Goal: Information Seeking & Learning: Learn about a topic

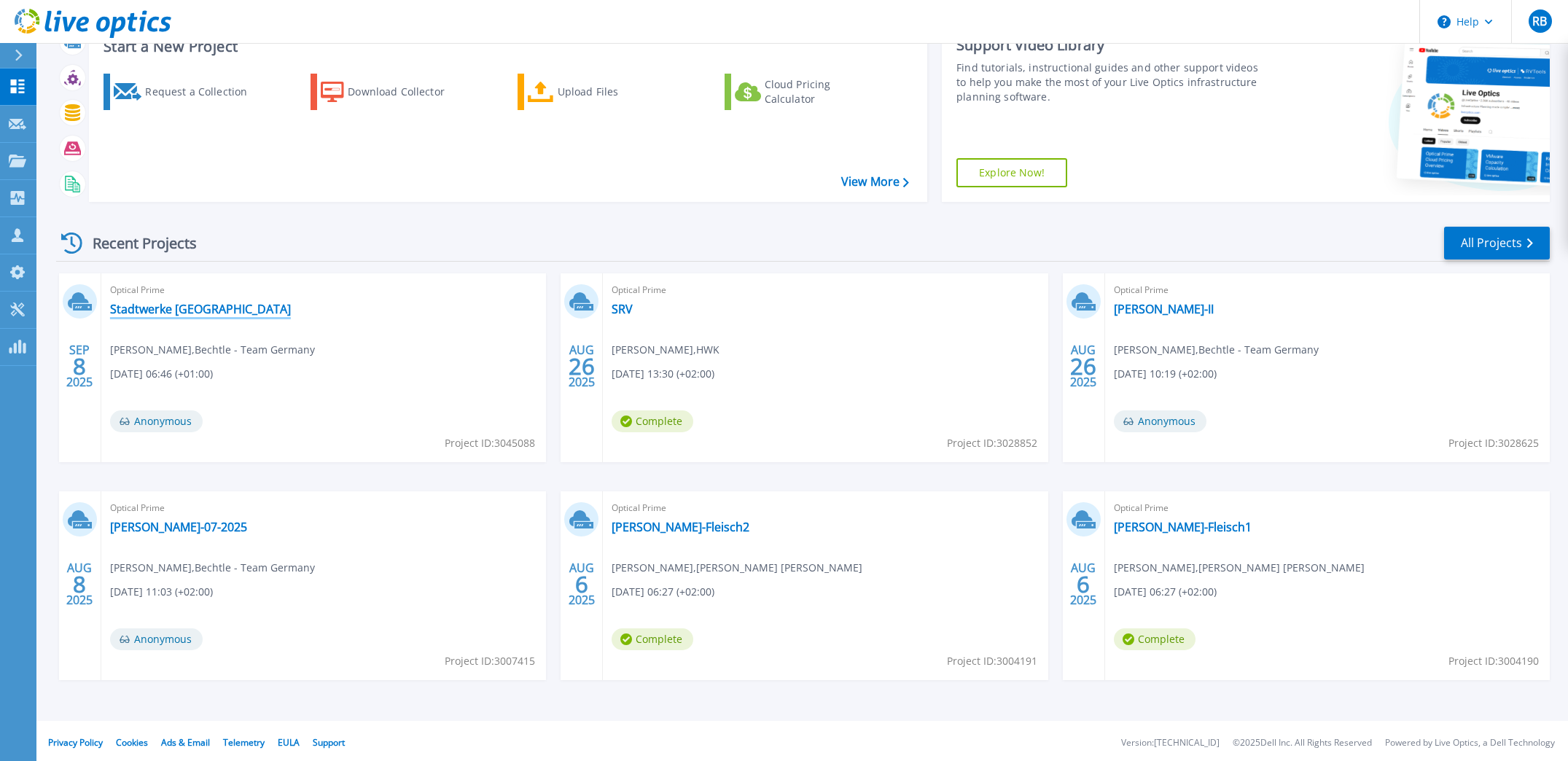
scroll to position [108, 0]
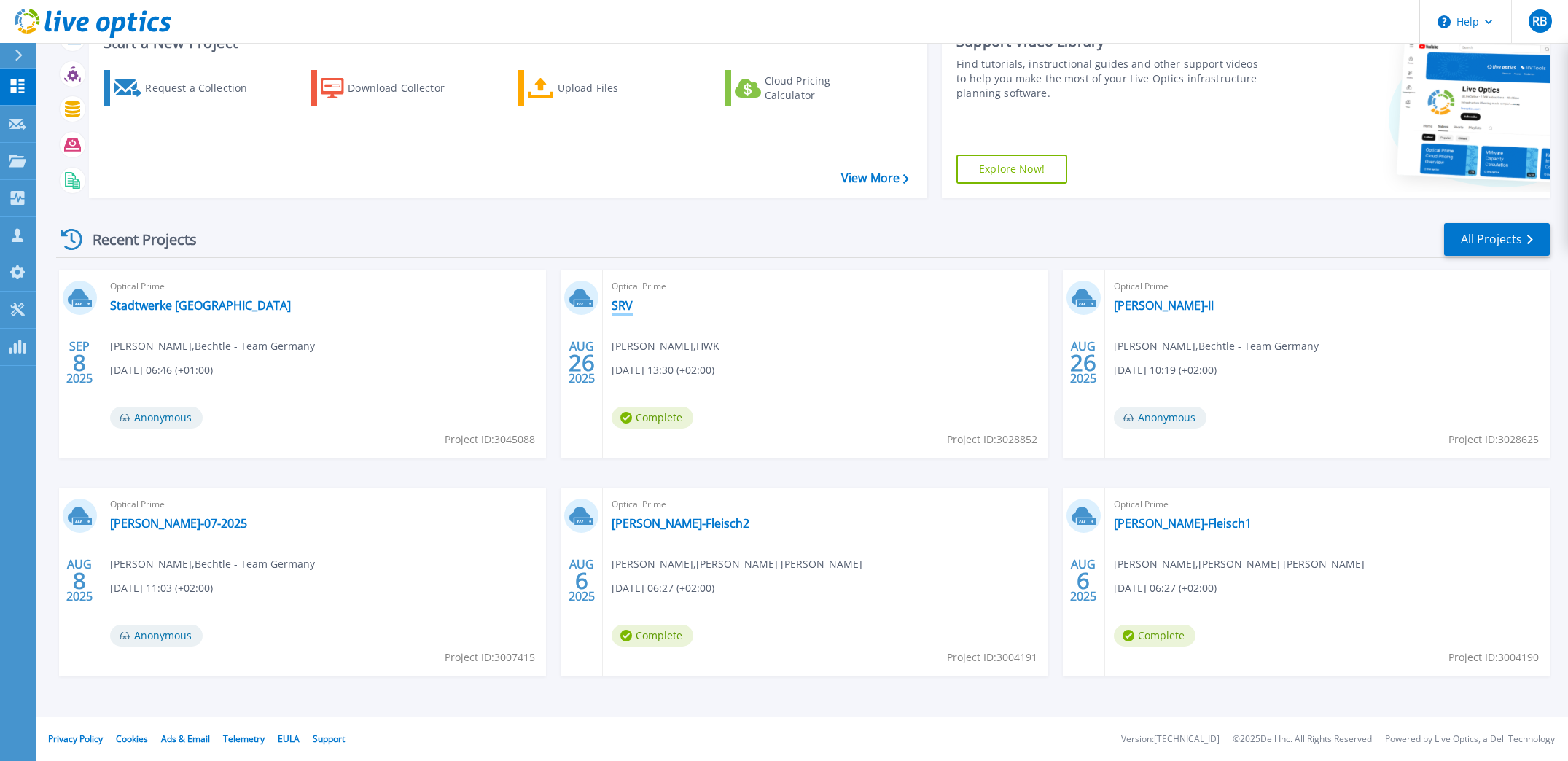
click at [624, 303] on link "SRV" at bounding box center [622, 306] width 21 height 15
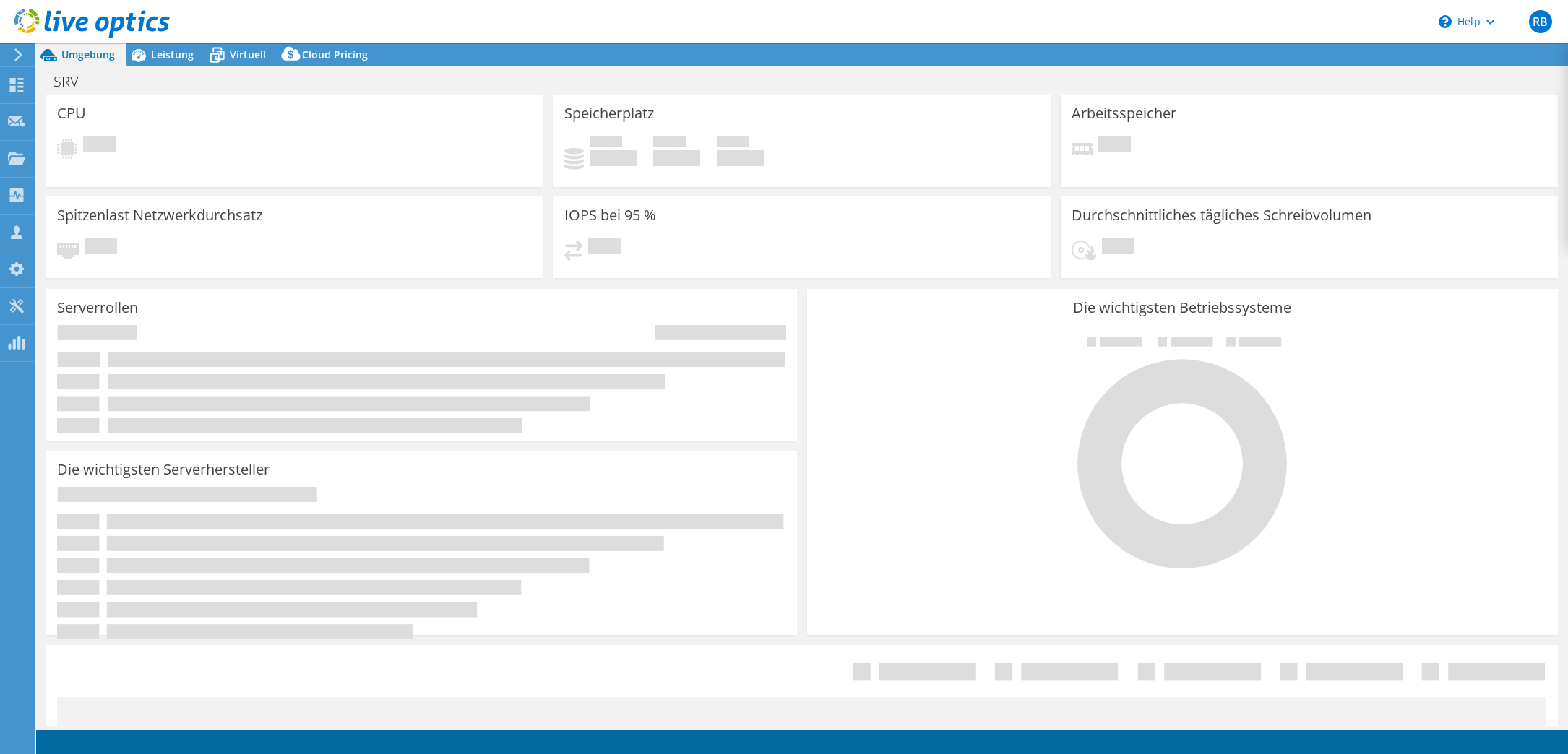
select select "EUFrankfurt"
select select "EUR"
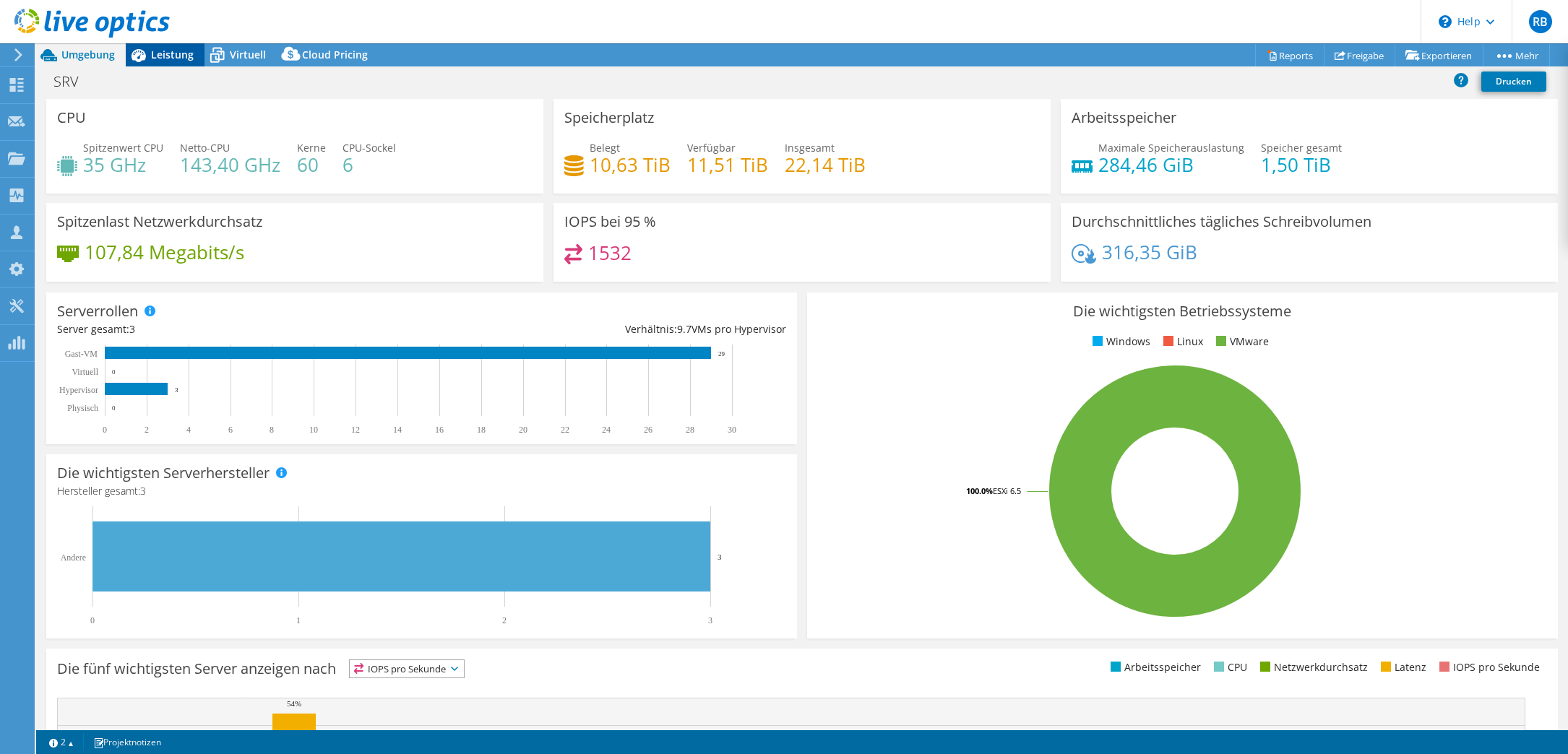
click at [165, 57] on span "Leistung" at bounding box center [172, 54] width 42 height 13
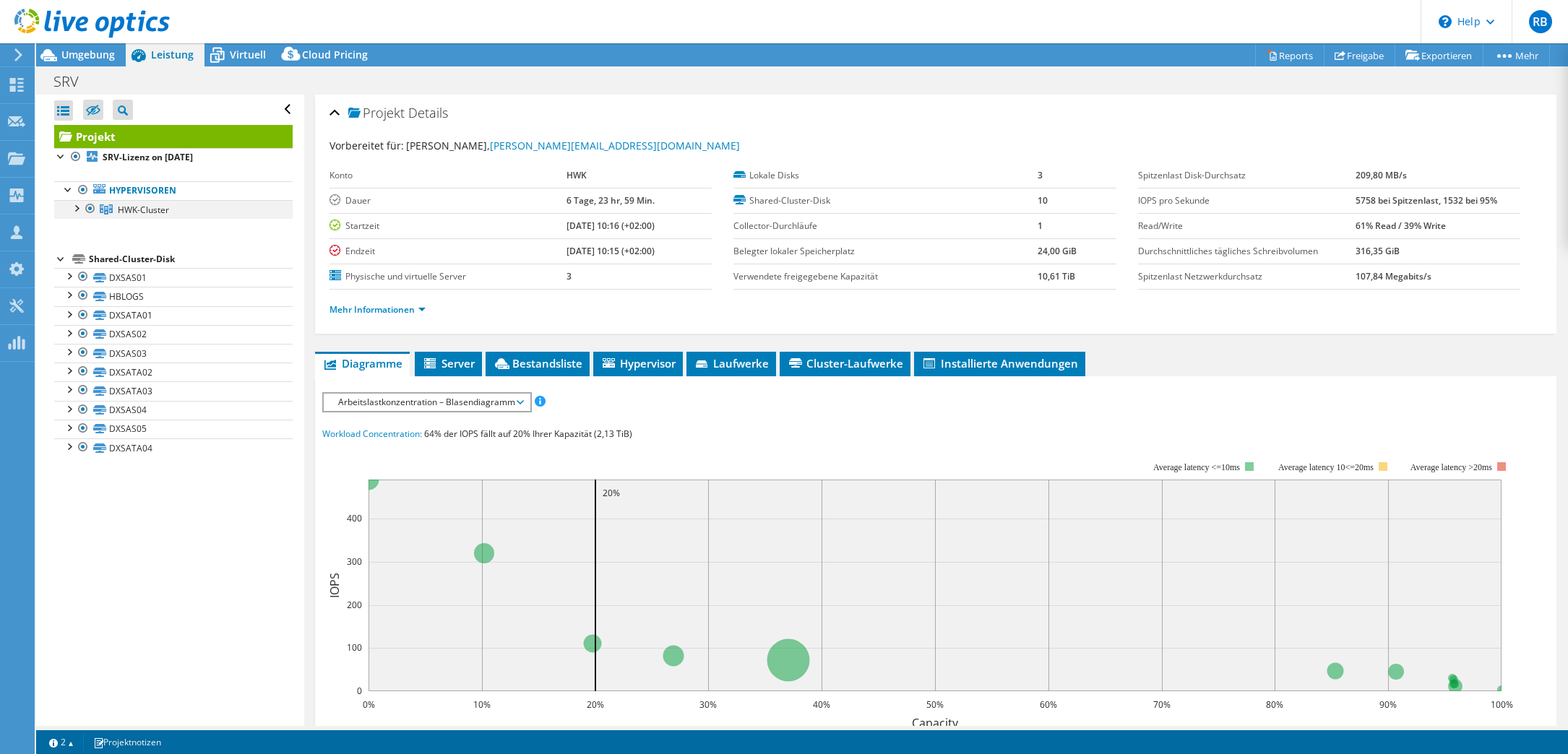
click at [77, 208] on div at bounding box center [76, 208] width 14 height 14
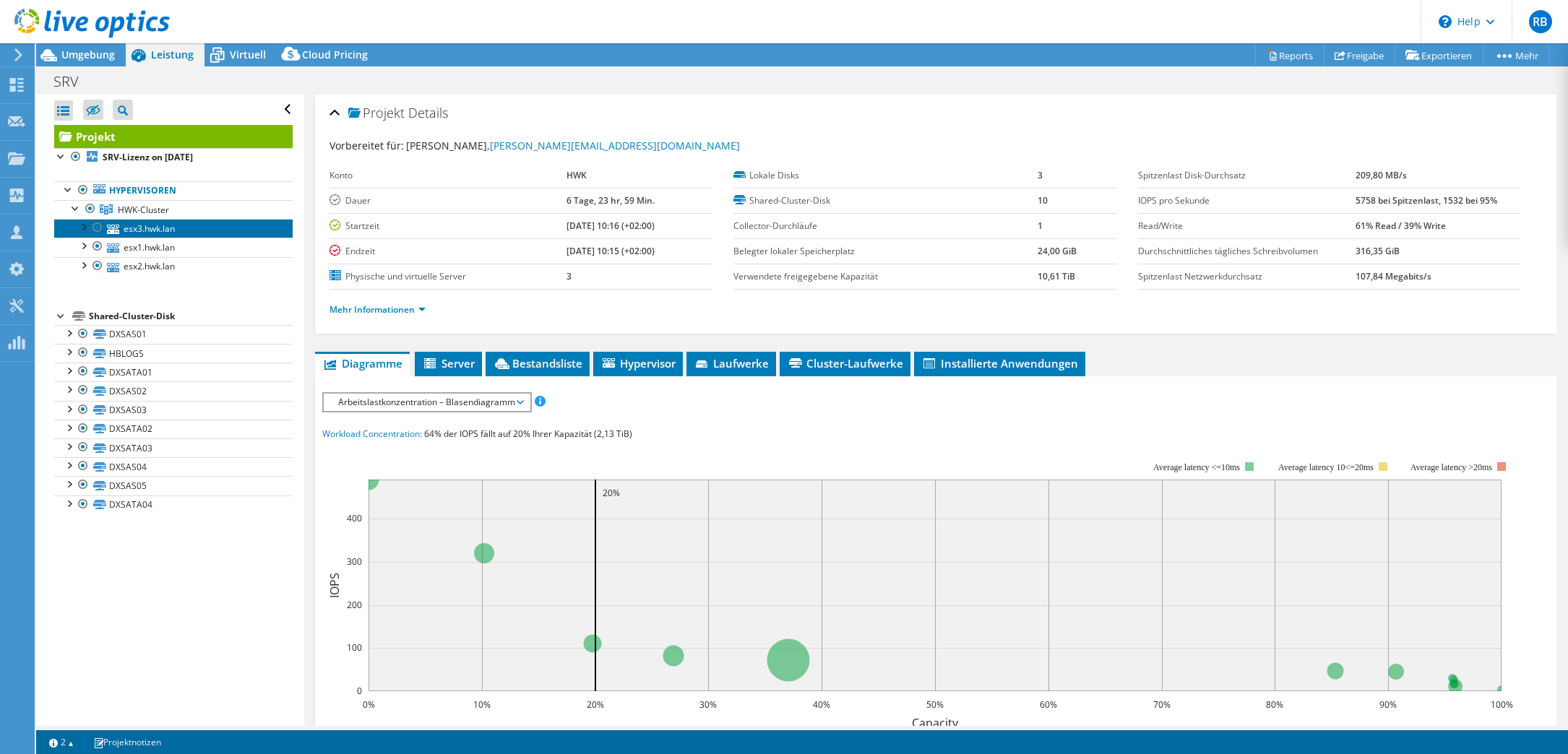
click at [164, 229] on link "esx3.hwk.lan" at bounding box center [173, 227] width 238 height 19
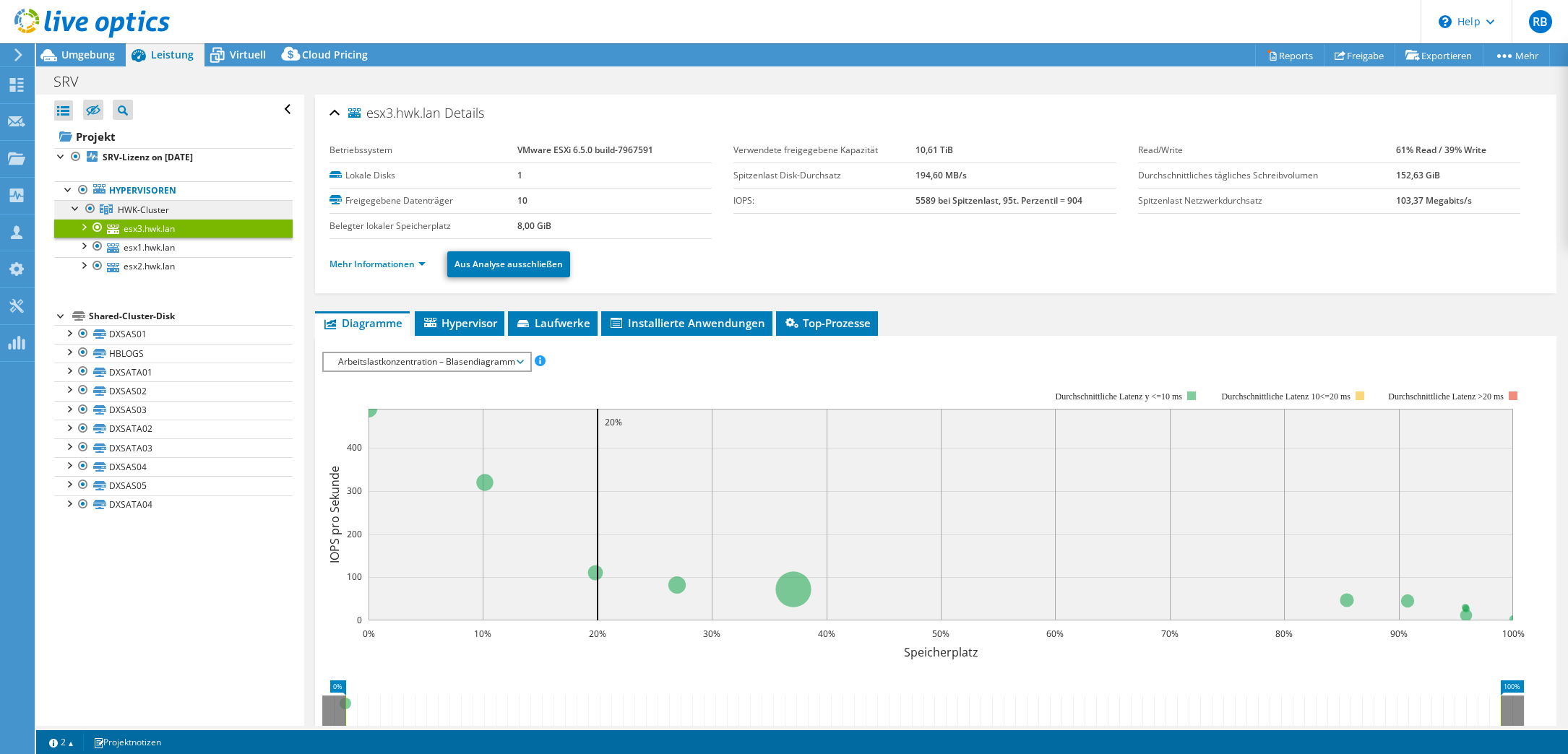
click at [160, 207] on span "HWK-Cluster" at bounding box center [143, 210] width 51 height 13
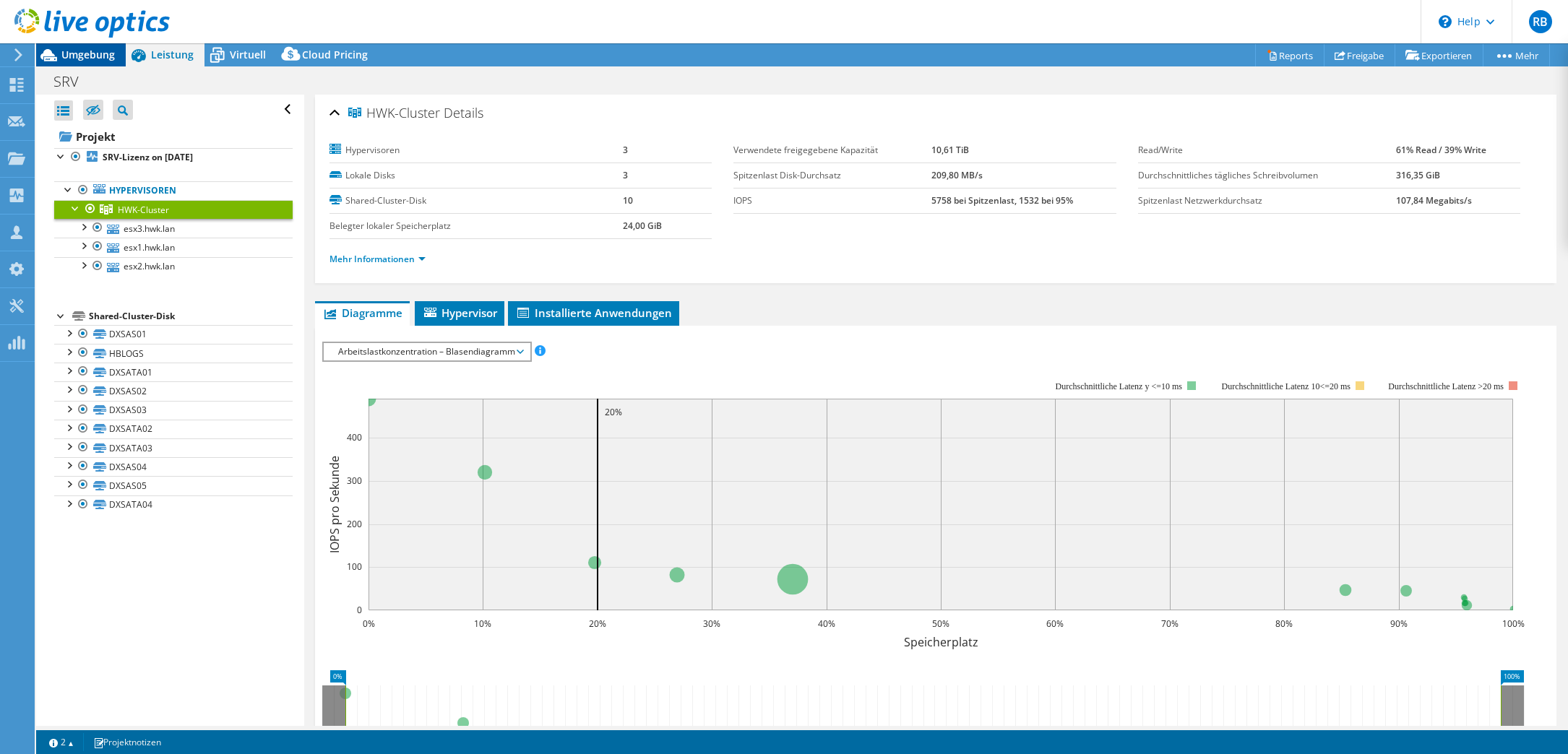
click at [102, 53] on span "Umgebung" at bounding box center [87, 54] width 53 height 13
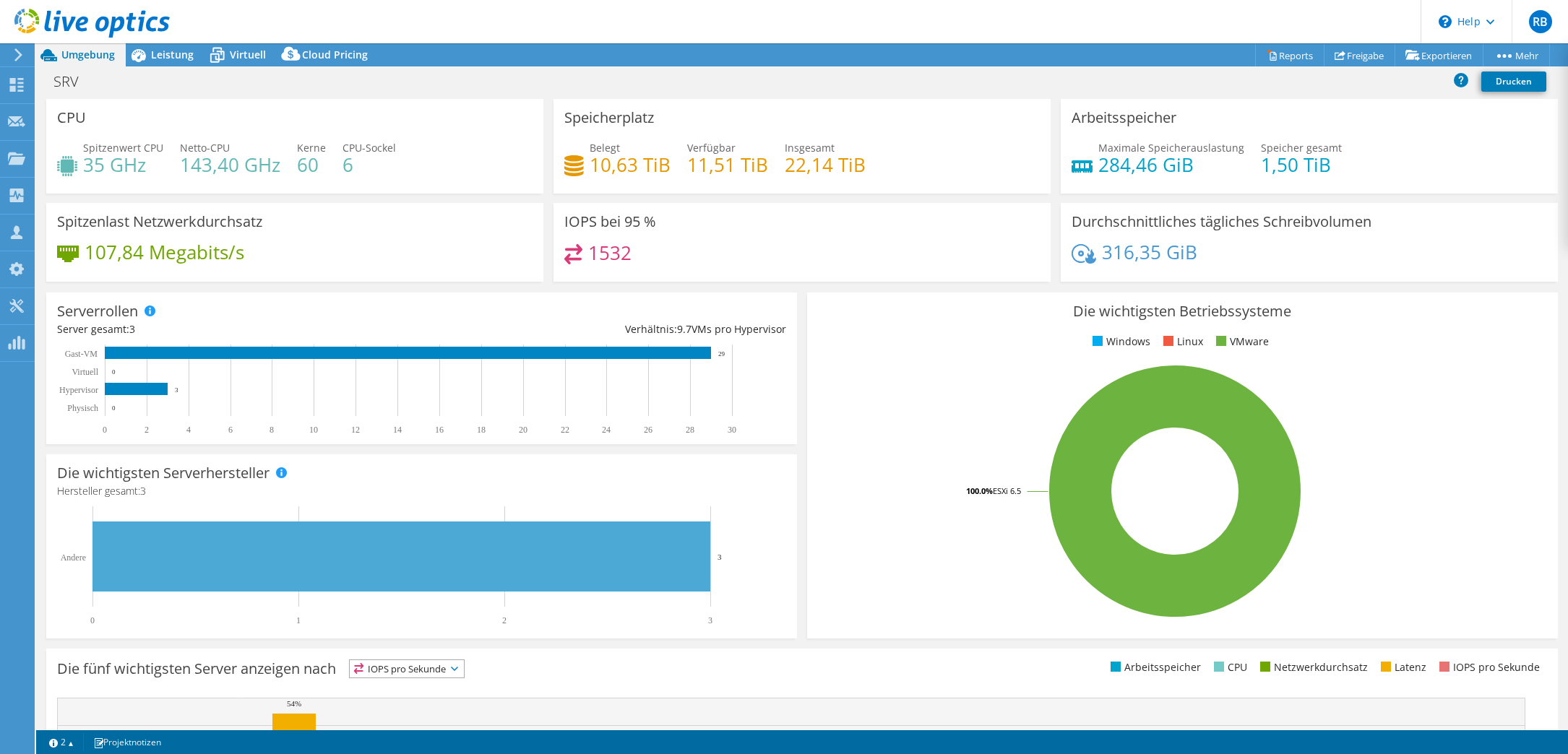
click at [898, 532] on rect at bounding box center [1175, 491] width 715 height 253
click at [174, 56] on span "Leistung" at bounding box center [172, 54] width 42 height 13
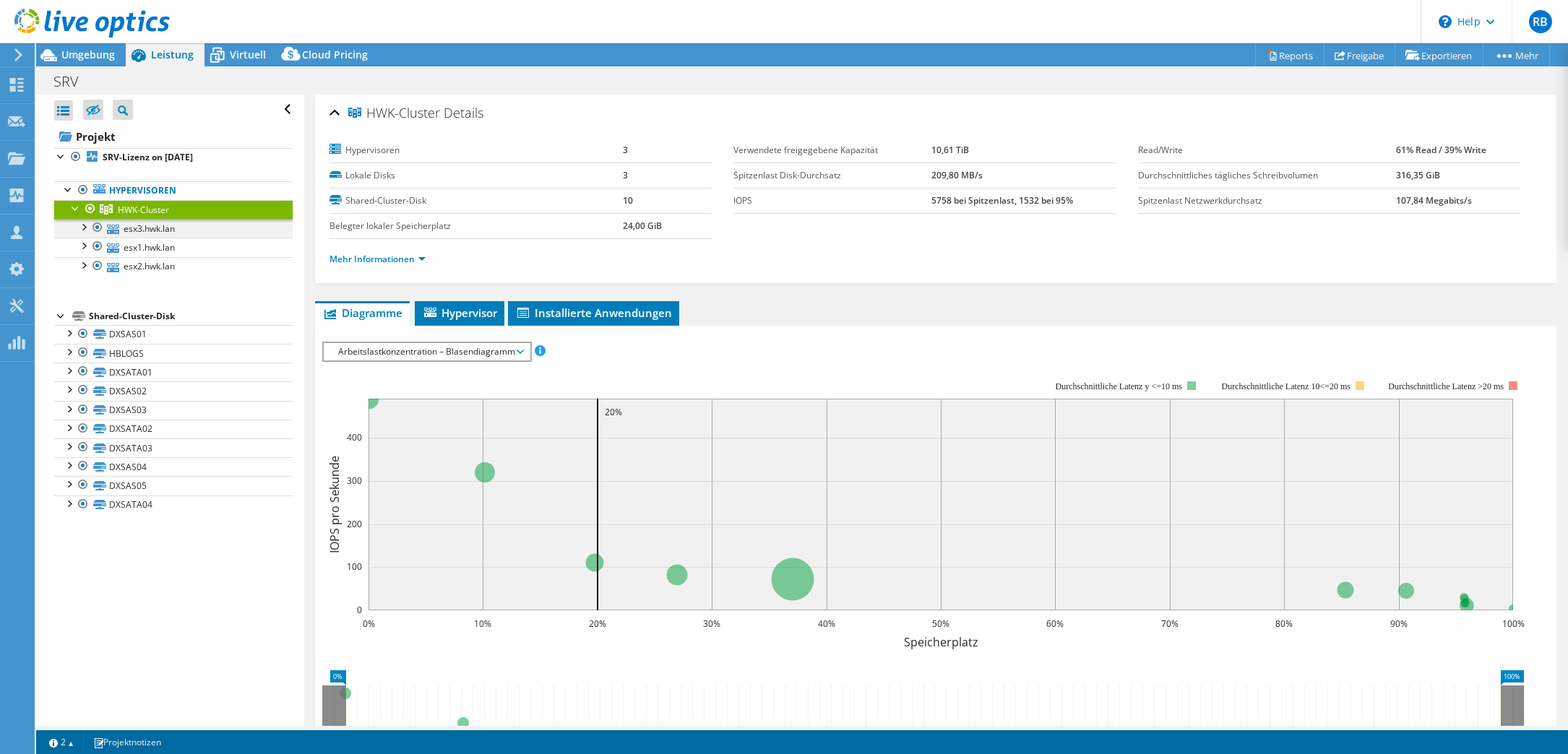
click at [79, 226] on div at bounding box center [83, 226] width 14 height 14
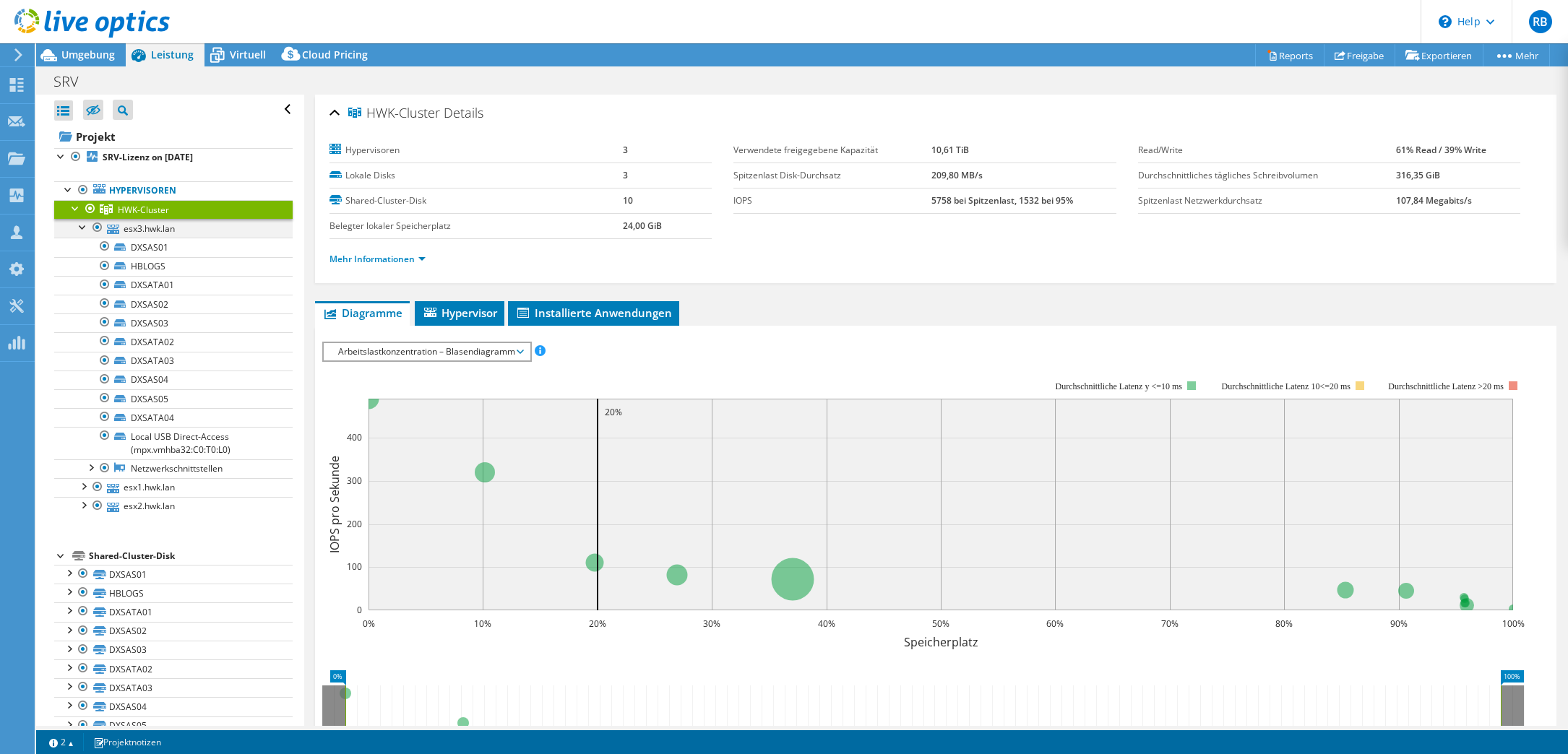
click at [79, 226] on div at bounding box center [83, 226] width 14 height 14
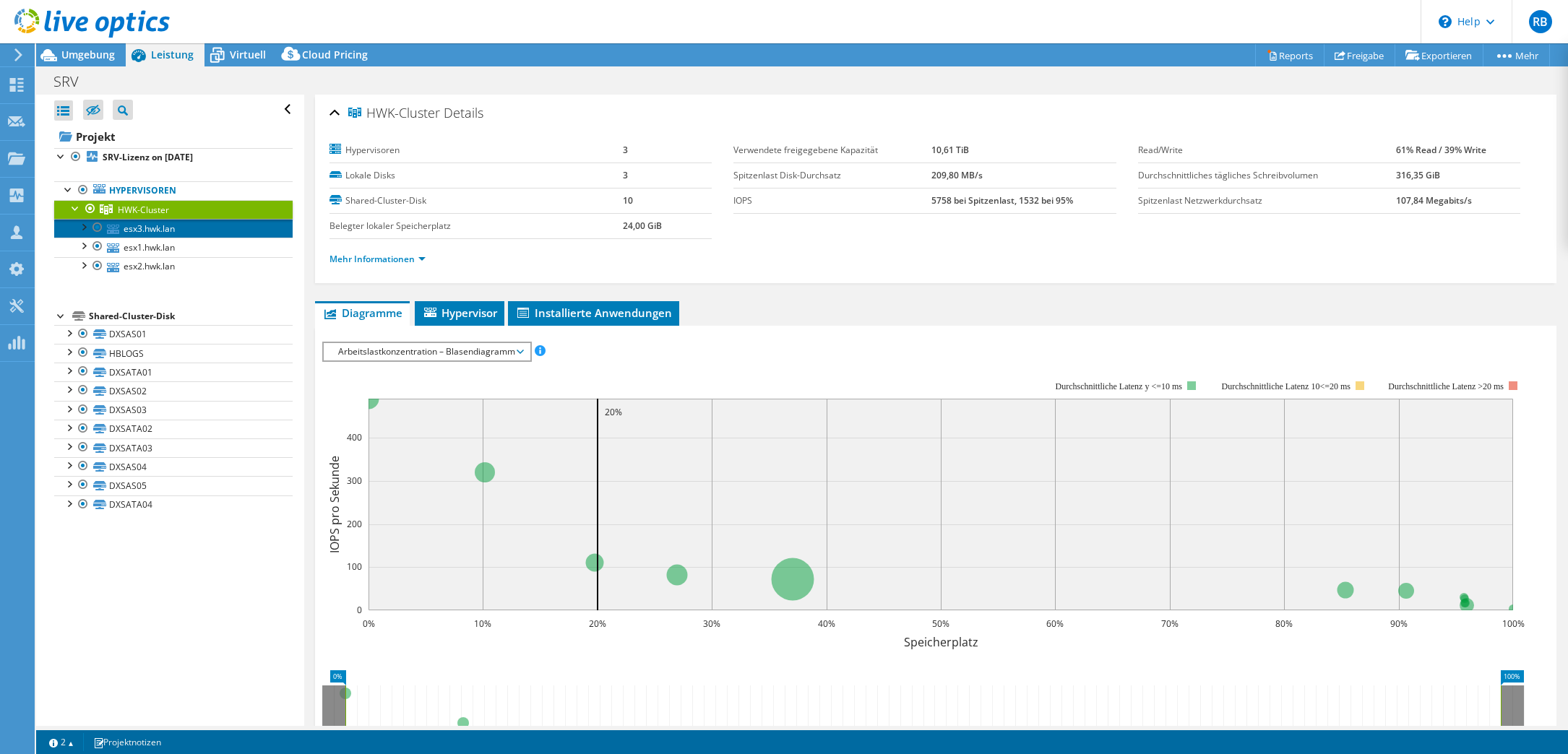
click at [149, 229] on link "esx3.hwk.lan" at bounding box center [173, 227] width 238 height 19
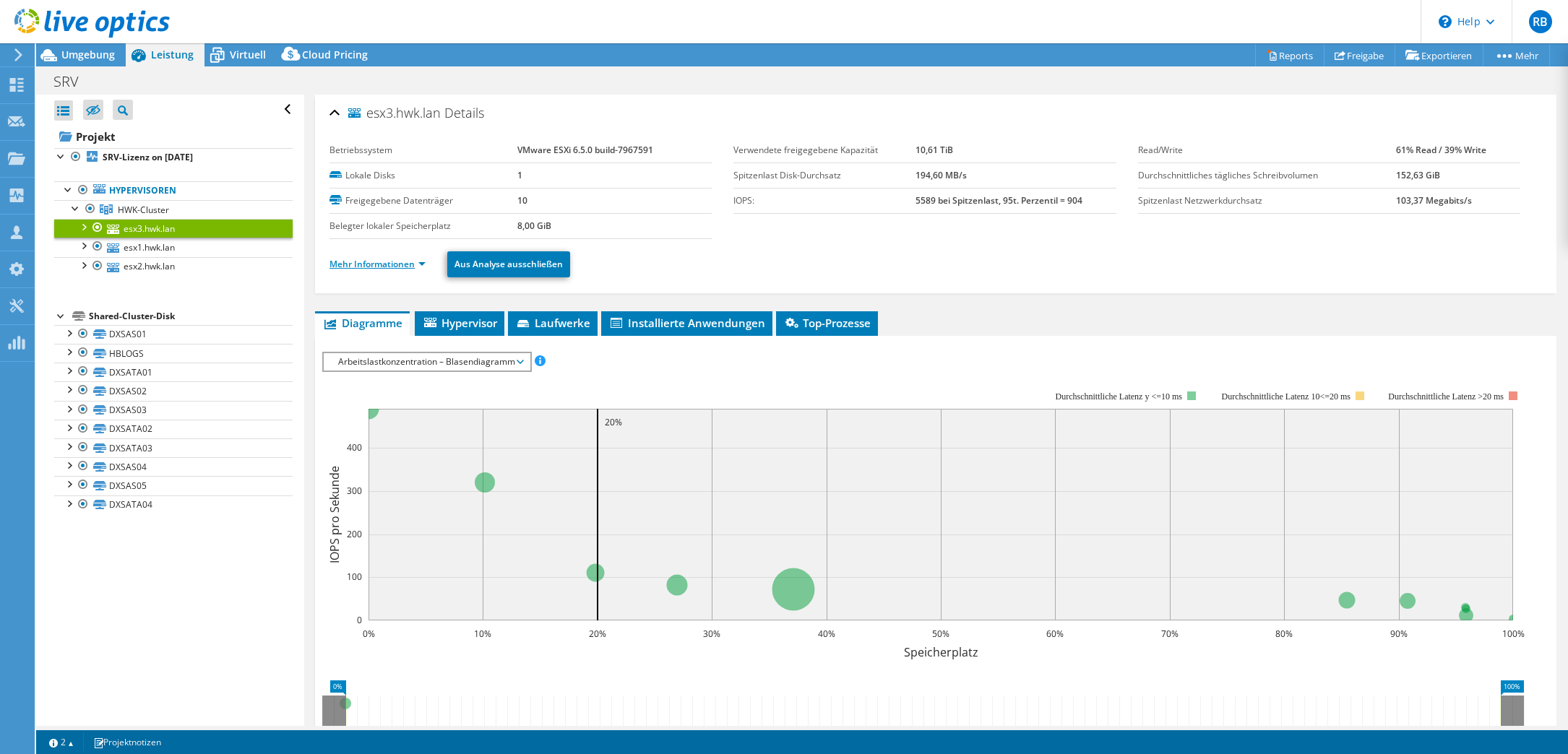
click at [370, 260] on link "Mehr Informationen" at bounding box center [377, 264] width 96 height 13
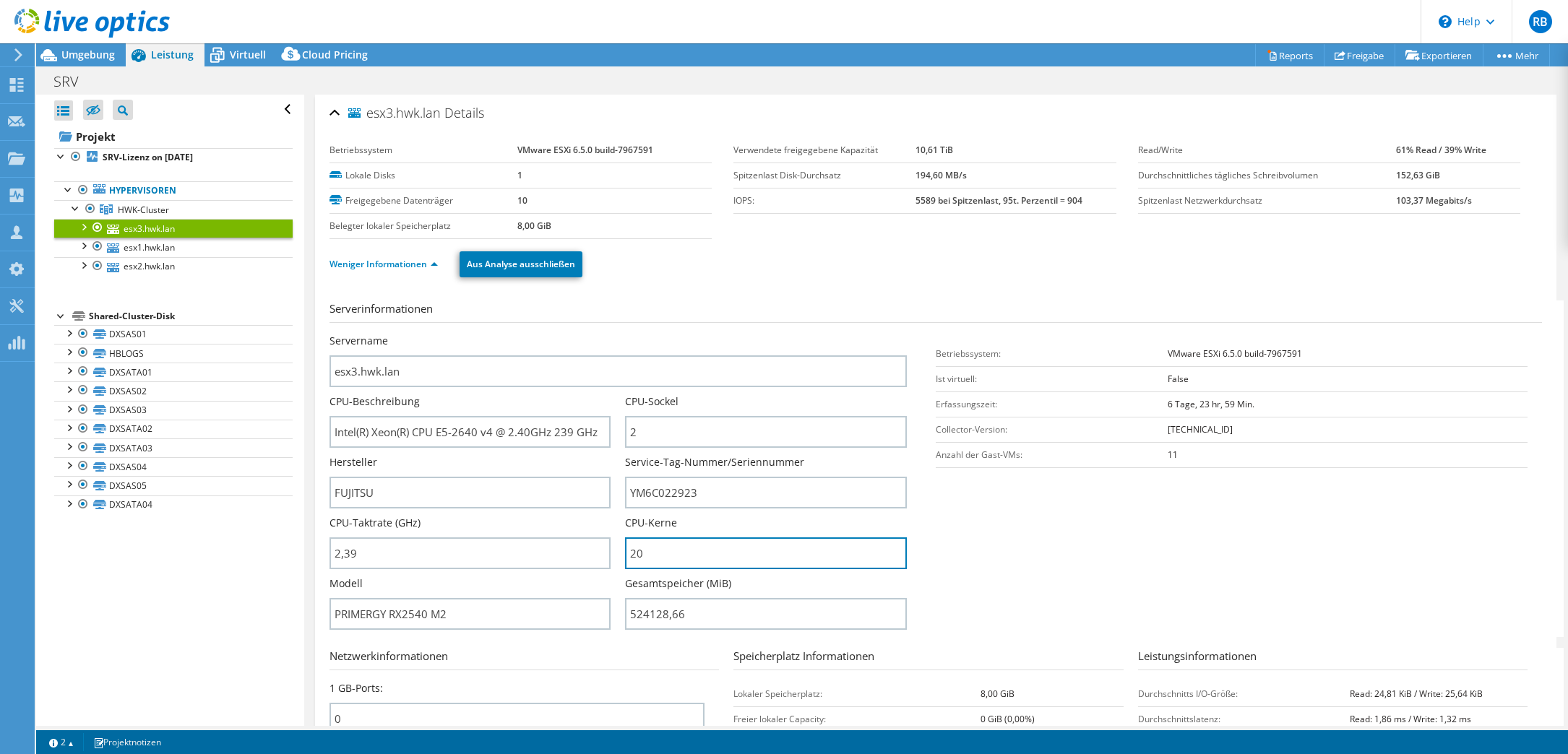
drag, startPoint x: 641, startPoint y: 549, endPoint x: 610, endPoint y: 553, distance: 31.3
click at [610, 333] on div "Servername esx3.hwk.lan CPU-Beschreibung Intel(R) Xeon(R) CPU E5-2640 v4 @ 2.40…" at bounding box center [625, 333] width 592 height 0
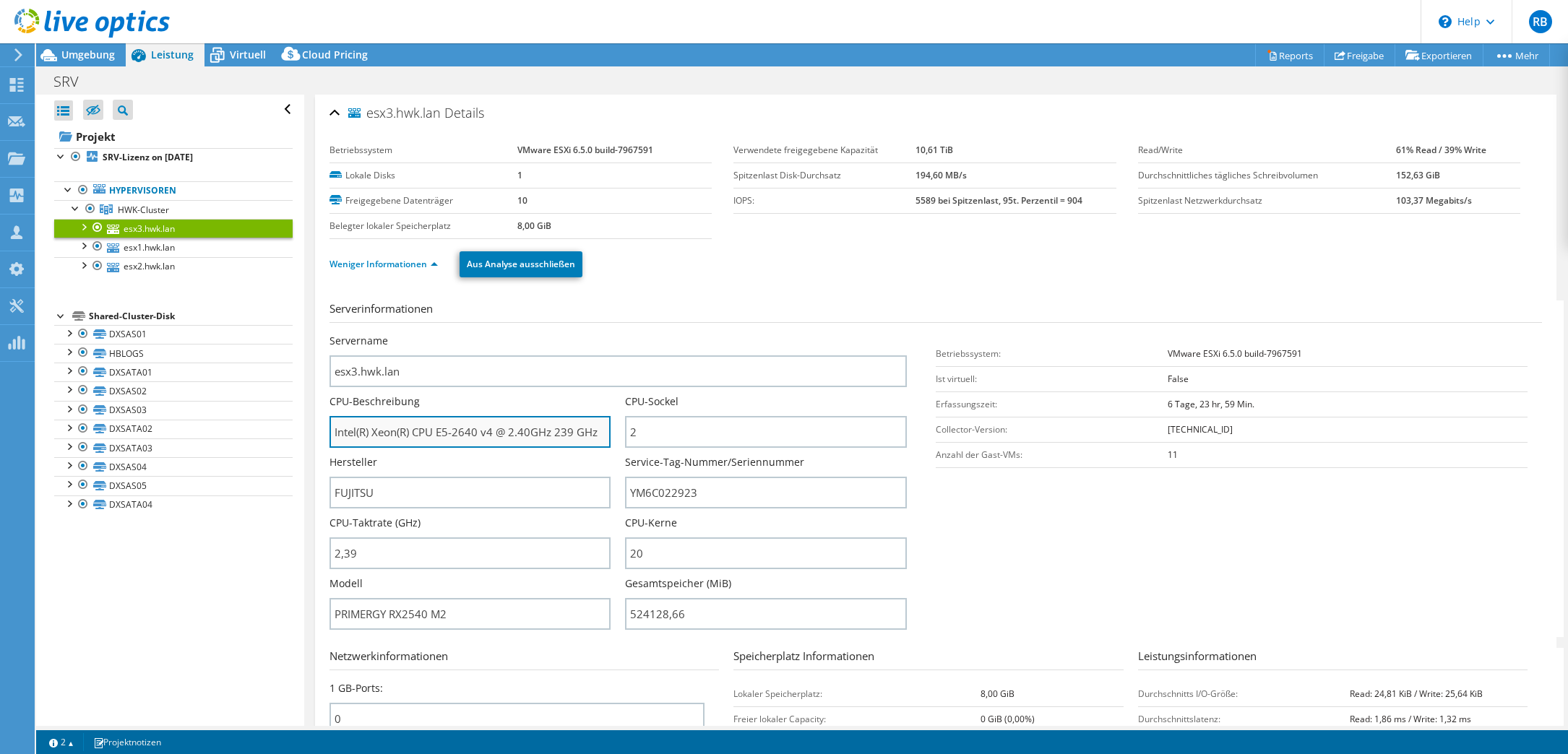
drag, startPoint x: 440, startPoint y: 432, endPoint x: 486, endPoint y: 436, distance: 46.2
click at [486, 434] on input "Intel(R) Xeon(R) CPU E5-2640 v4 @ 2.40GHz 239 GHz" at bounding box center [469, 431] width 281 height 31
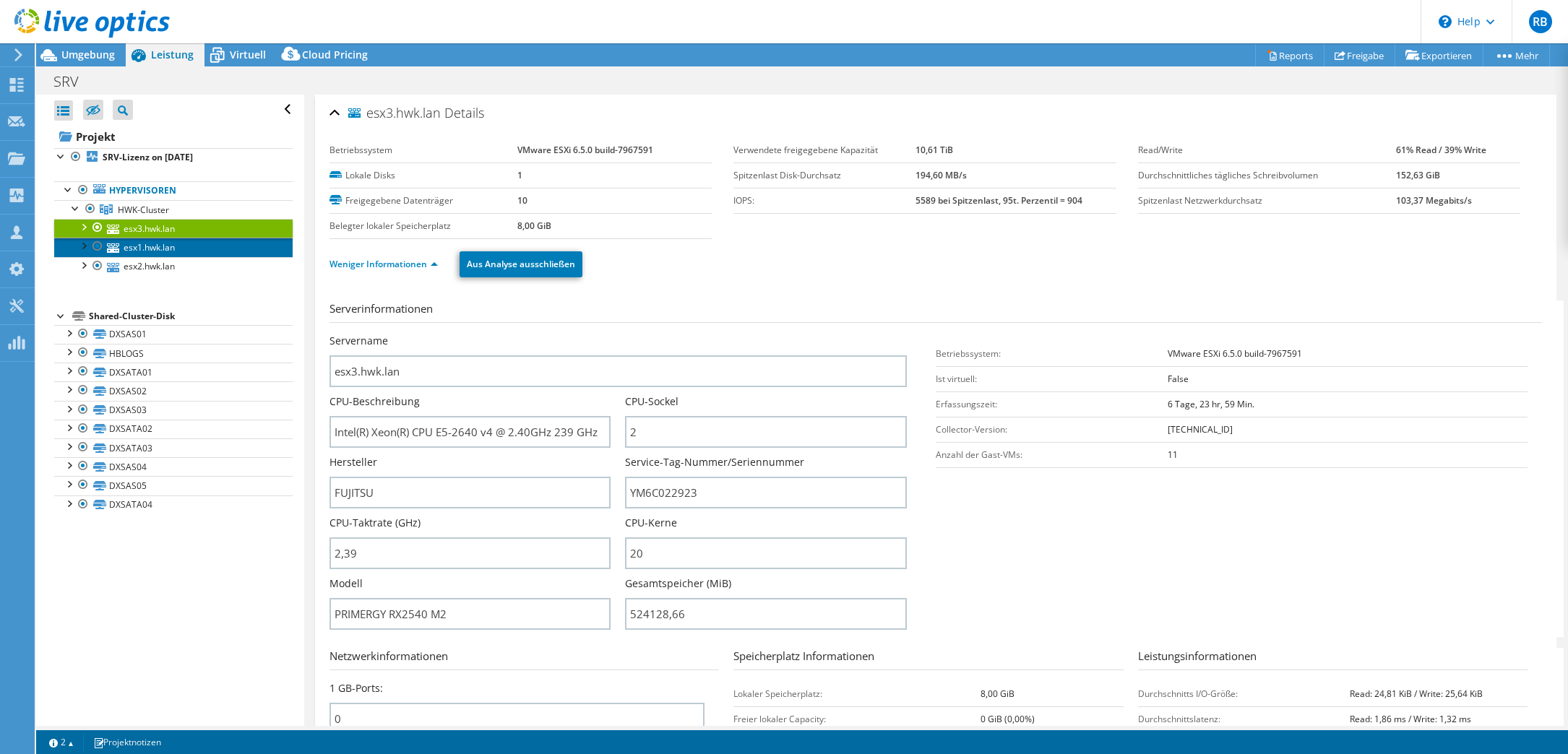
click at [164, 238] on link "esx1.hwk.lan" at bounding box center [173, 246] width 238 height 19
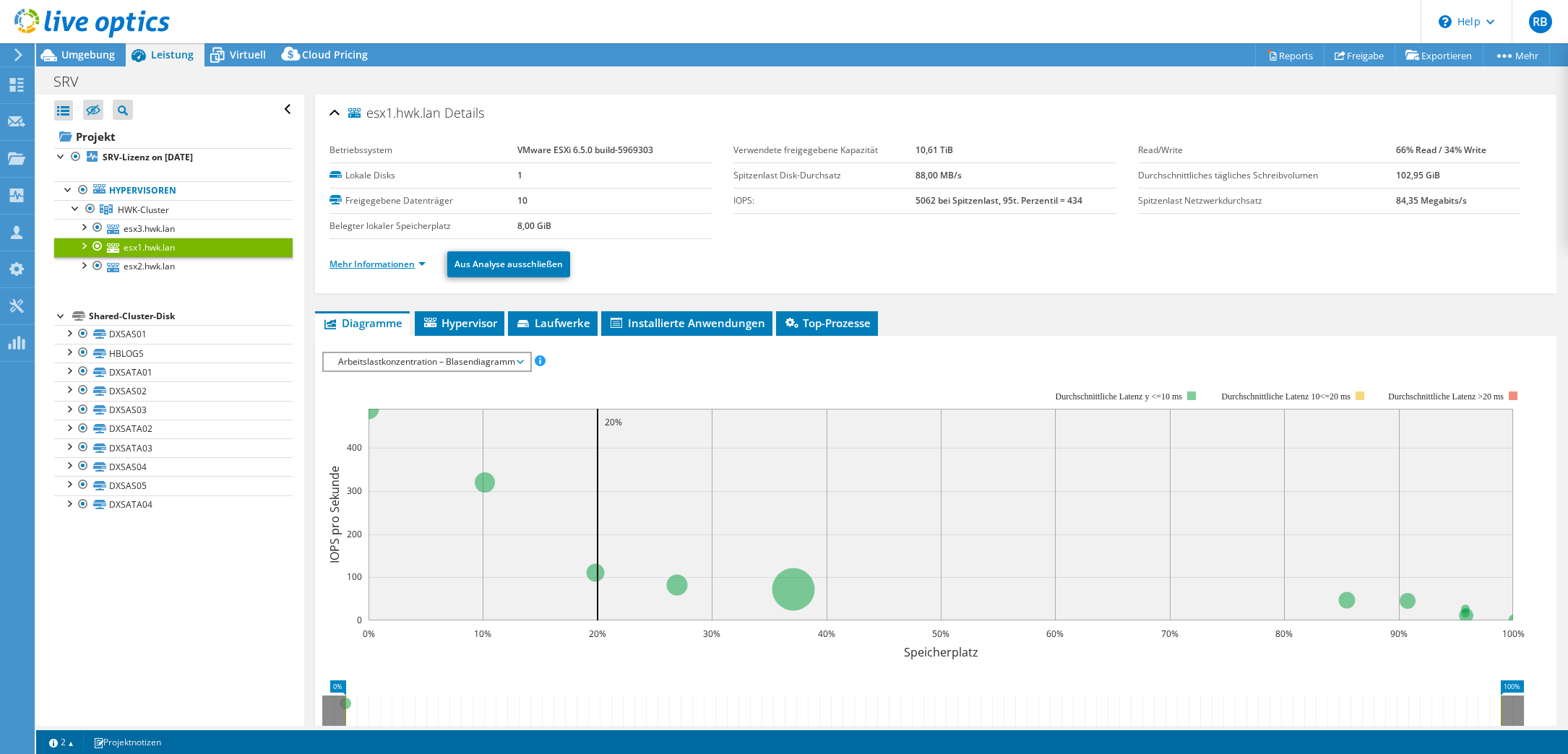
click at [371, 259] on link "Mehr Informationen" at bounding box center [377, 264] width 96 height 13
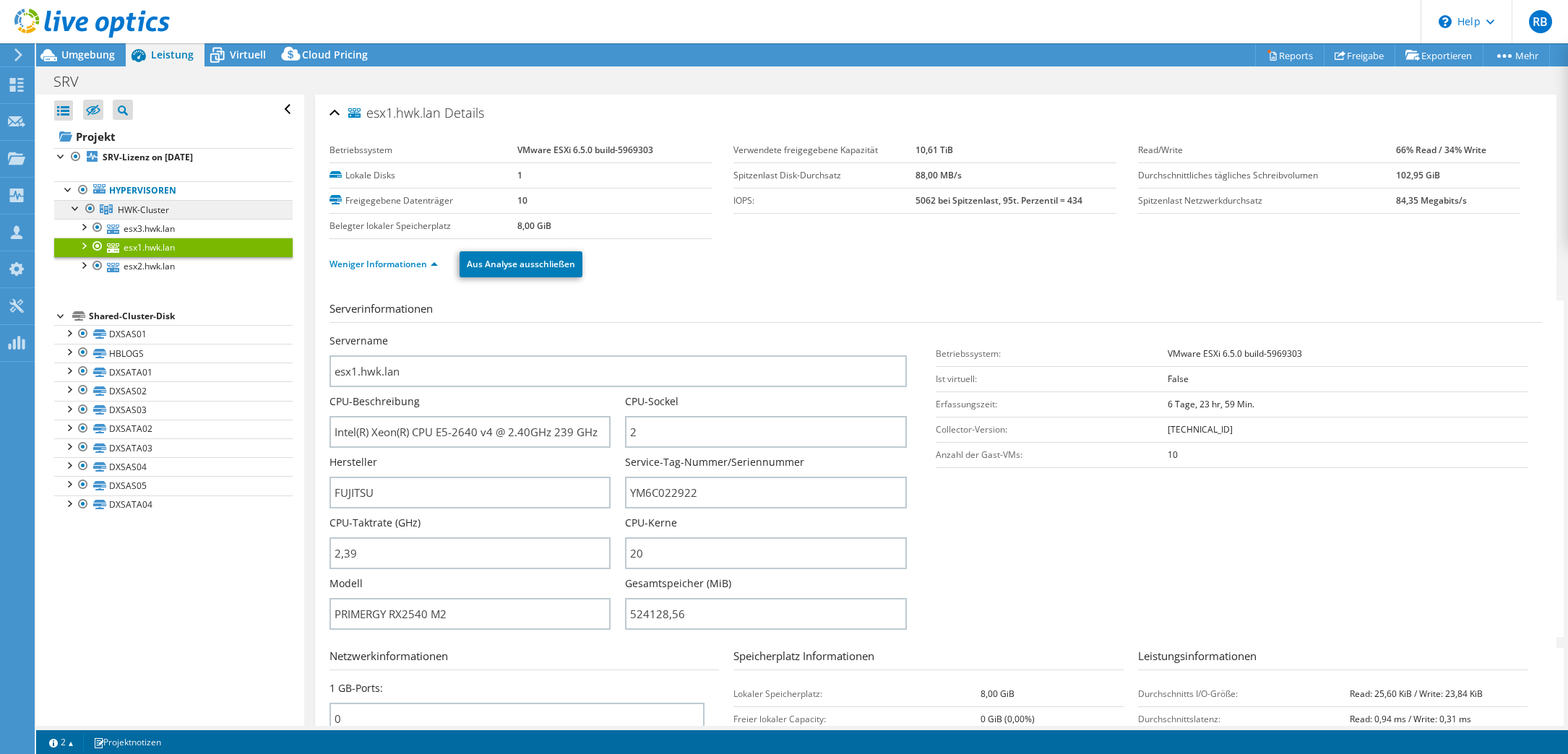
click at [146, 208] on span "HWK-Cluster" at bounding box center [143, 210] width 51 height 13
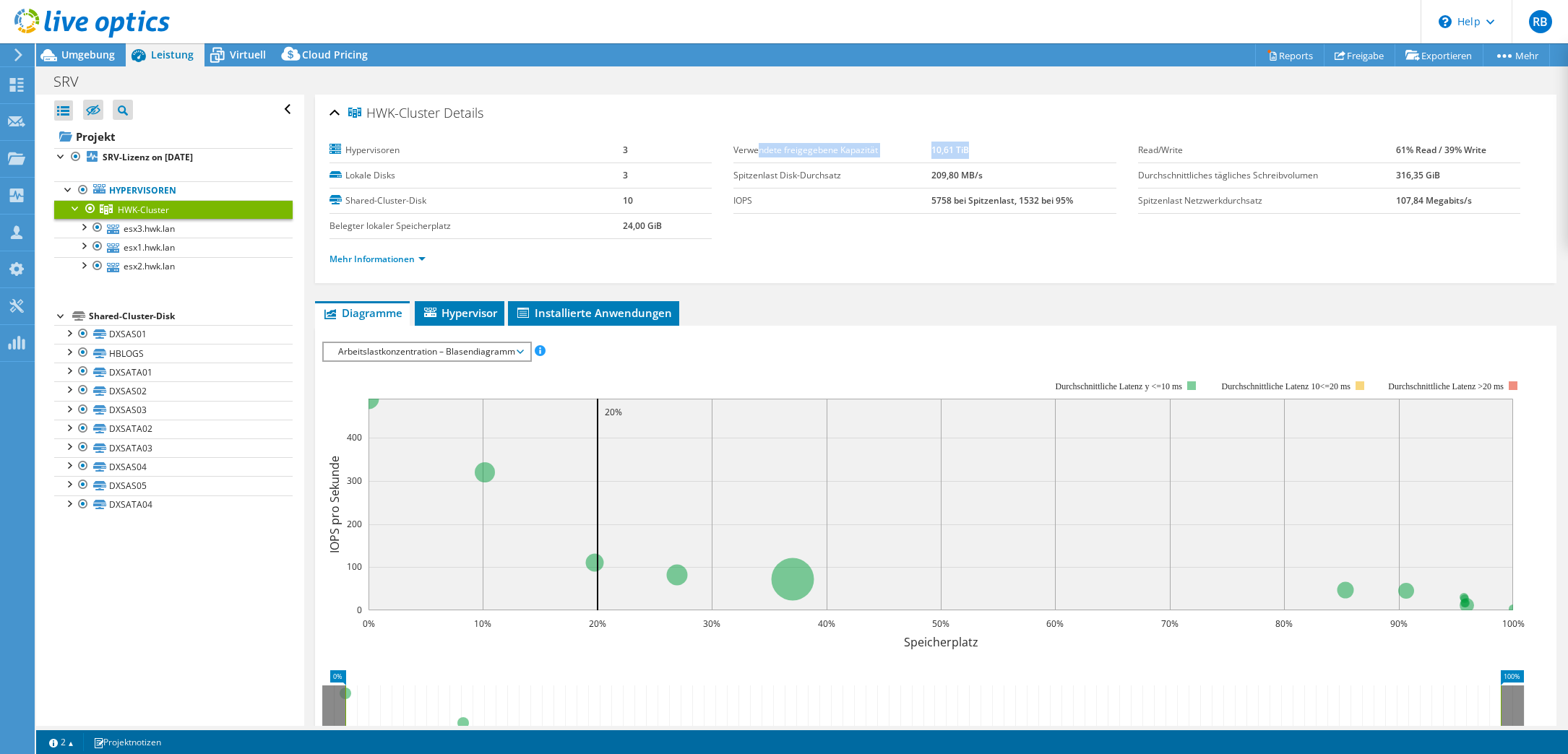
drag, startPoint x: 756, startPoint y: 150, endPoint x: 1007, endPoint y: 155, distance: 251.0
click at [1007, 155] on tr "Verwendete freigegebene Kapazität 10,61 TiB" at bounding box center [924, 150] width 382 height 25
click at [72, 53] on span "Umgebung" at bounding box center [87, 54] width 53 height 13
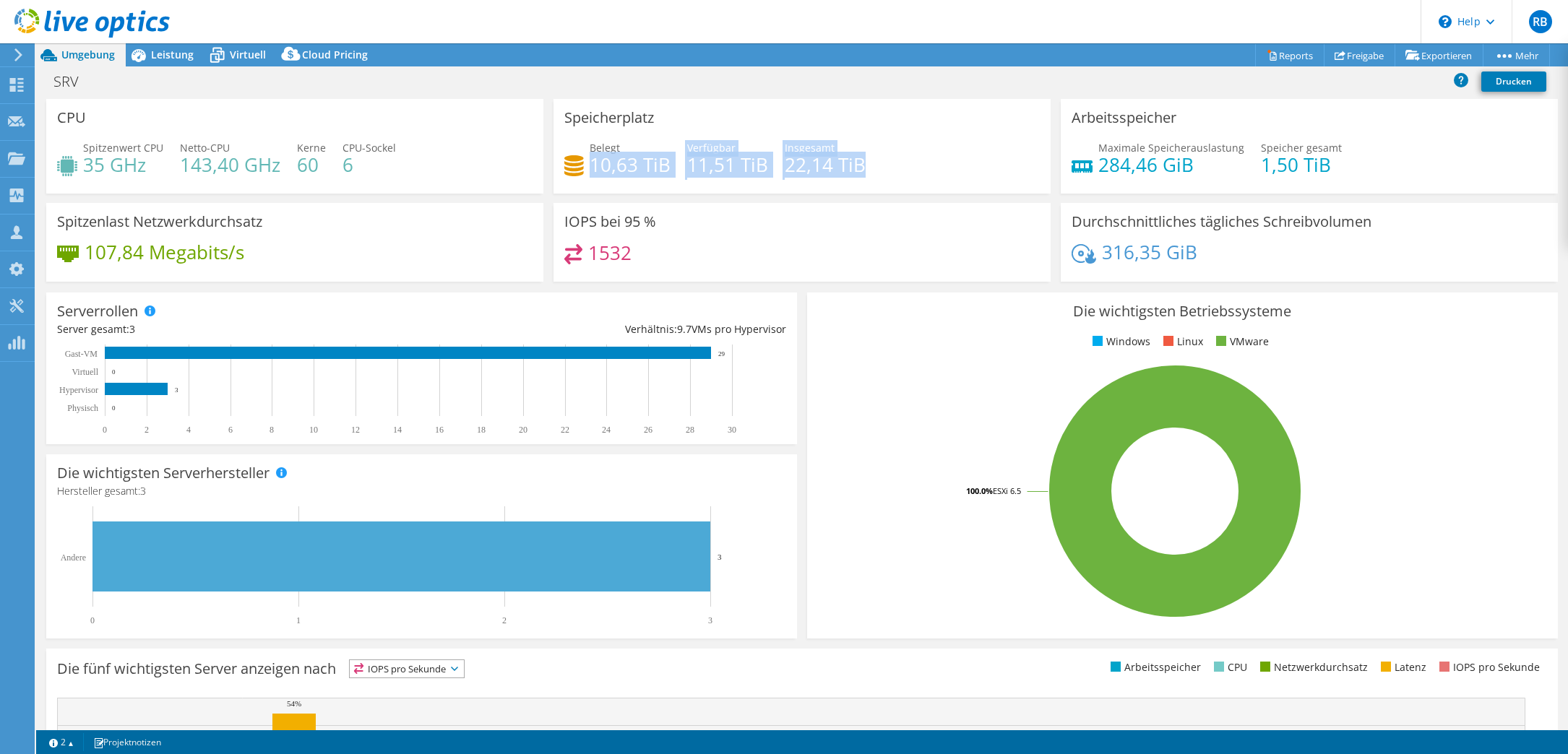
drag, startPoint x: 586, startPoint y: 160, endPoint x: 865, endPoint y: 160, distance: 279.0
click at [865, 160] on div "Belegt 10,63 TiB Verfügbar 11,51 TiB Insgesamt 22,14 TiB" at bounding box center [802, 164] width 476 height 47
click at [866, 160] on div "Belegt 10,63 TiB Verfügbar 11,51 TiB Insgesamt 22,14 TiB" at bounding box center [802, 164] width 476 height 47
drag, startPoint x: 857, startPoint y: 164, endPoint x: 584, endPoint y: 172, distance: 273.1
click at [584, 172] on div "Belegt 10,63 TiB Verfügbar 11,51 TiB Insgesamt 22,14 TiB" at bounding box center [802, 164] width 476 height 47
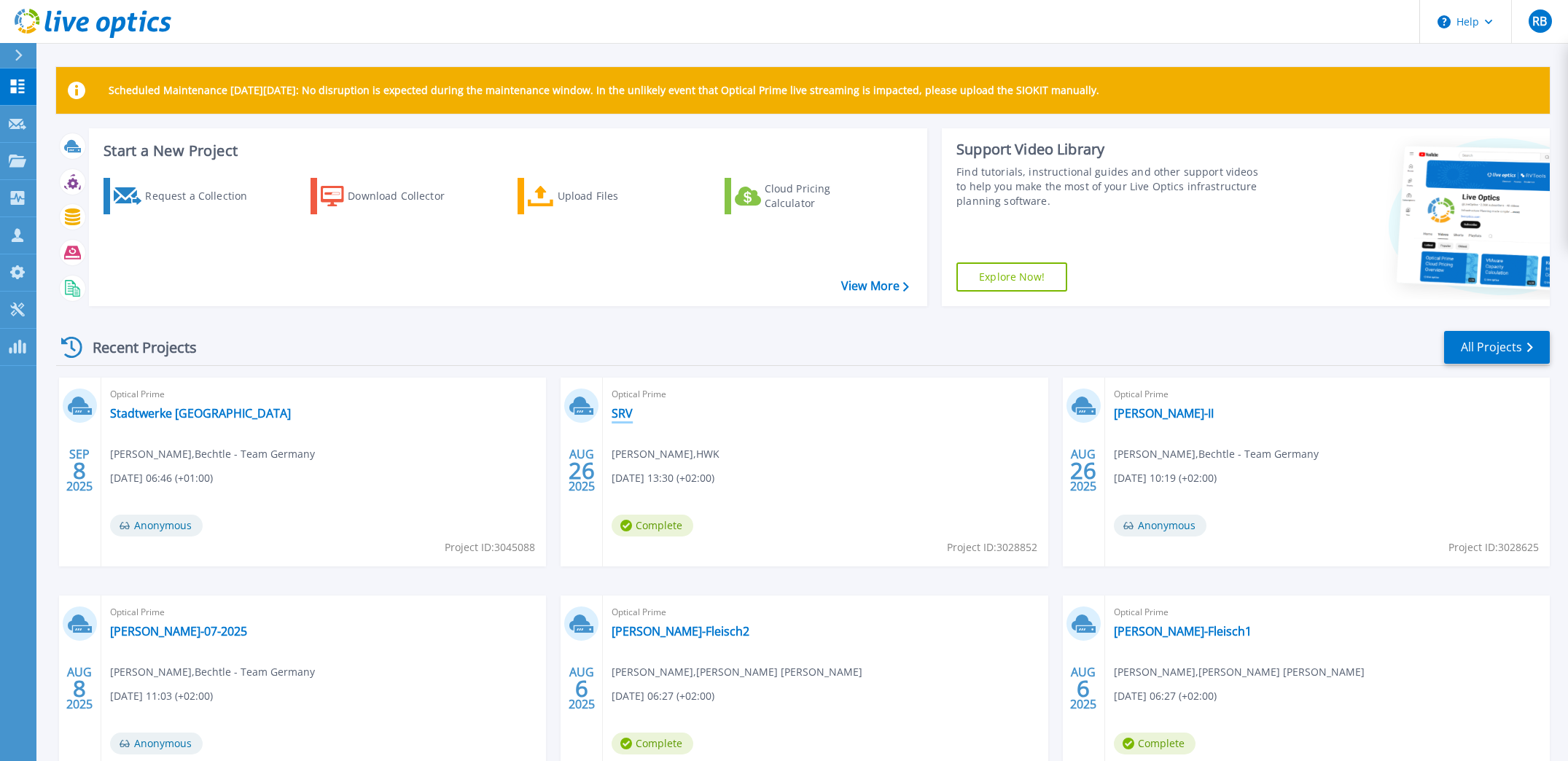
click at [619, 410] on link "SRV" at bounding box center [622, 414] width 21 height 15
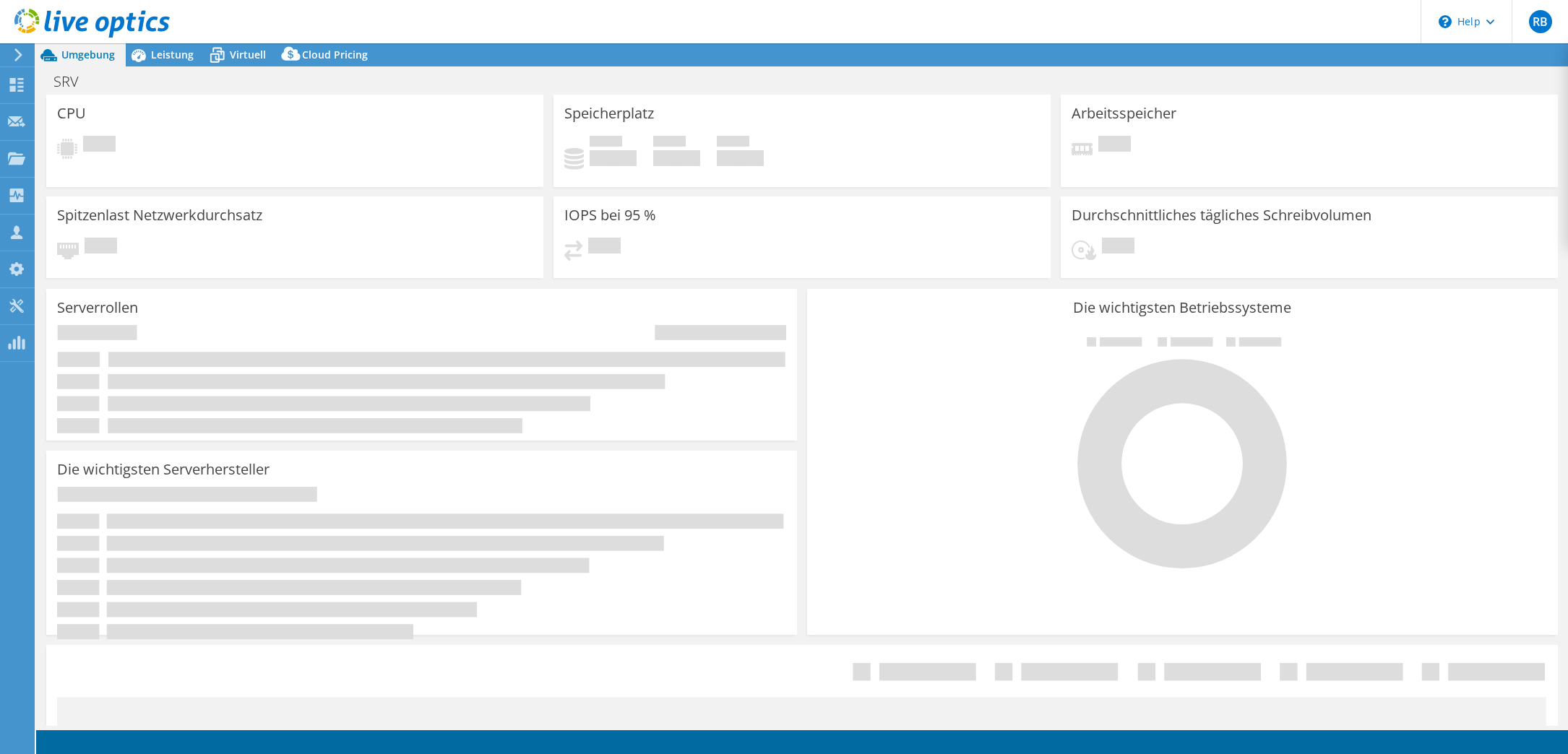
select select "EUFrankfurt"
select select "EUR"
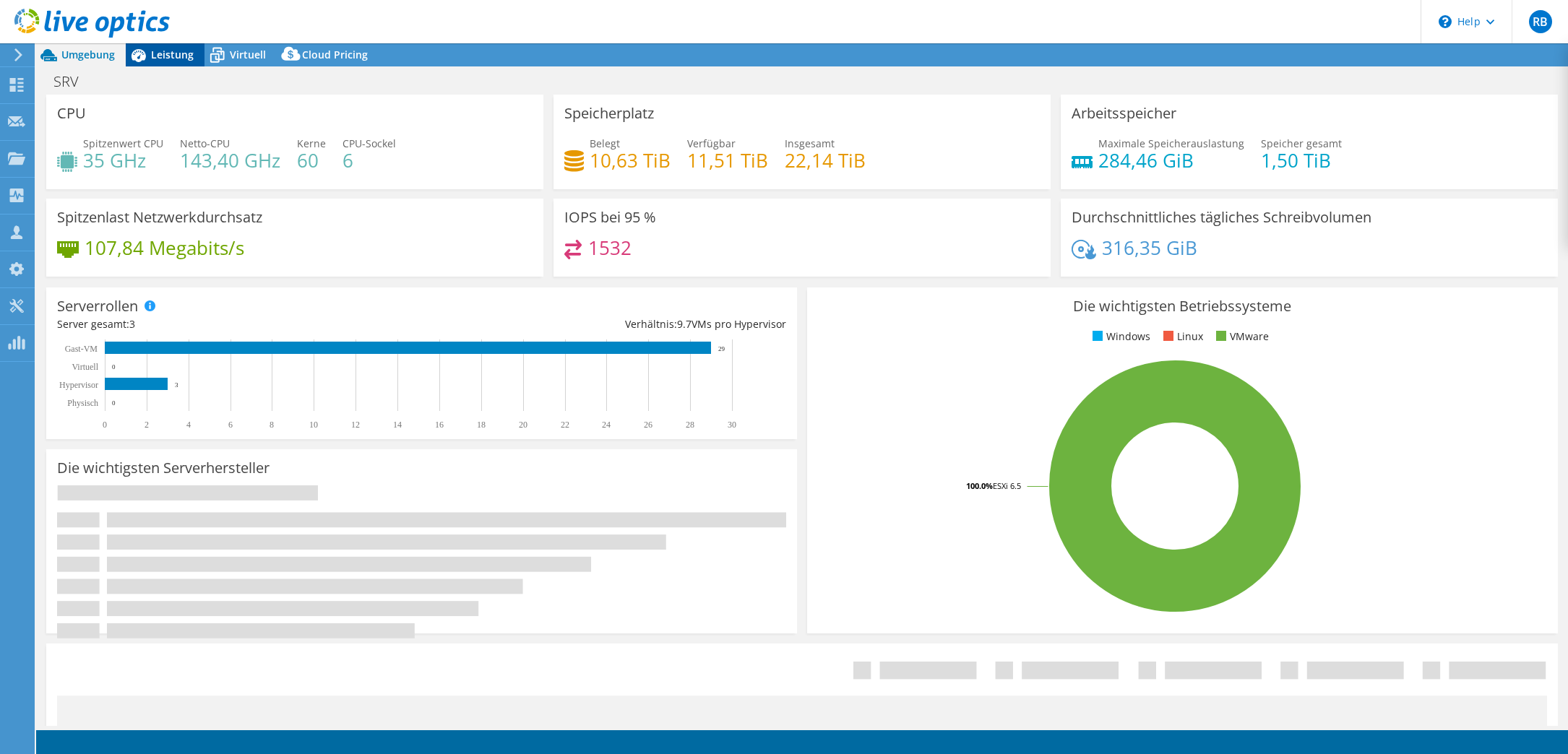
click at [173, 54] on span "Leistung" at bounding box center [172, 54] width 42 height 13
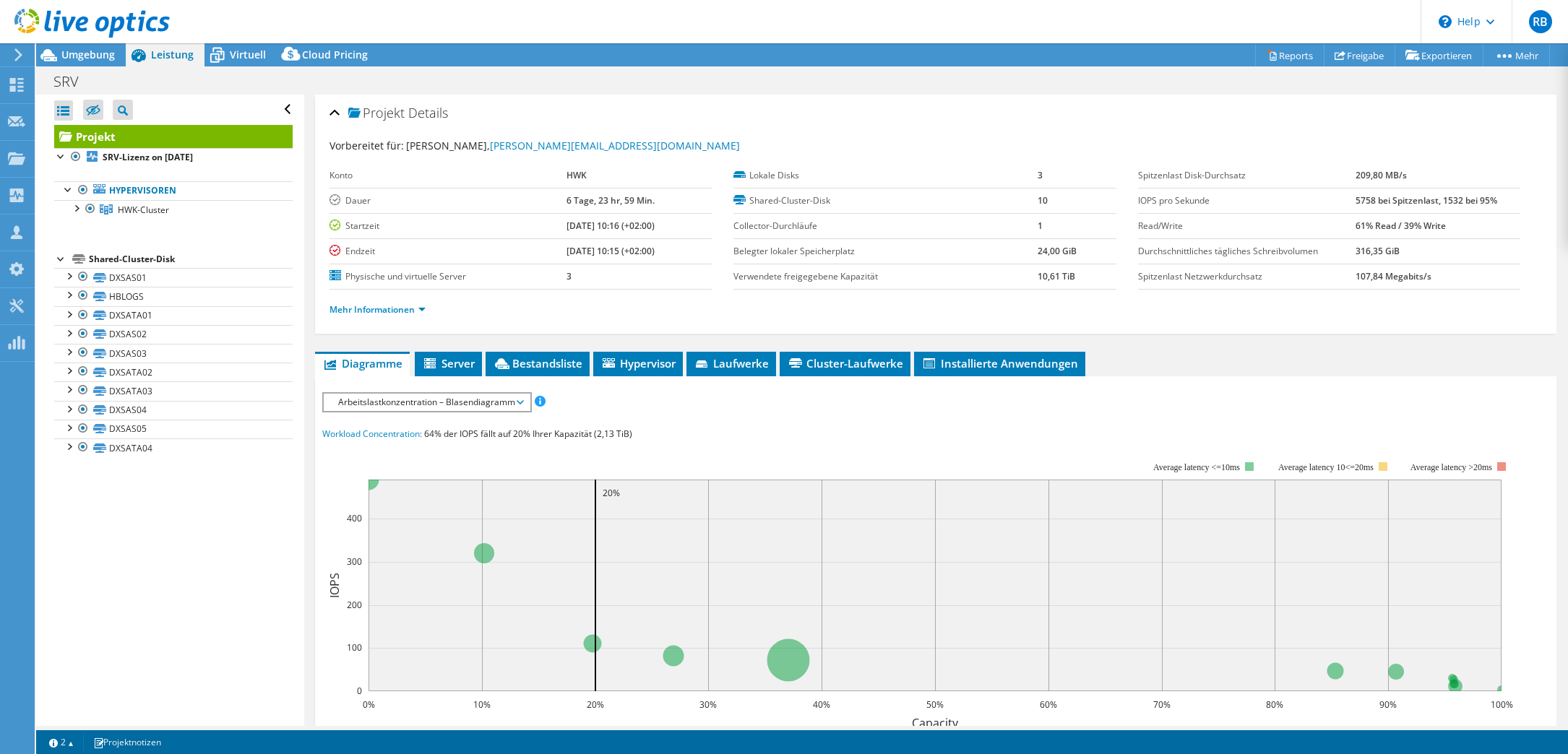
scroll to position [90, 0]
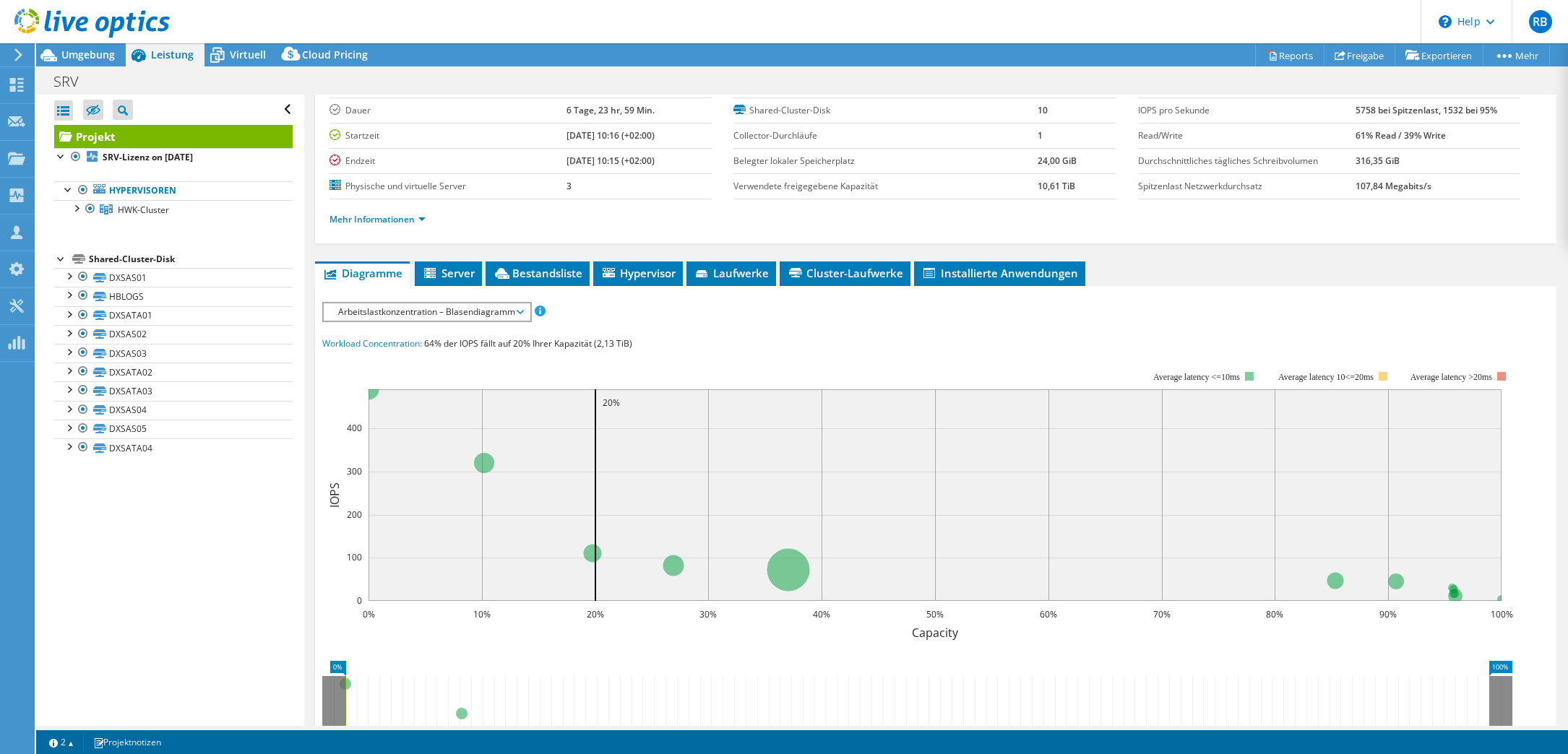
click at [398, 312] on span "Arbeitslastkonzentration – Blasendiagramm" at bounding box center [426, 311] width 192 height 17
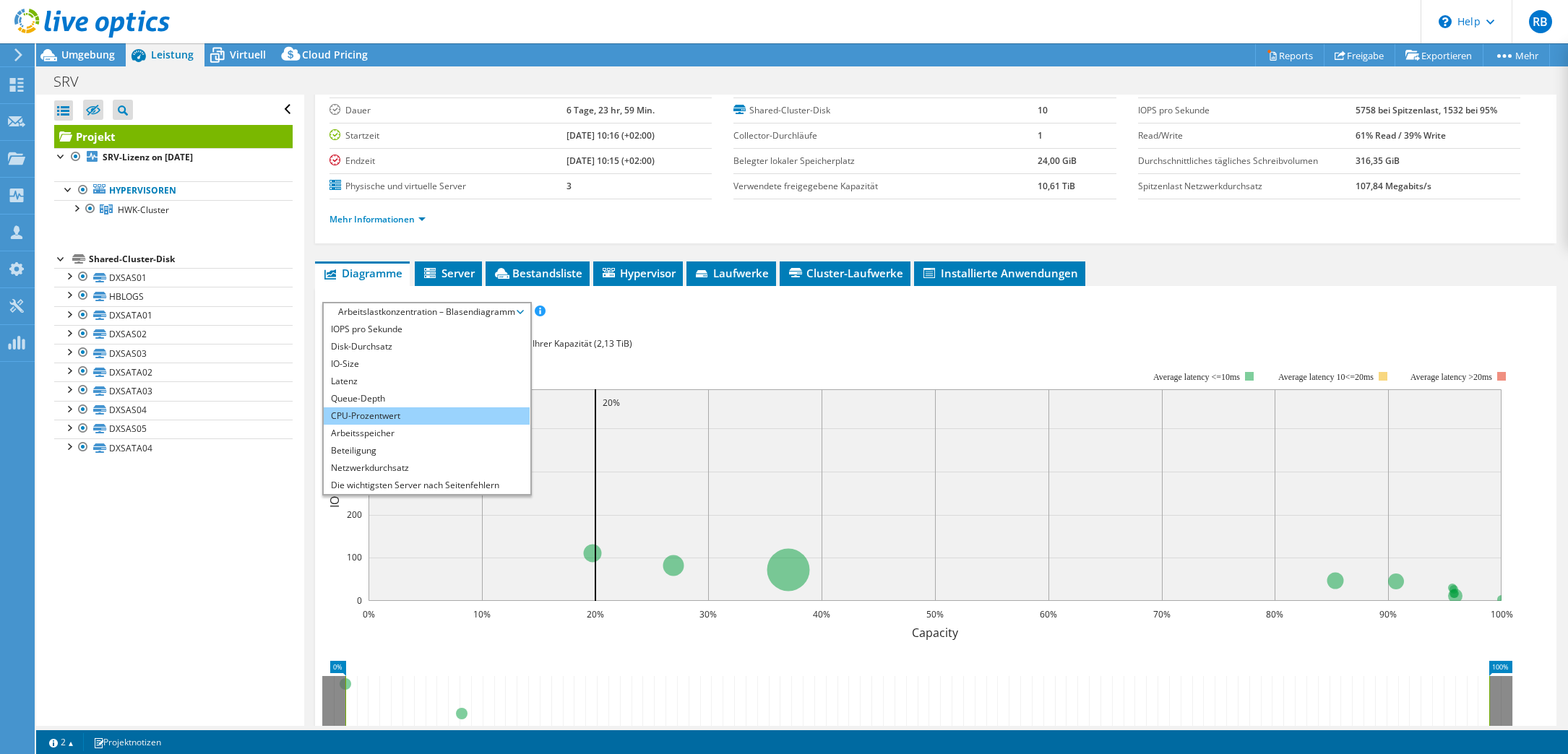
click at [389, 413] on li "CPU-Prozentwert" at bounding box center [426, 415] width 206 height 17
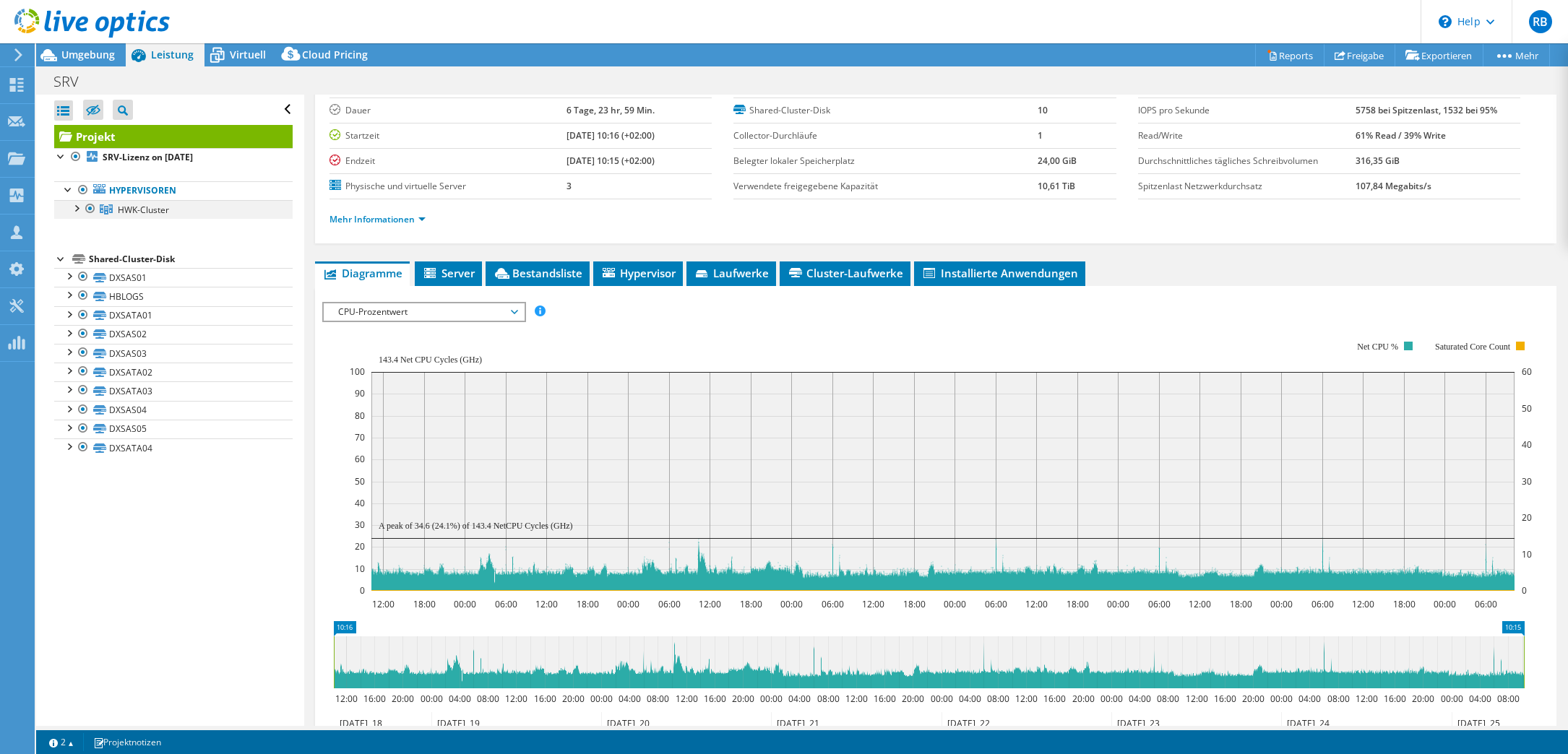
click at [76, 205] on div at bounding box center [76, 208] width 14 height 14
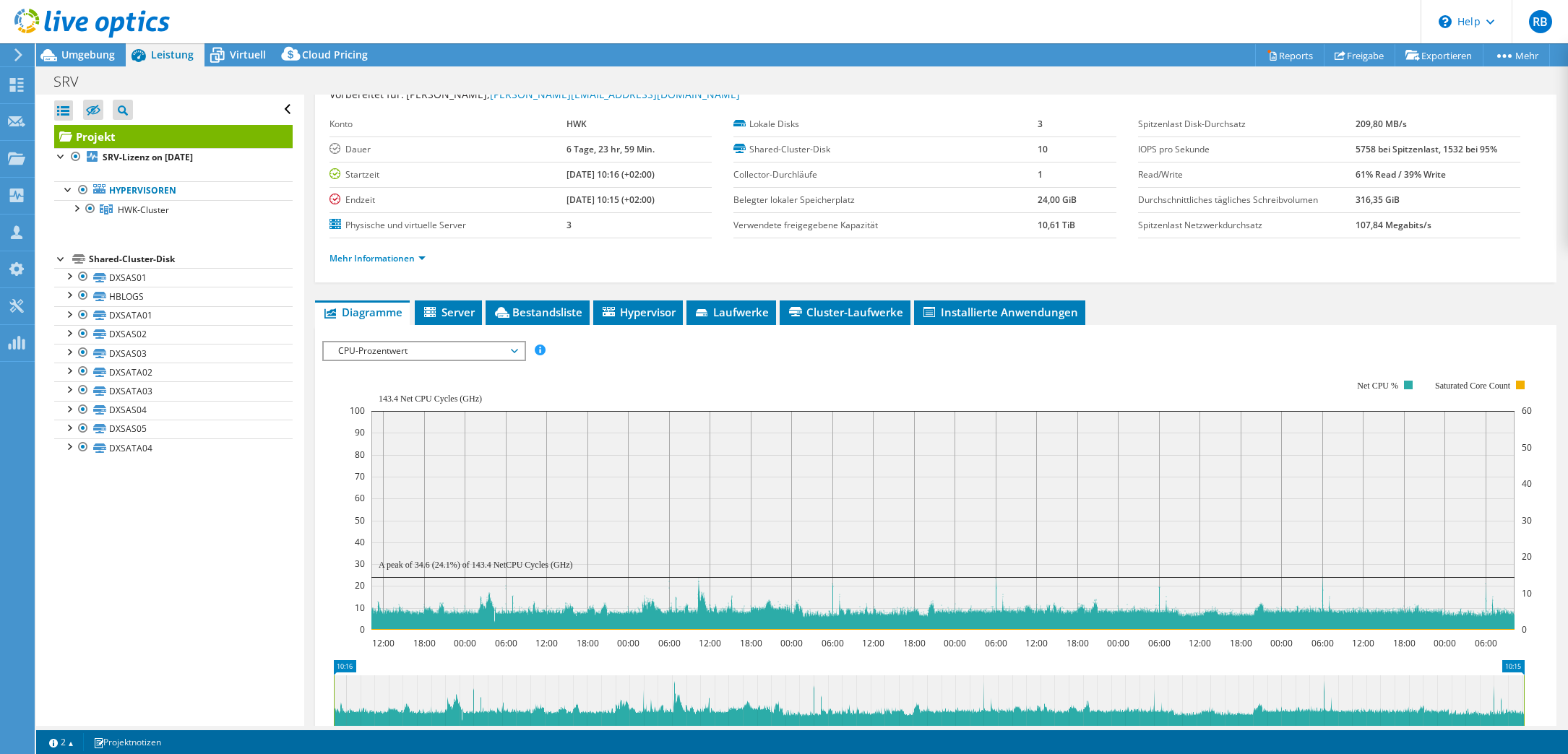
scroll to position [0, 0]
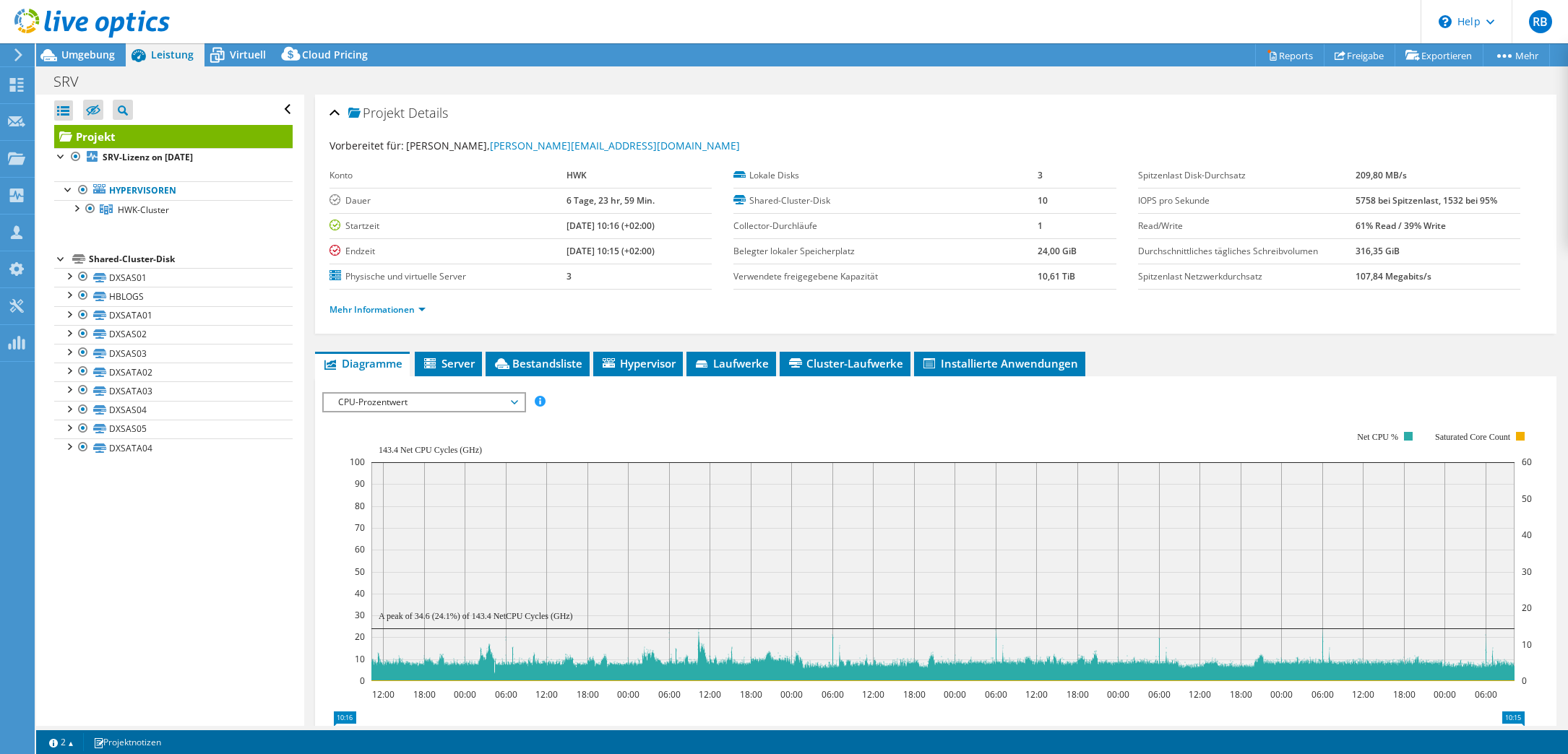
click at [396, 404] on span "CPU-Prozentwert" at bounding box center [423, 402] width 185 height 17
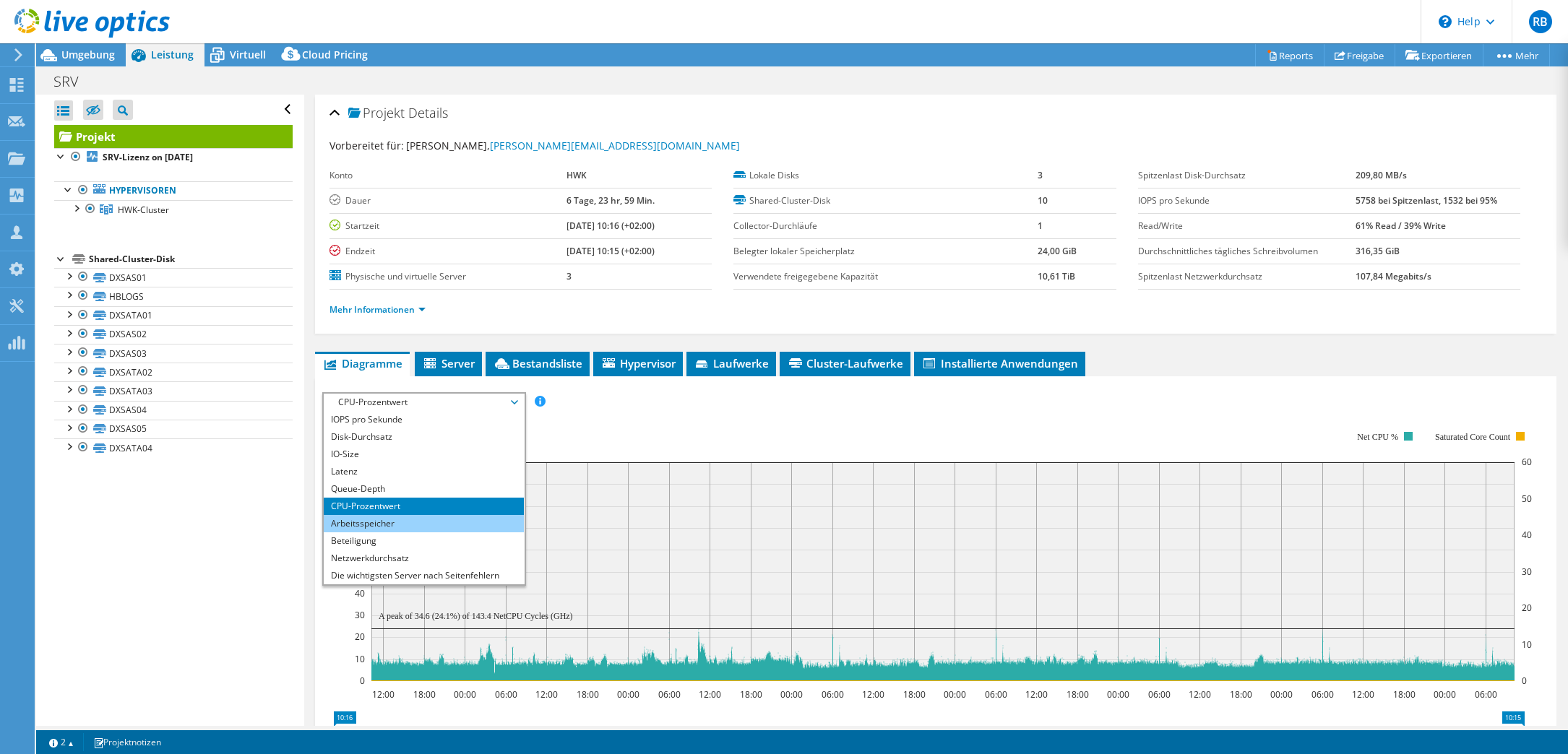
click at [405, 524] on li "Arbeitsspeicher" at bounding box center [423, 523] width 200 height 17
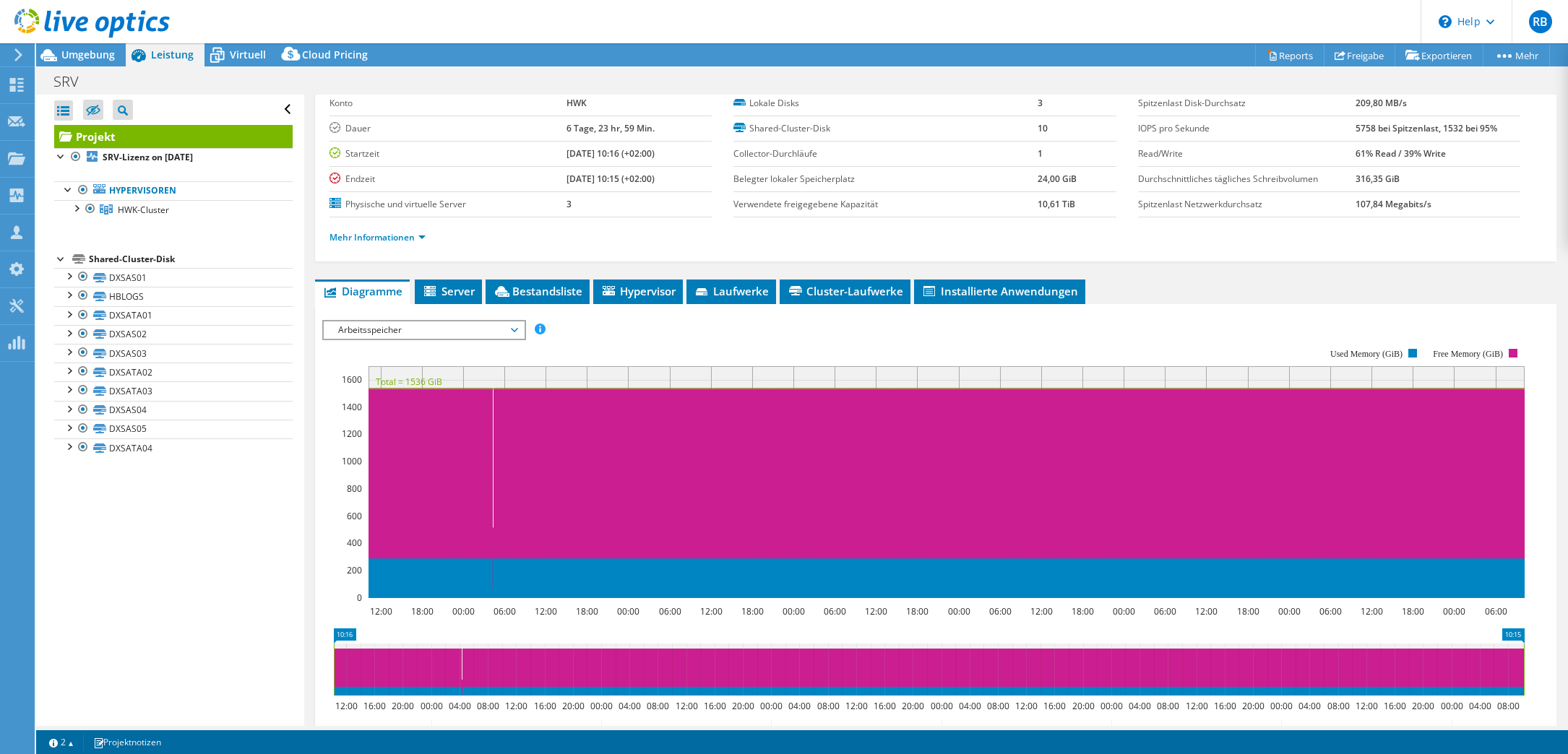
scroll to position [90, 0]
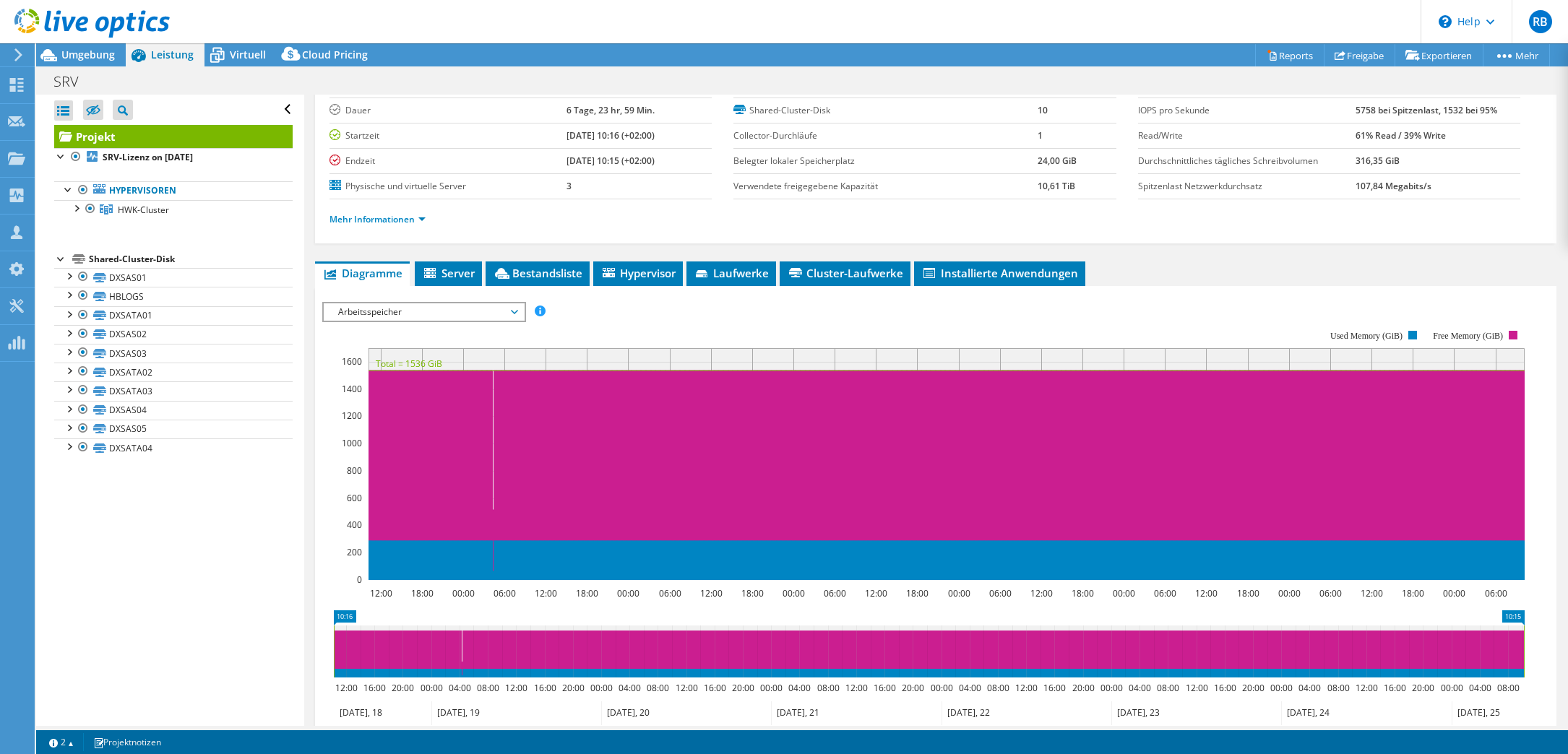
click at [468, 314] on span "Arbeitsspeicher" at bounding box center [423, 311] width 185 height 17
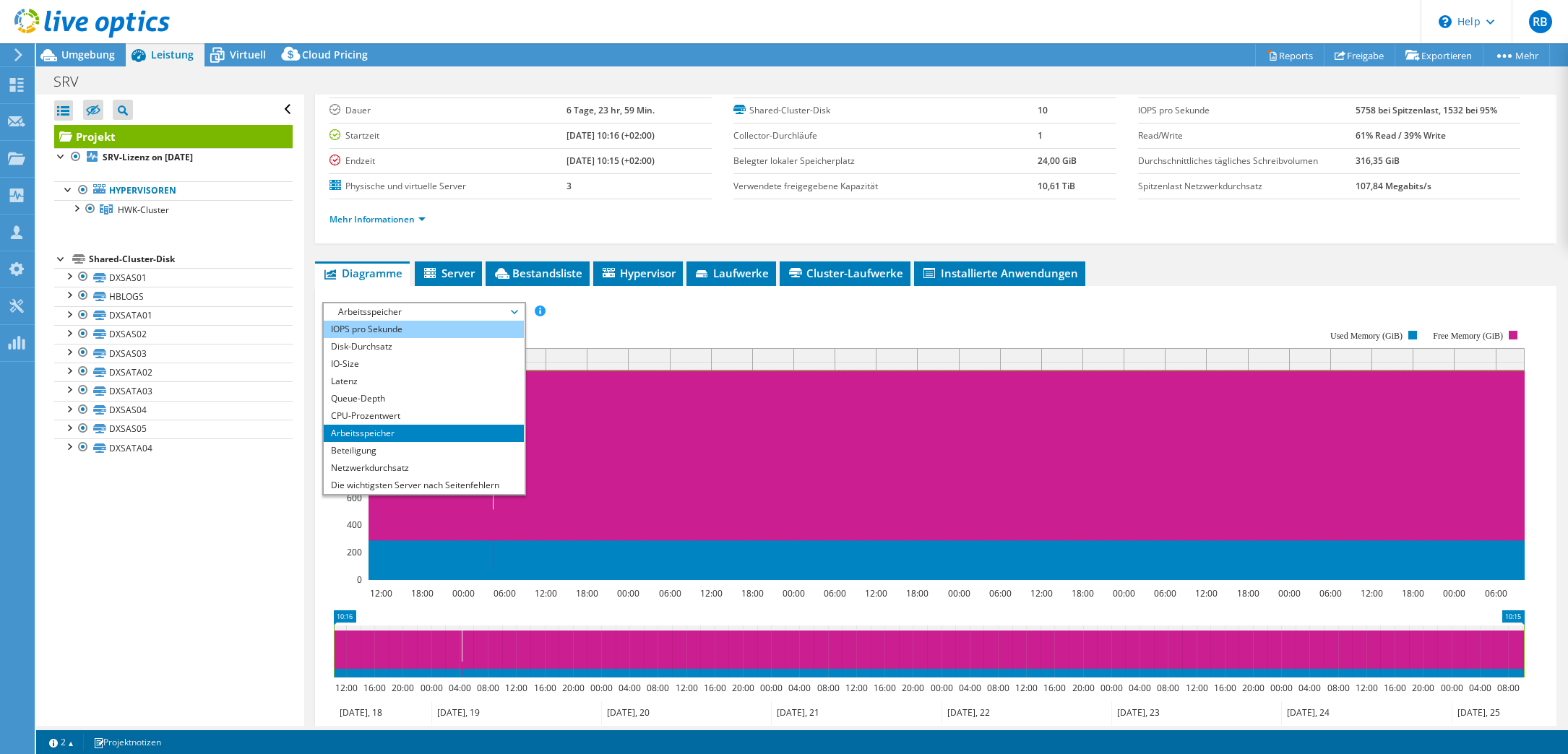
click at [470, 329] on li "IOPS pro Sekunde" at bounding box center [423, 329] width 200 height 17
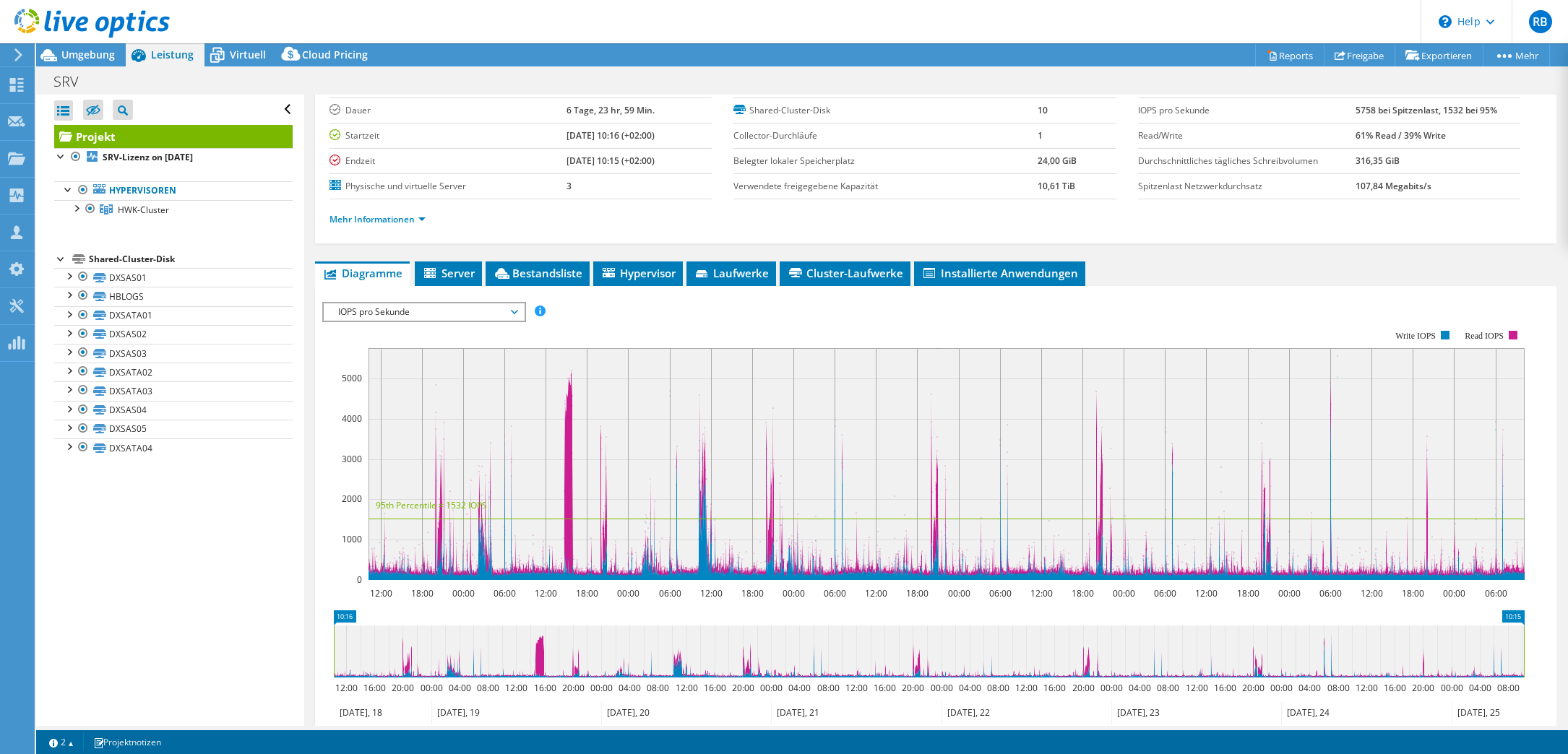
click at [496, 322] on rect at bounding box center [922, 454] width 1202 height 288
click at [490, 312] on span "IOPS pro Sekunde" at bounding box center [423, 311] width 185 height 17
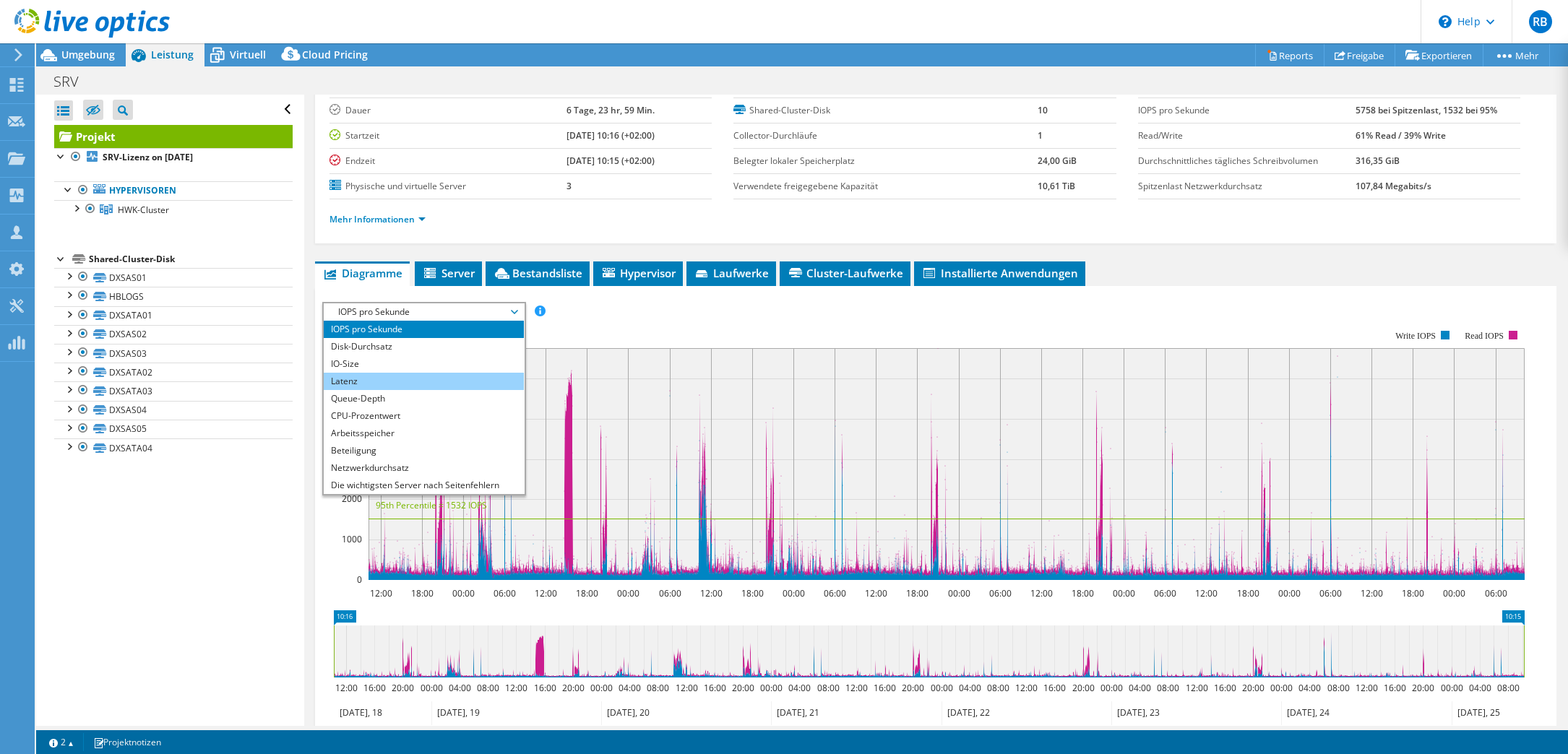
click at [468, 384] on li "Latenz" at bounding box center [423, 381] width 200 height 17
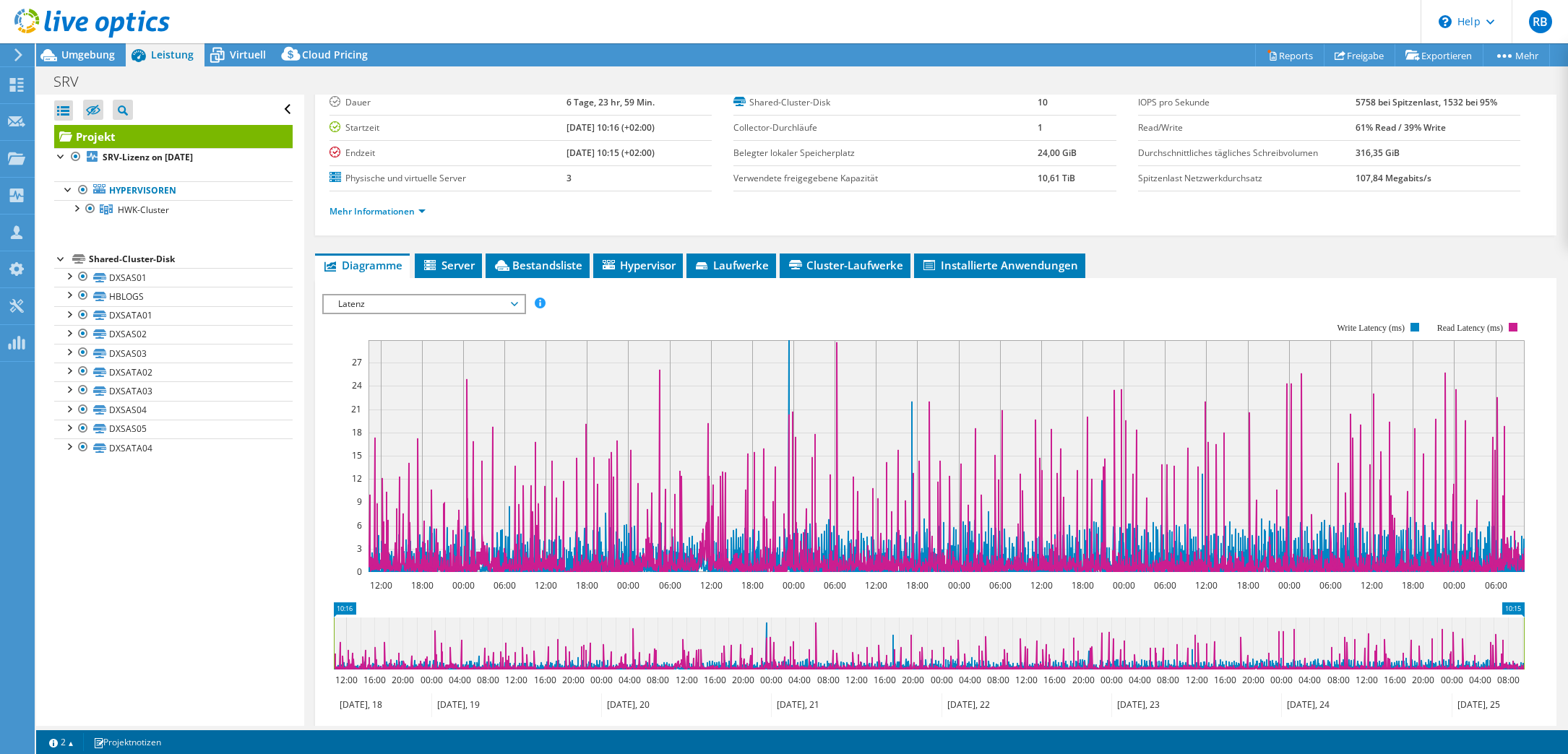
scroll to position [0, 0]
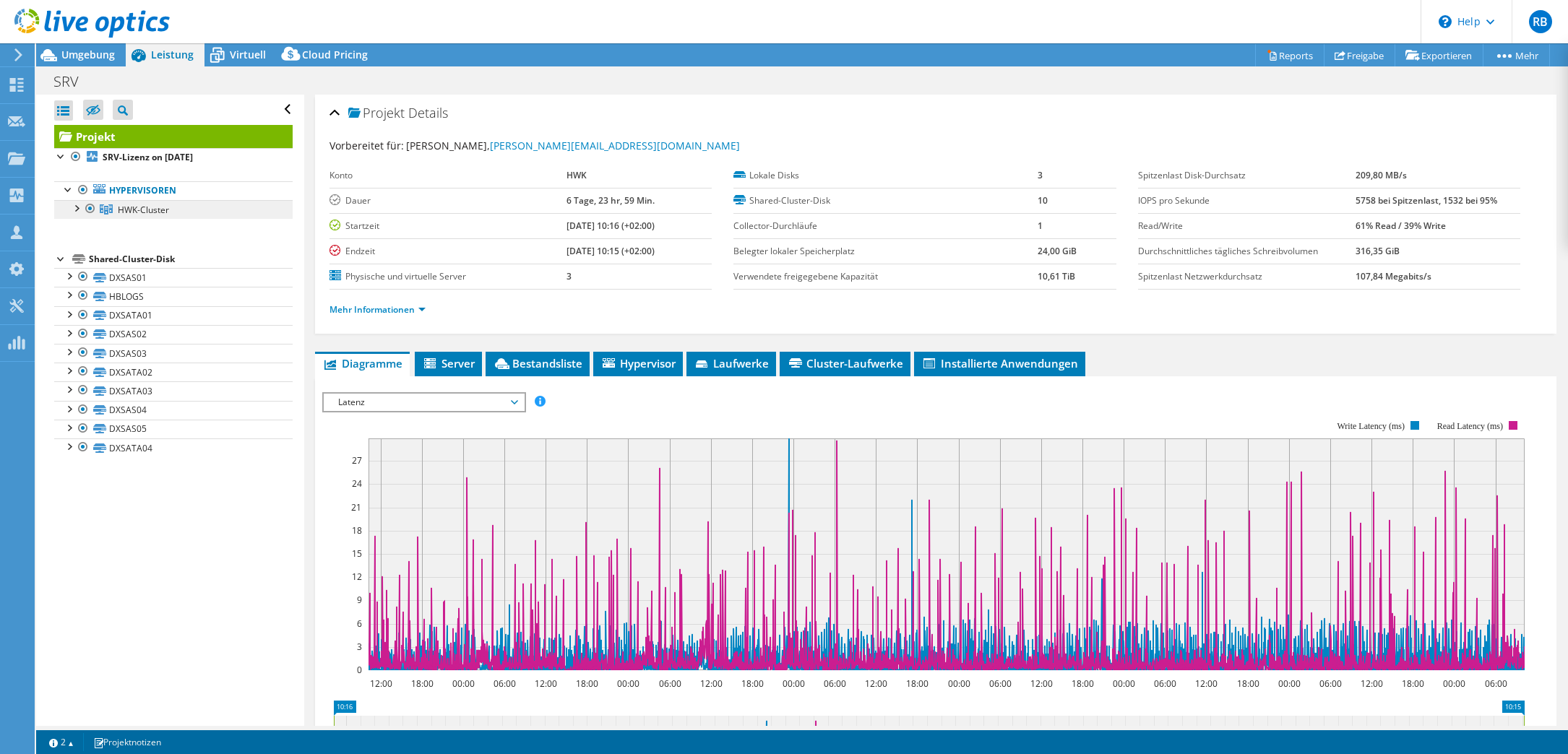
click at [138, 210] on span "HWK-Cluster" at bounding box center [143, 210] width 51 height 13
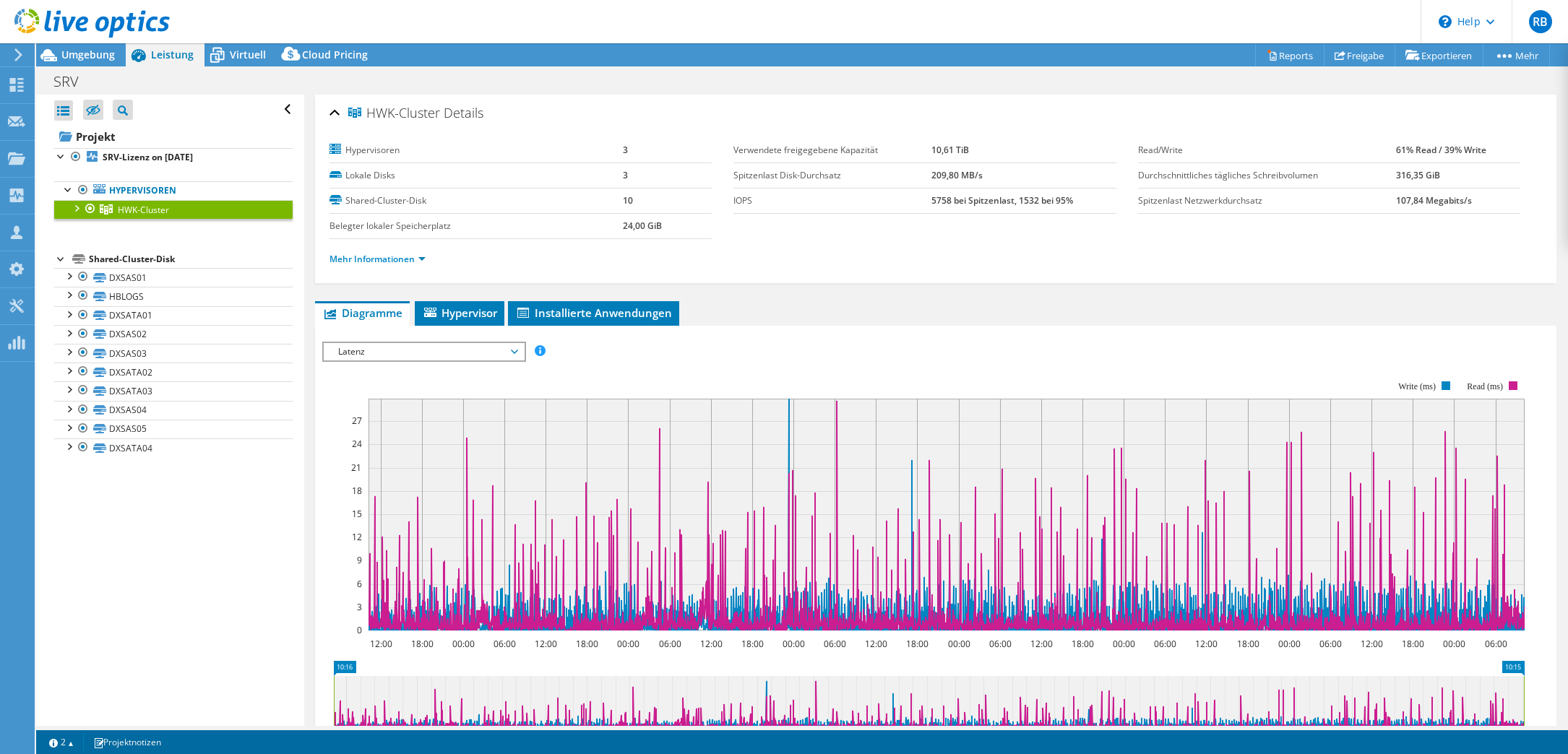
click at [411, 353] on span "Latenz" at bounding box center [423, 351] width 185 height 17
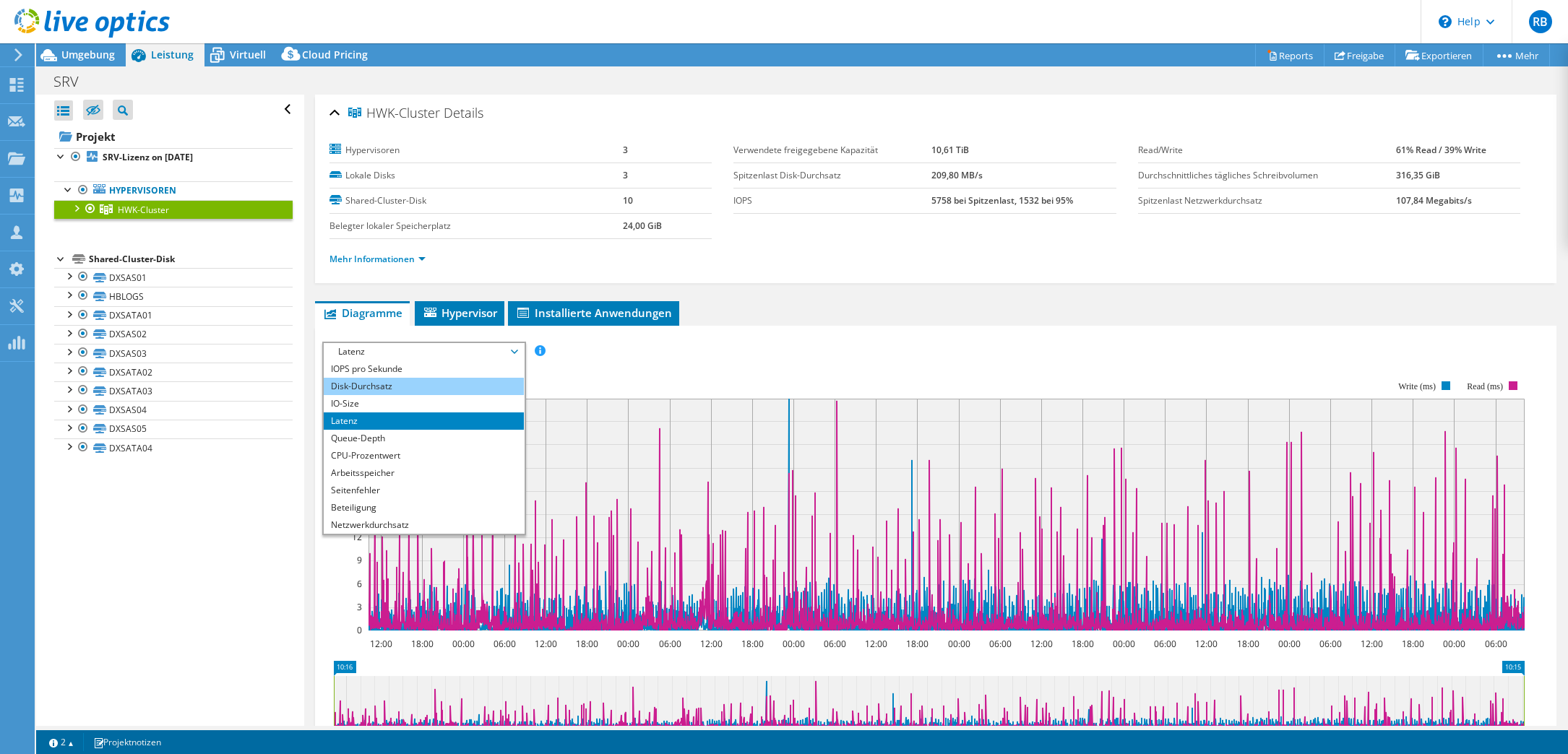
click at [405, 385] on li "Disk-Durchsatz" at bounding box center [423, 386] width 200 height 17
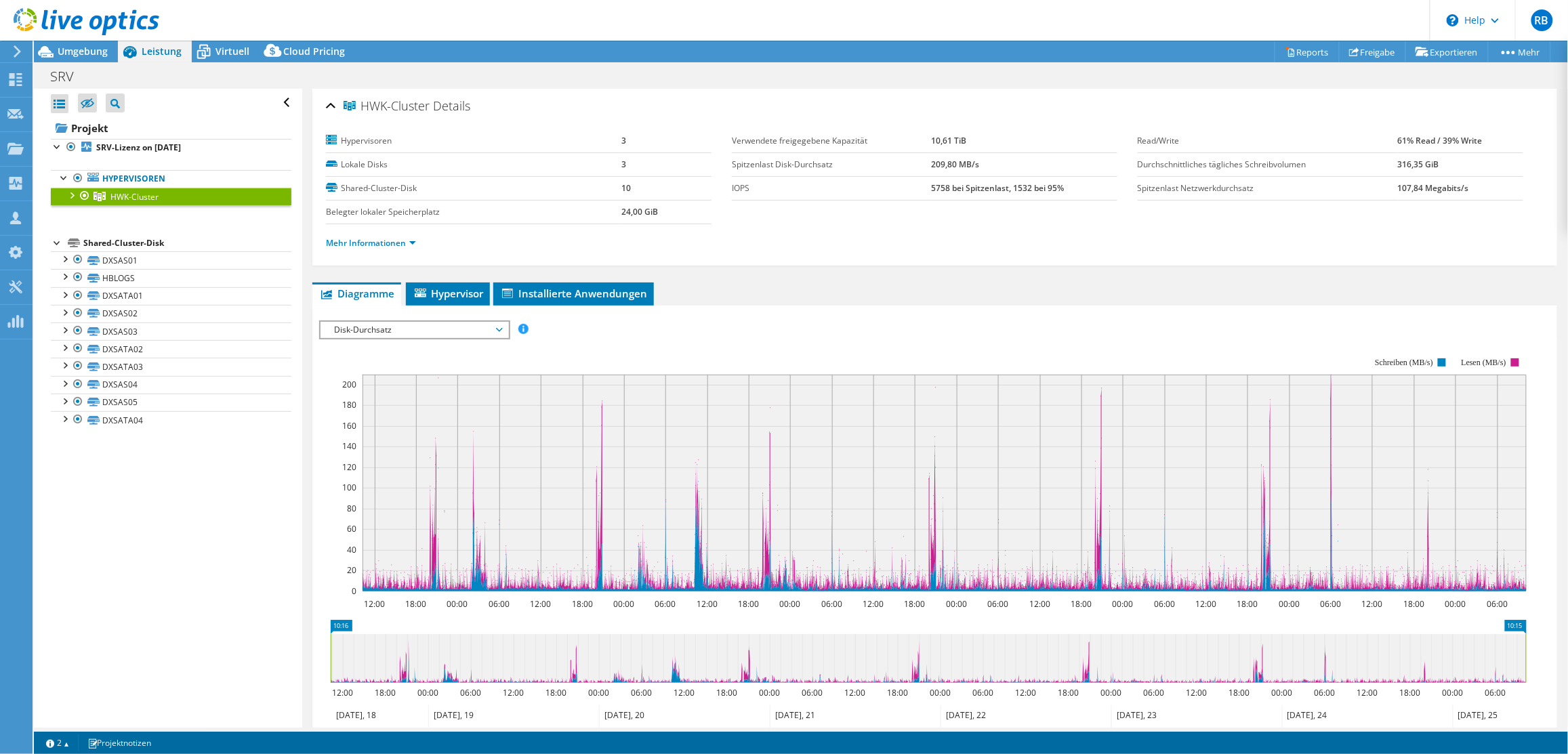
click at [119, 195] on span "HWK-Cluster" at bounding box center [134, 197] width 48 height 12
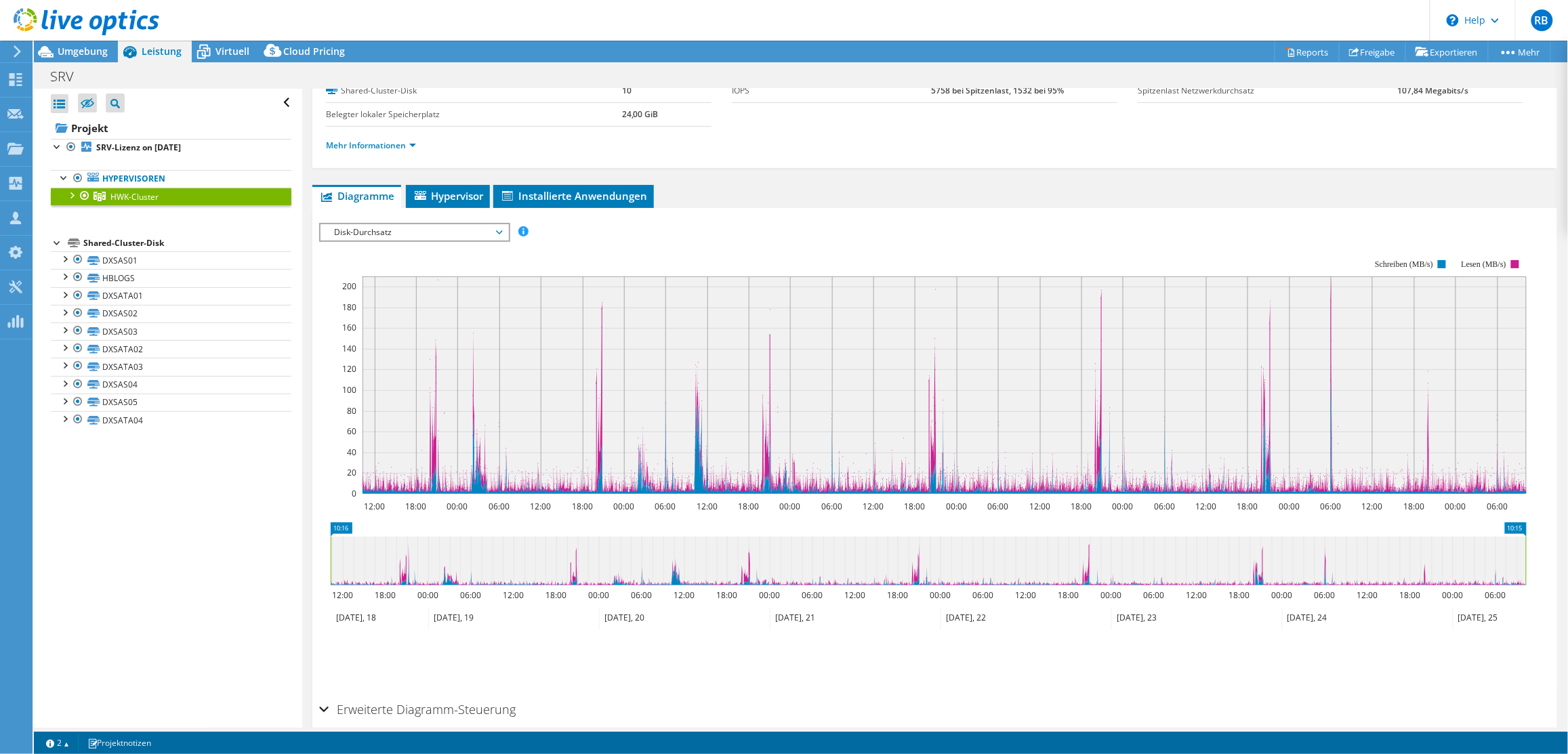
scroll to position [67, 0]
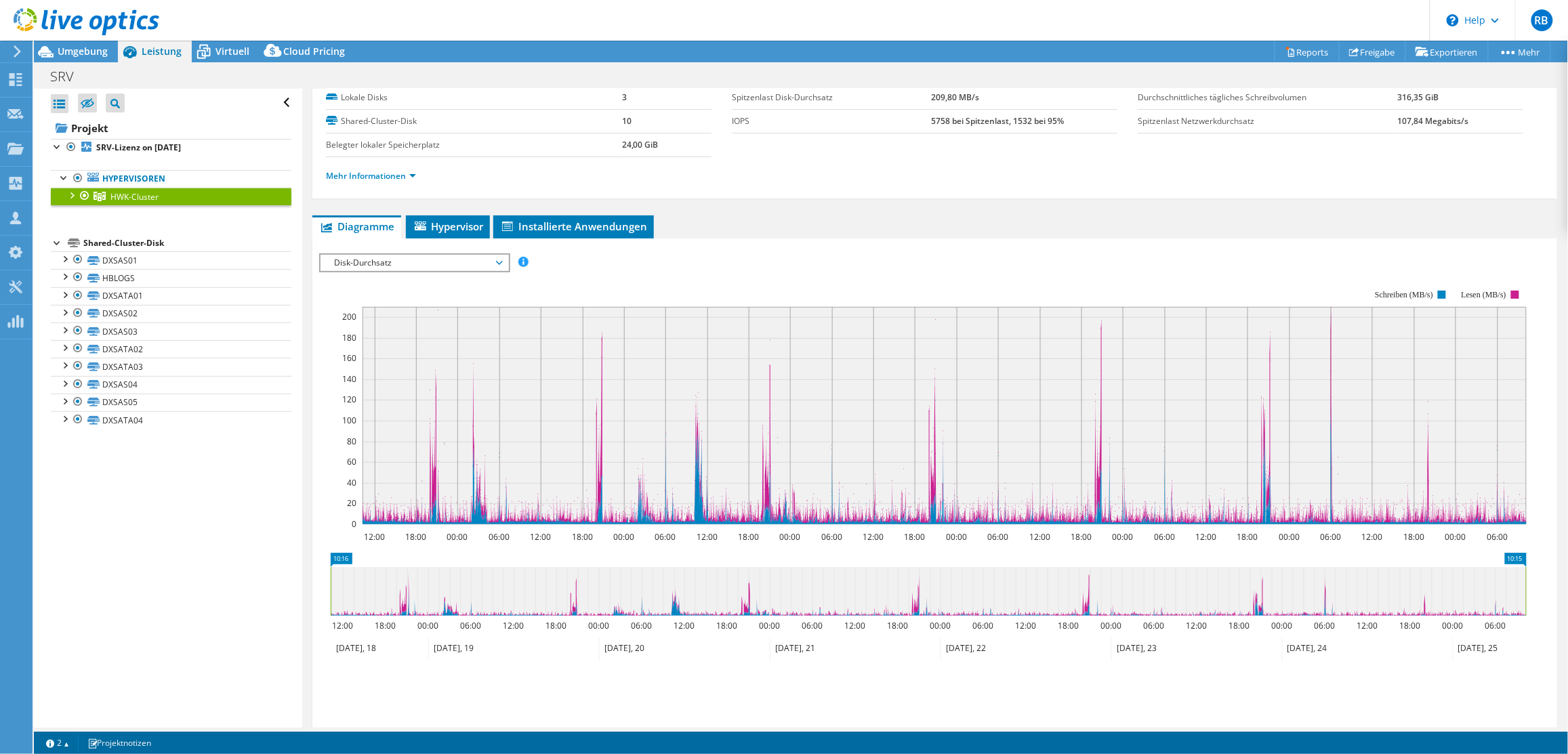
click at [412, 264] on span "Disk-Durchsatz" at bounding box center [414, 262] width 174 height 16
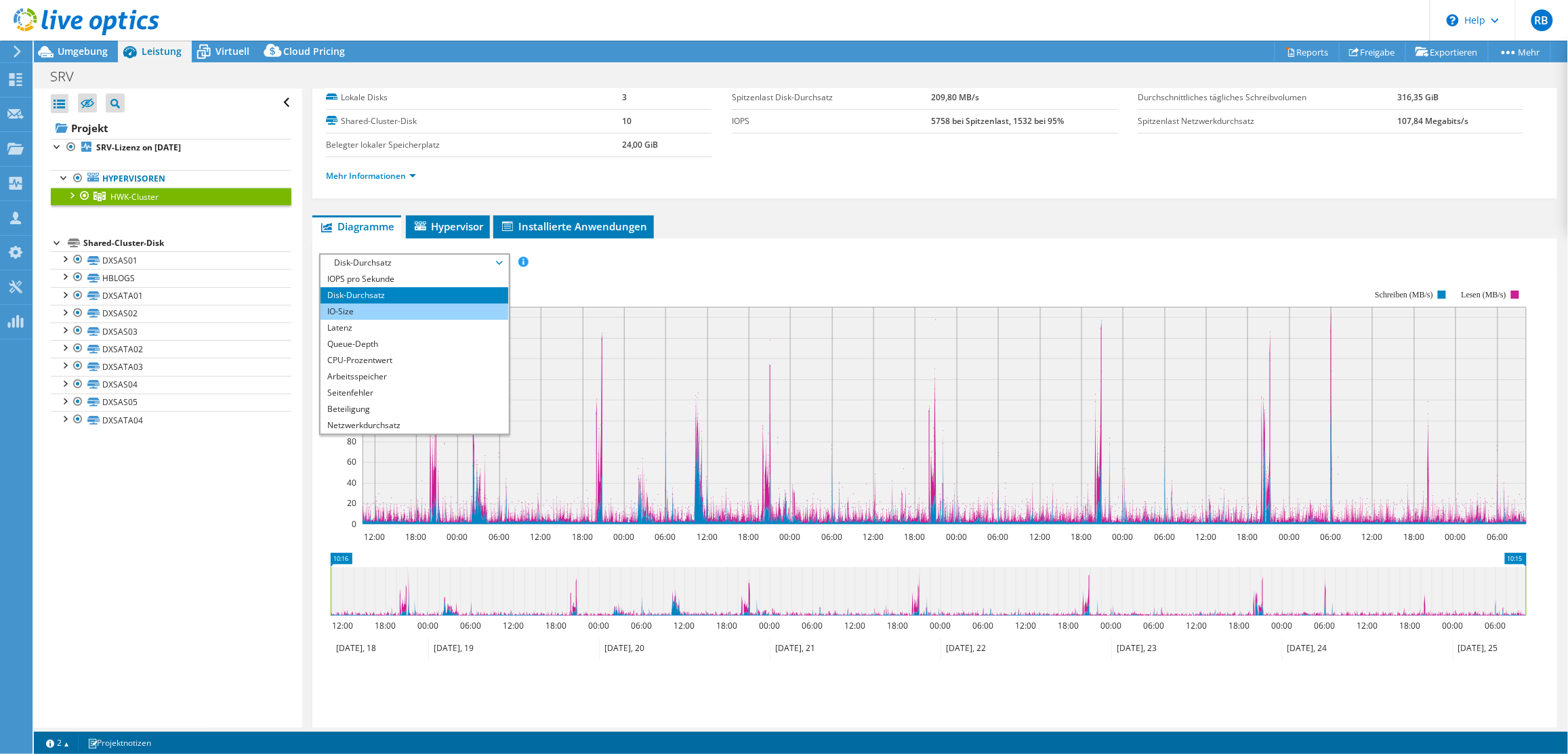
click at [425, 310] on li "IO-Size" at bounding box center [414, 311] width 188 height 16
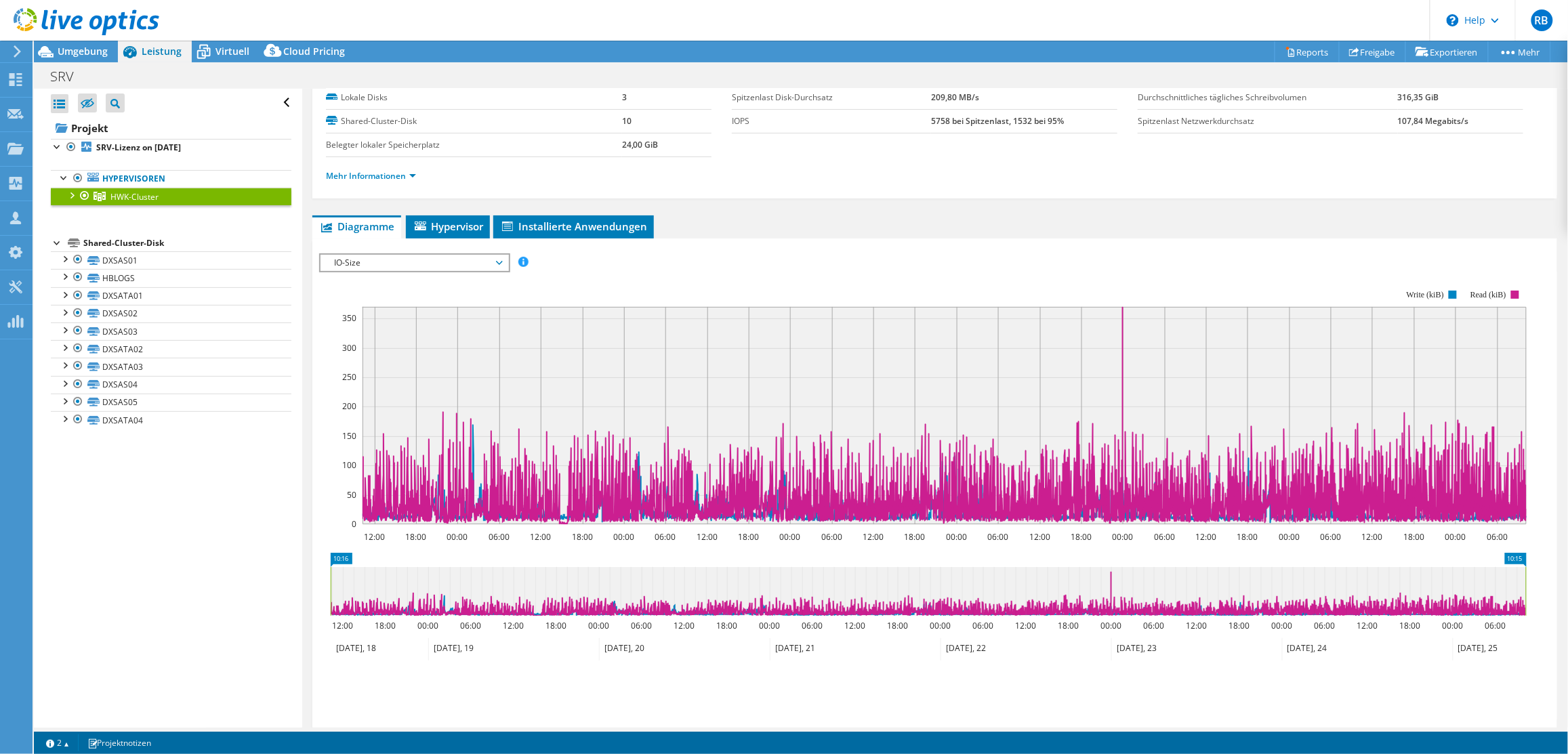
click at [439, 263] on span "IO-Size" at bounding box center [414, 262] width 174 height 16
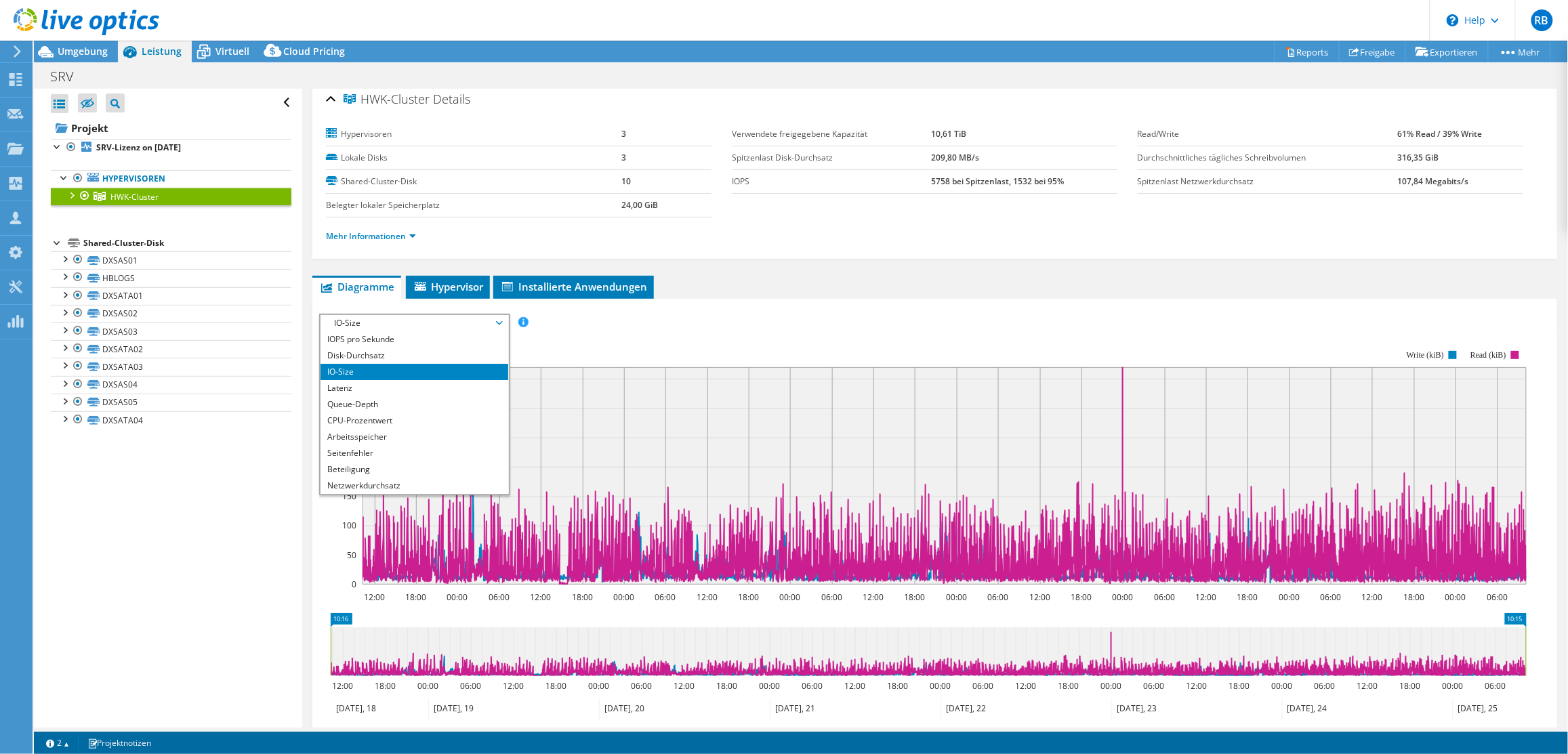
scroll to position [0, 0]
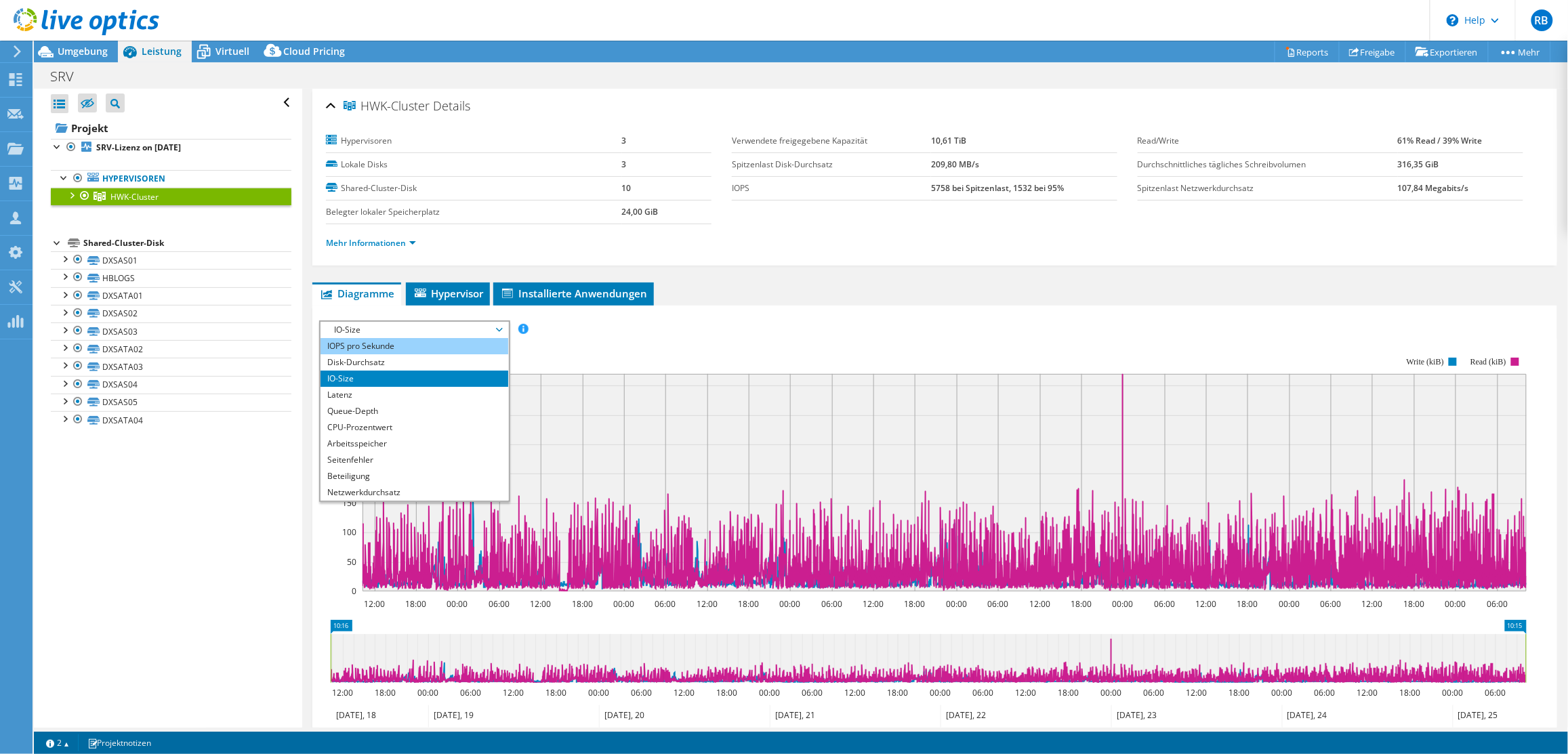
click at [409, 341] on li "IOPS pro Sekunde" at bounding box center [414, 346] width 188 height 16
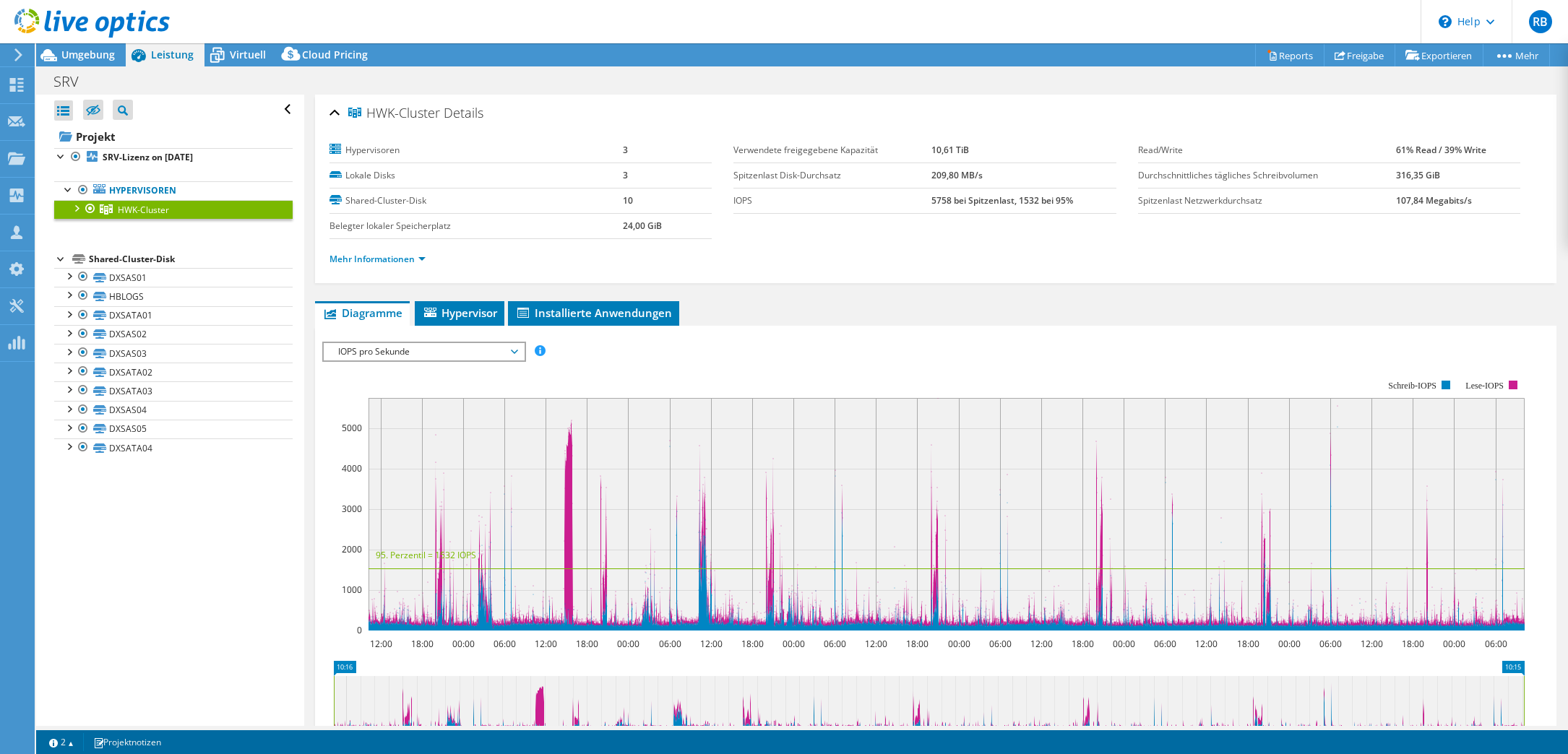
select select "EUFrankfurt"
select select "EUR"
click at [86, 55] on span "Umgebung" at bounding box center [87, 54] width 53 height 13
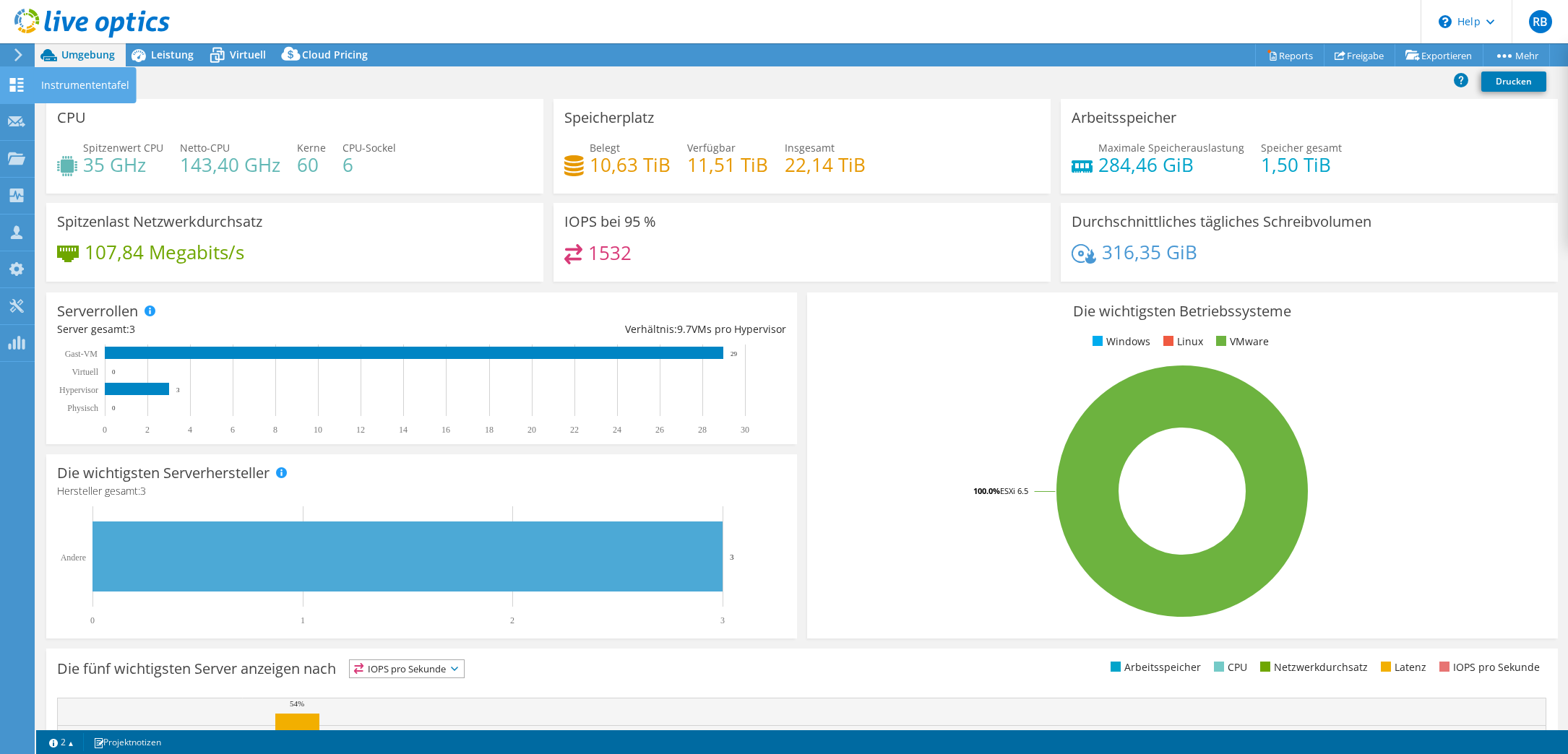
click at [13, 85] on use at bounding box center [16, 84] width 13 height 13
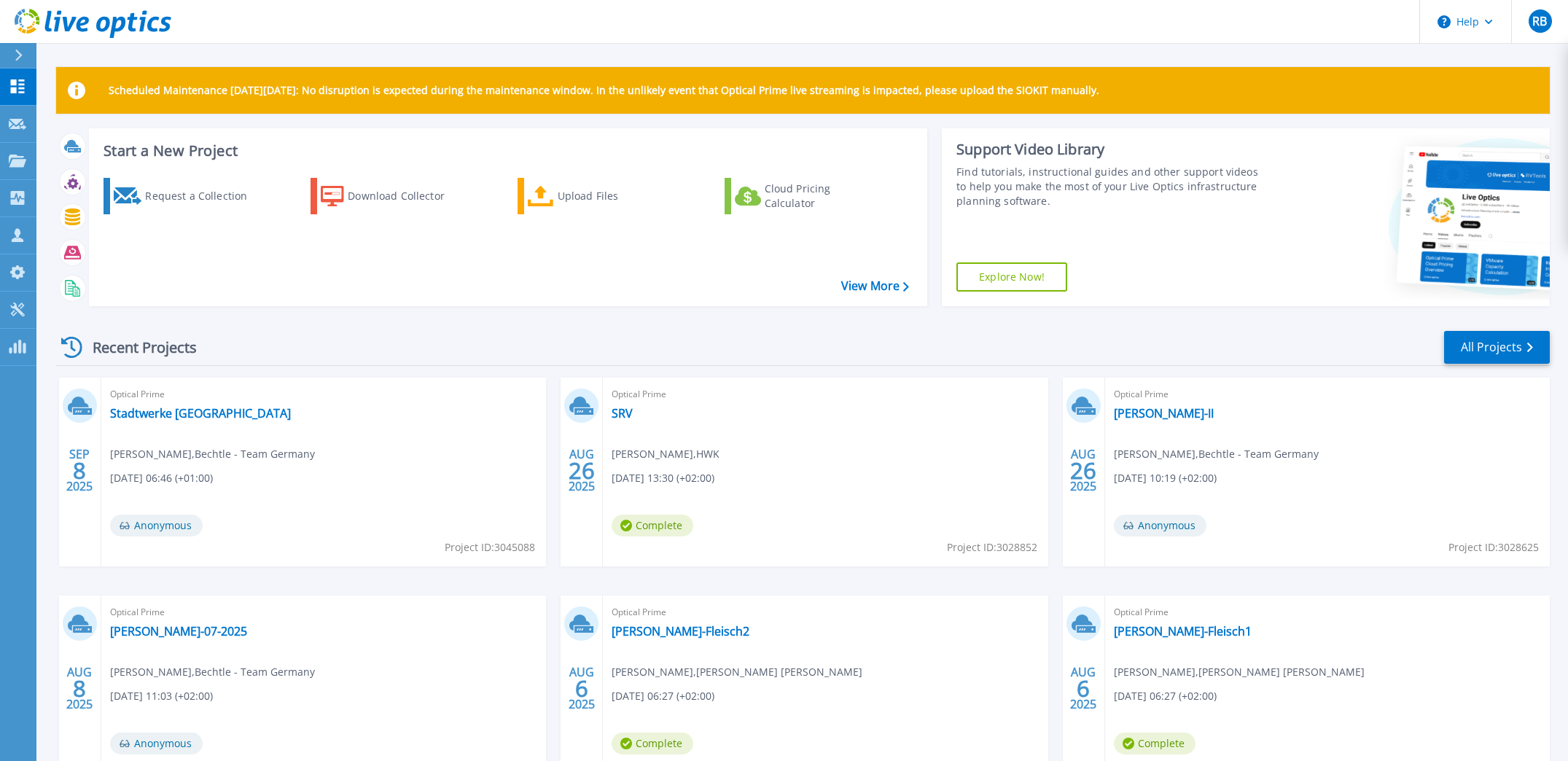
click at [617, 421] on div "Optical Prime SRV [PERSON_NAME] , HWK [DATE] 13:30 (+02:00) Complete Project ID…" at bounding box center [825, 472] width 445 height 189
click at [619, 415] on link "SRV" at bounding box center [622, 414] width 21 height 15
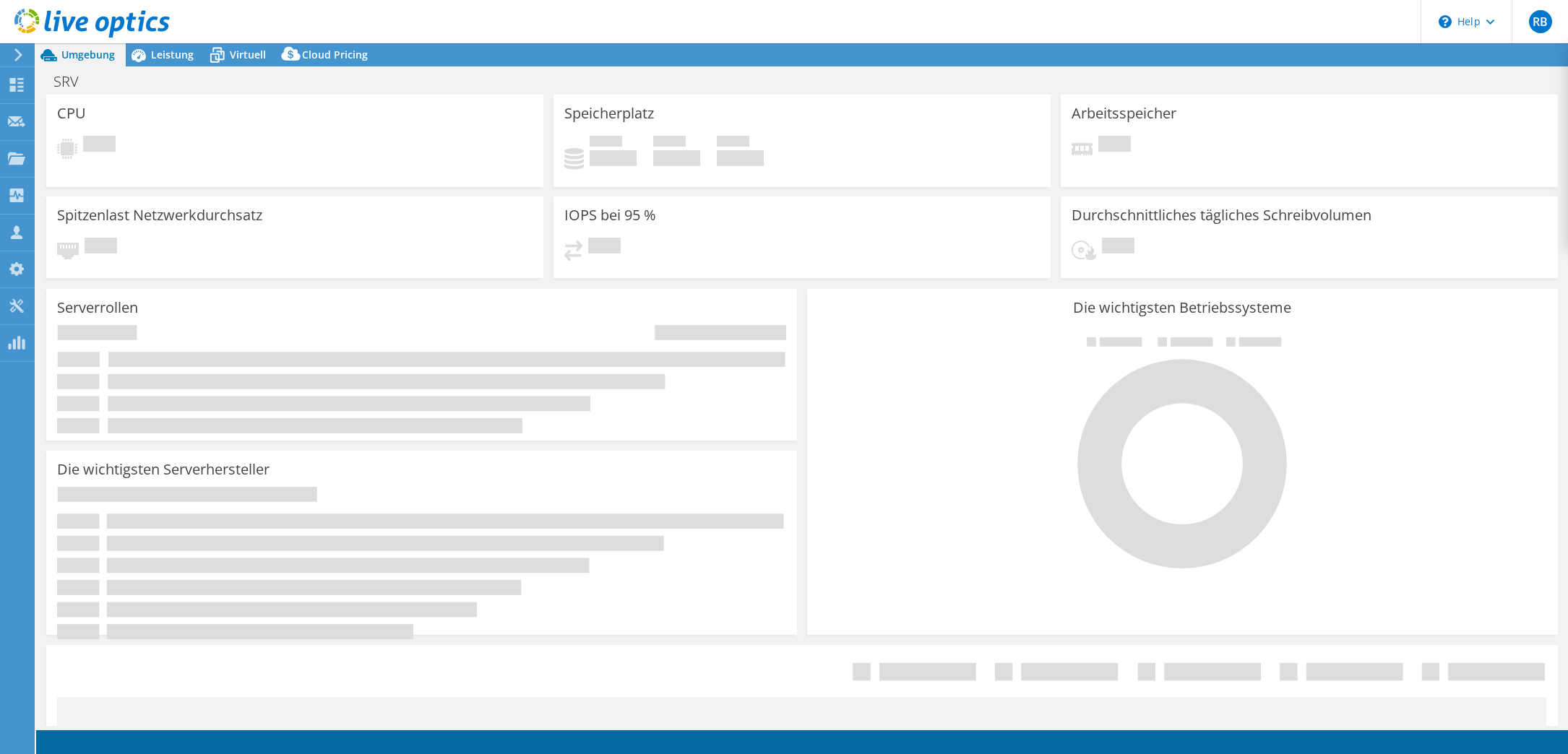
select select "EUFrankfurt"
select select "EUR"
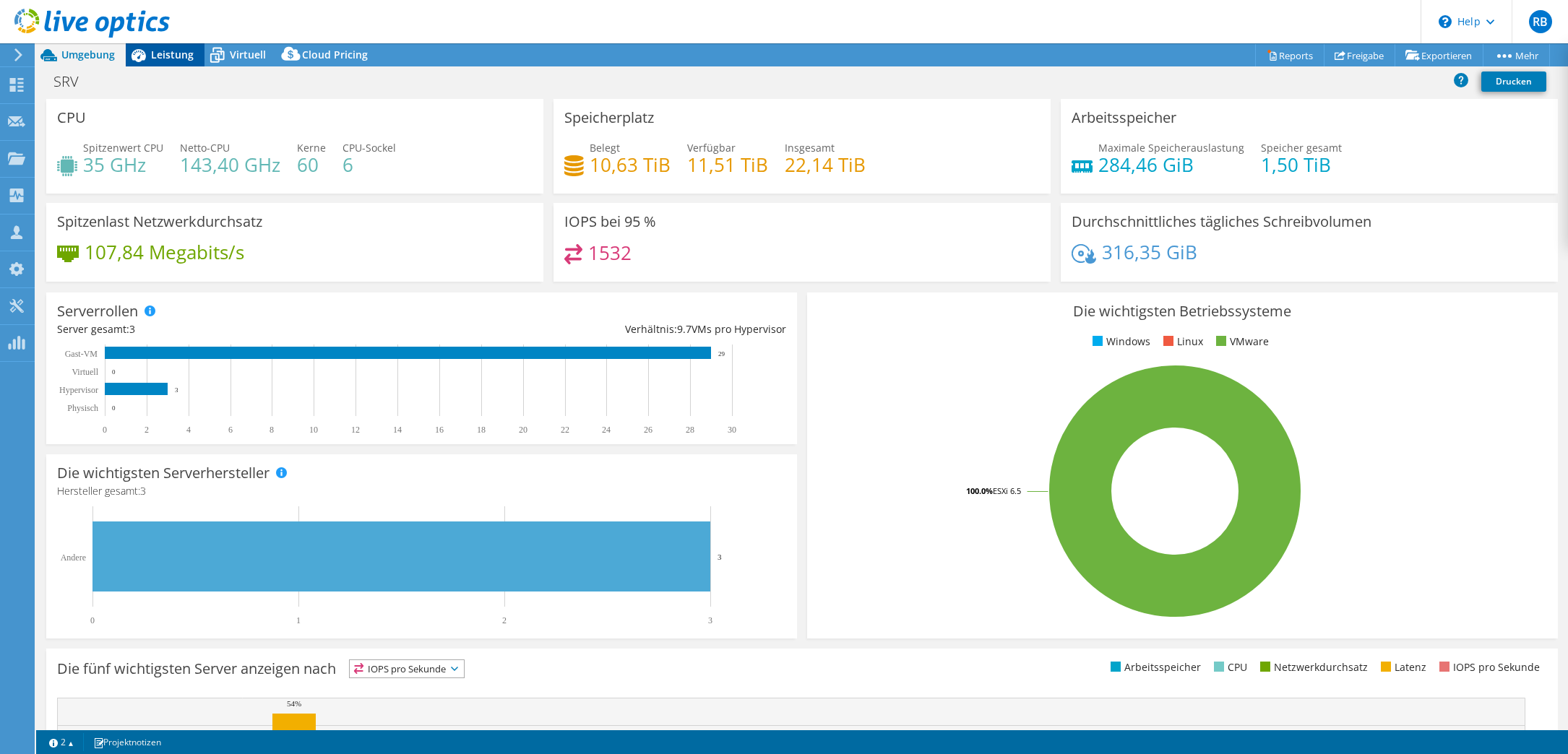
click at [171, 57] on span "Leistung" at bounding box center [172, 54] width 42 height 13
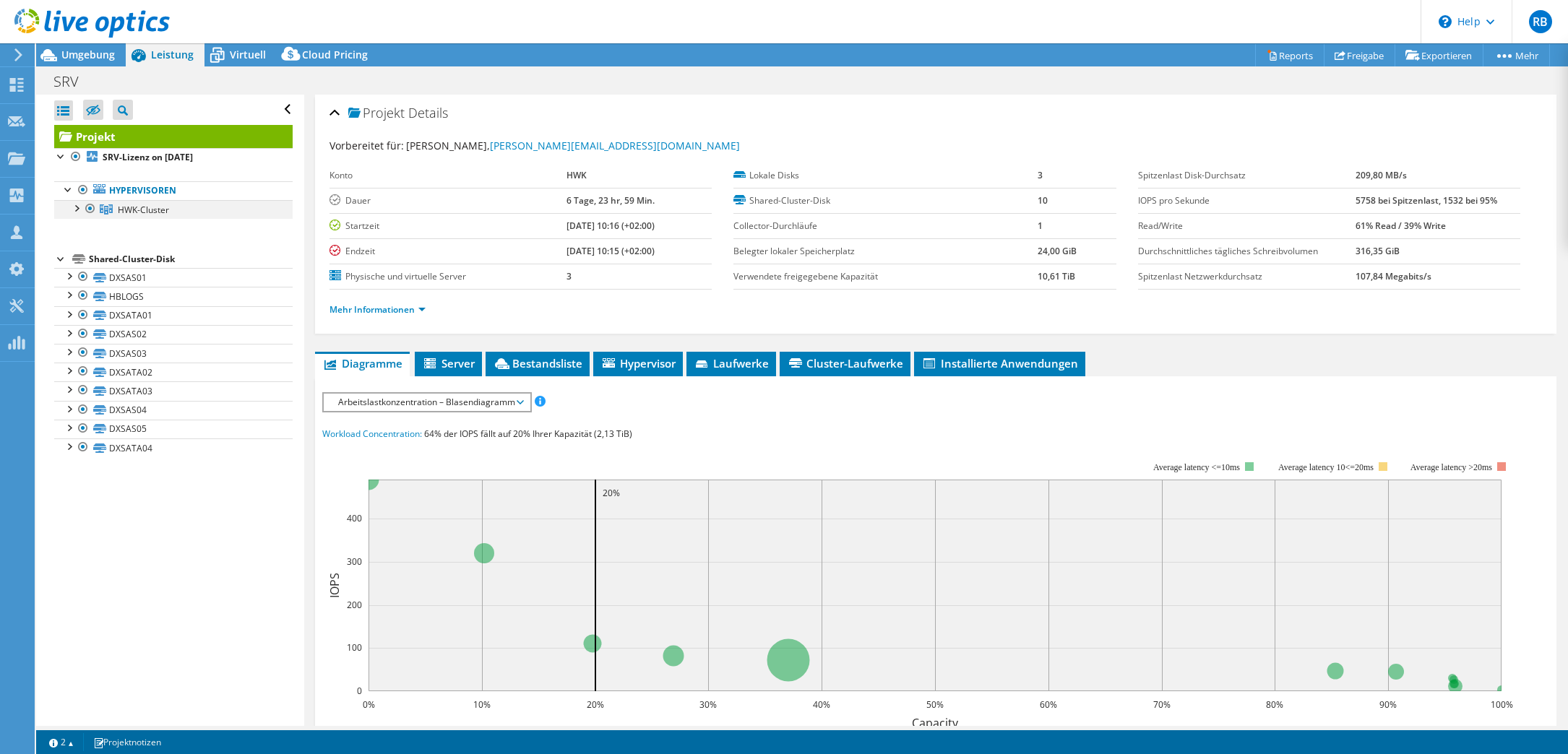
click at [79, 209] on div at bounding box center [76, 208] width 14 height 14
click at [168, 204] on span "HWK-Cluster" at bounding box center [143, 210] width 51 height 13
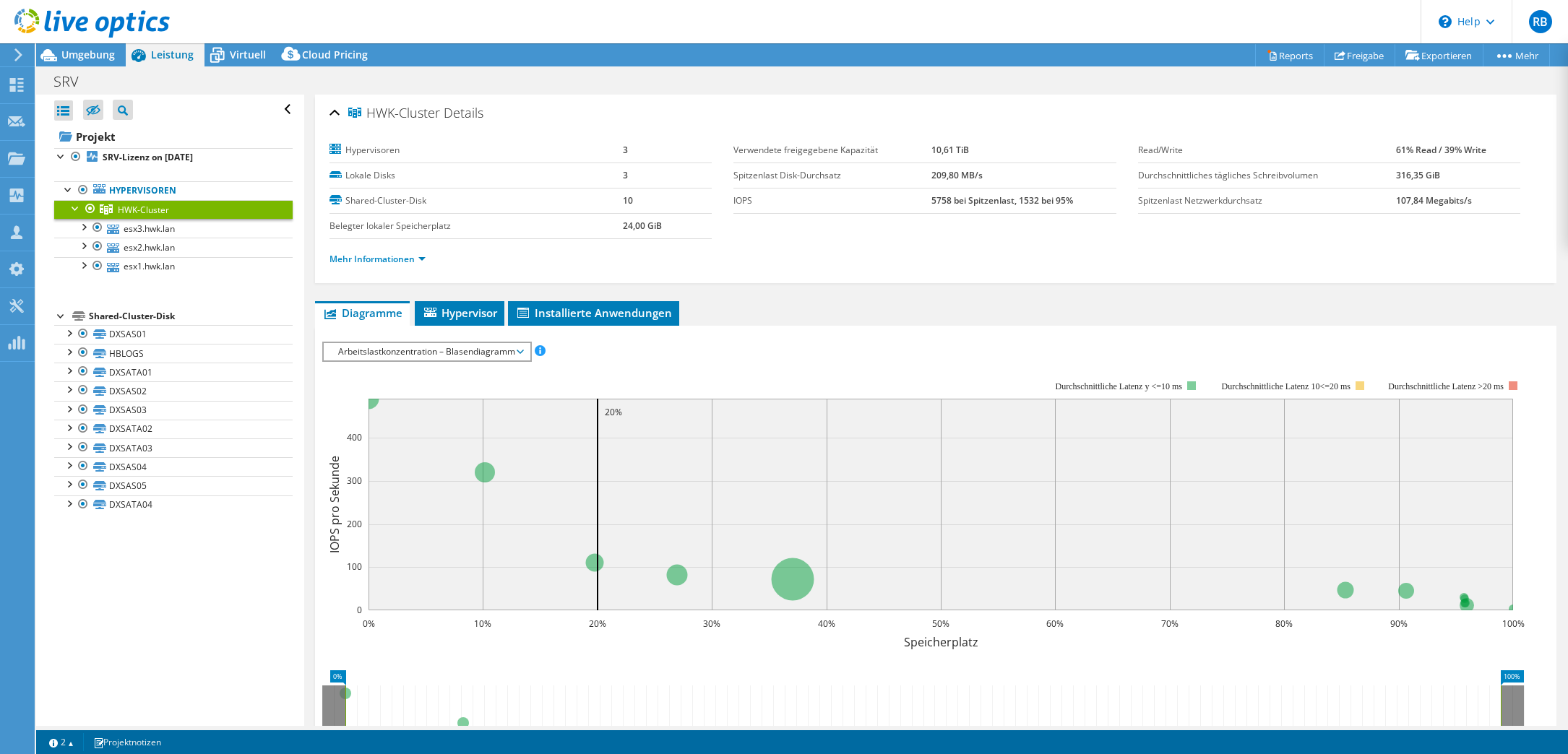
click at [475, 350] on span "Arbeitslastkonzentration – Blasendiagramm" at bounding box center [426, 351] width 192 height 17
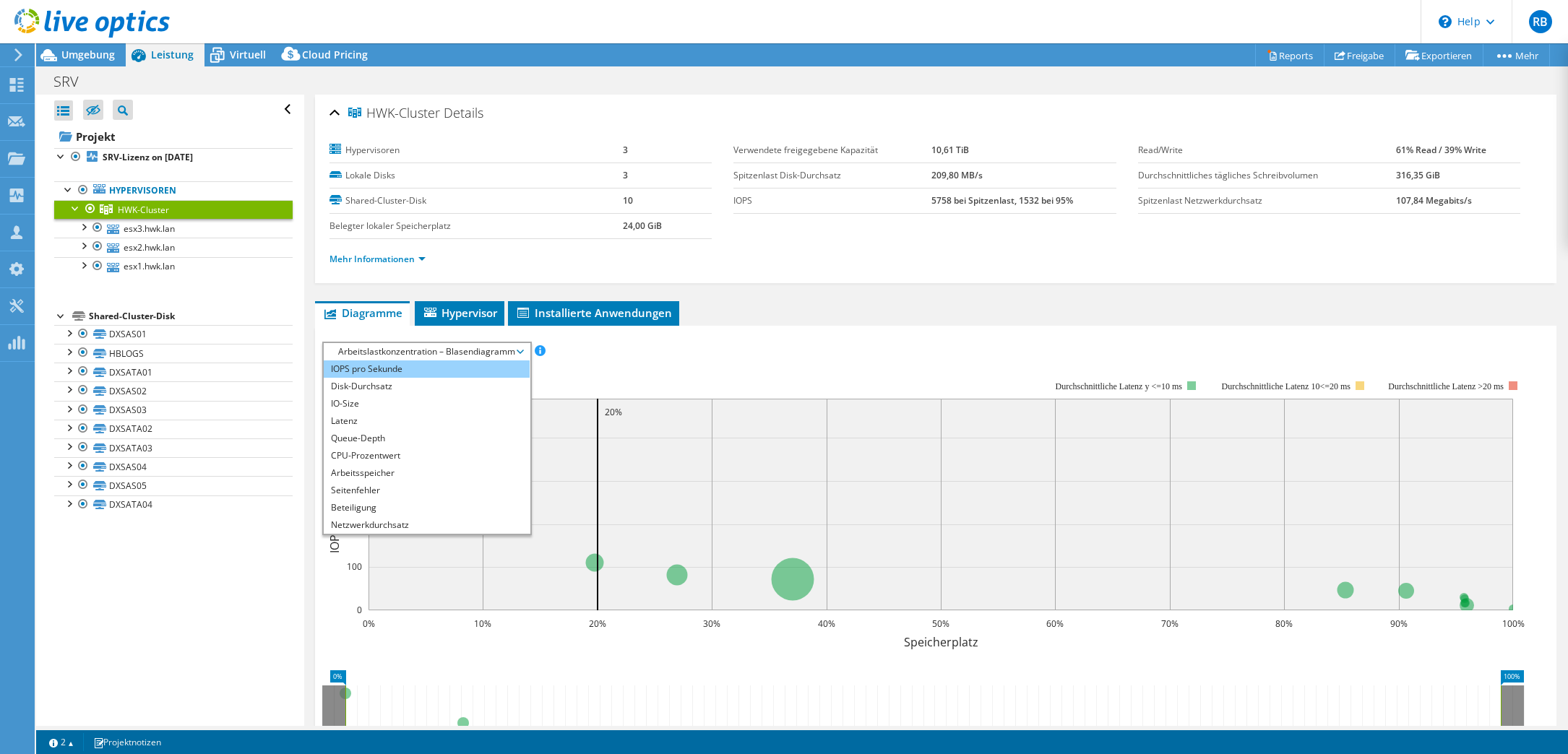
click at [442, 369] on li "IOPS pro Sekunde" at bounding box center [426, 368] width 206 height 17
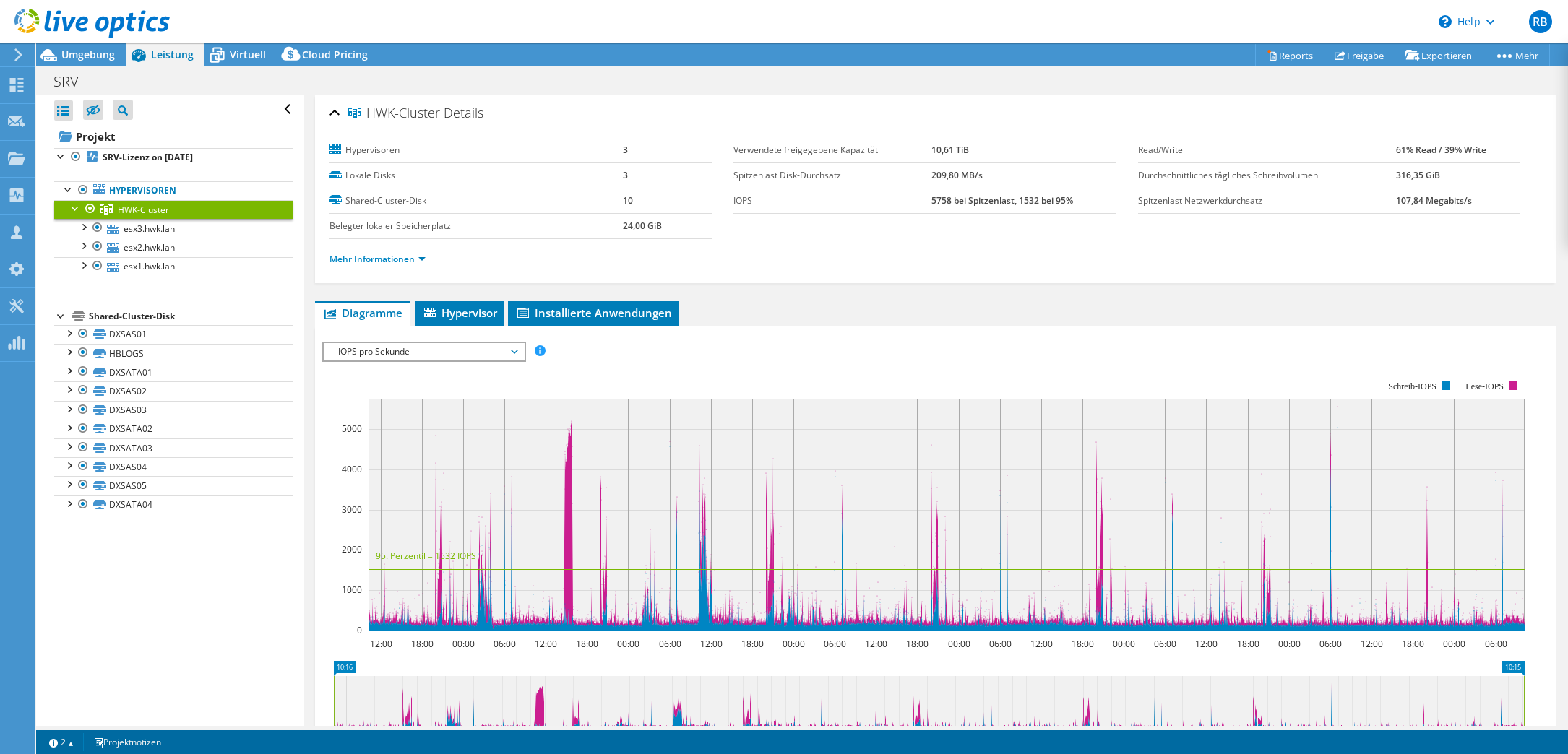
scroll to position [181, 0]
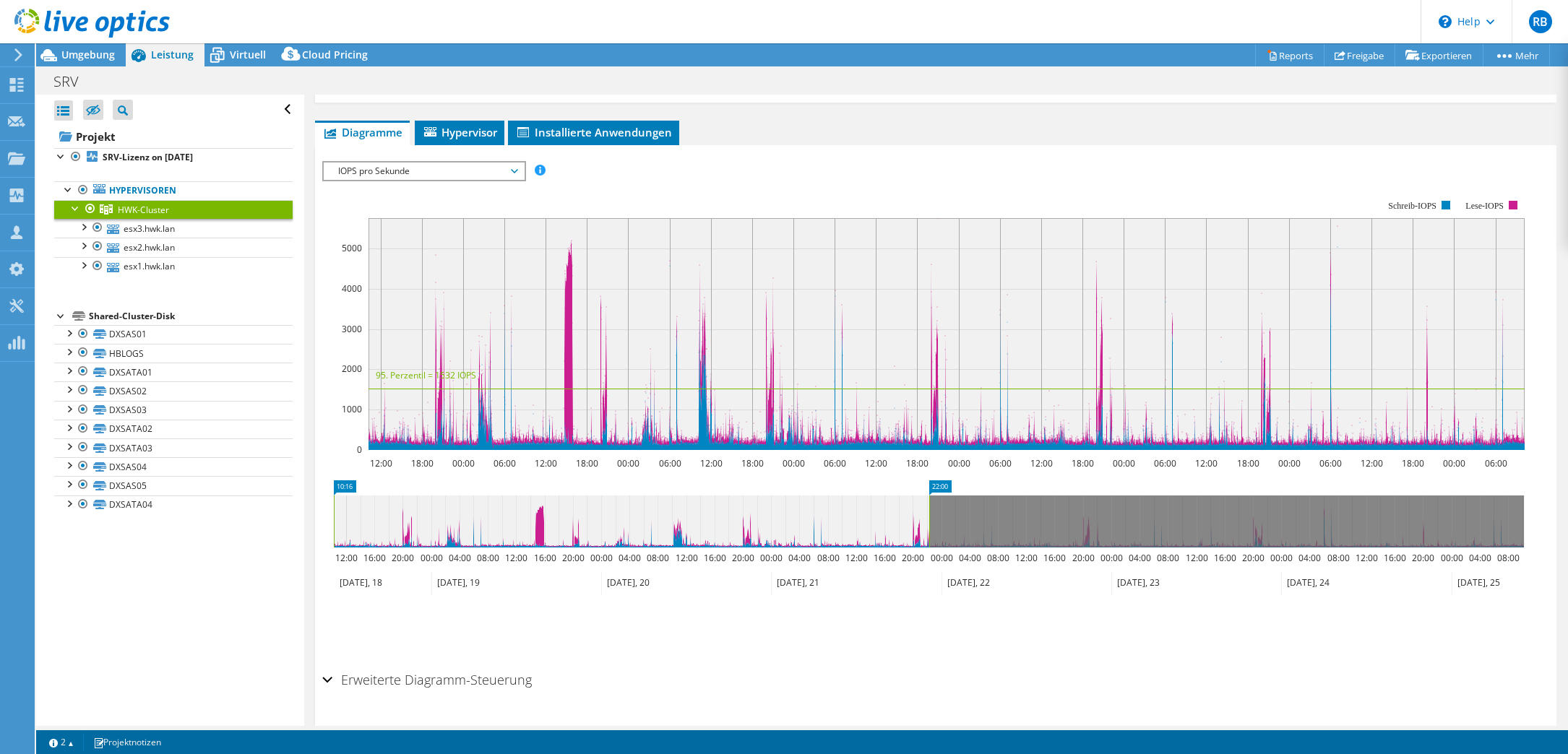
drag, startPoint x: 1513, startPoint y: 480, endPoint x: 918, endPoint y: 519, distance: 596.3
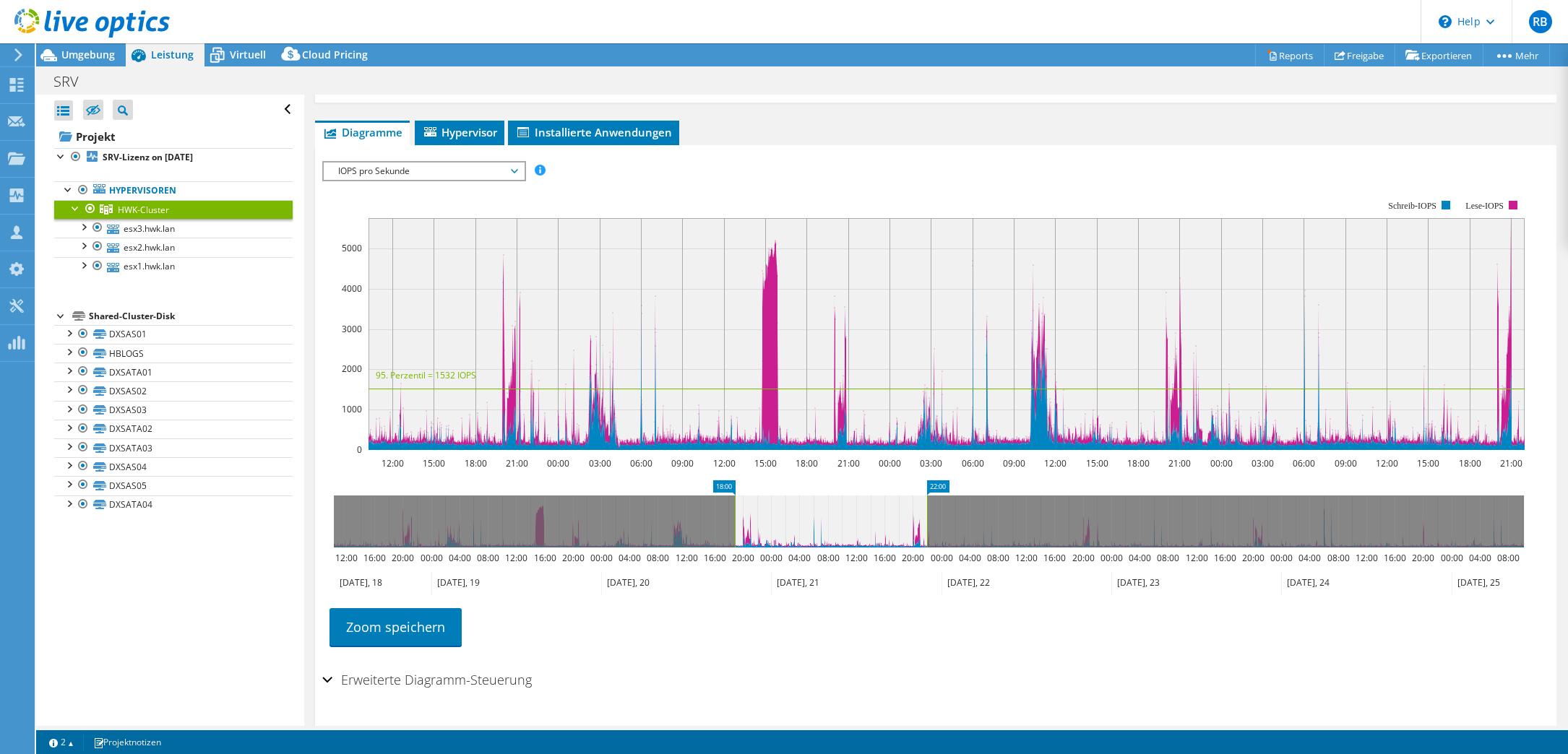
drag, startPoint x: 343, startPoint y: 483, endPoint x: 745, endPoint y: 478, distance: 402.0
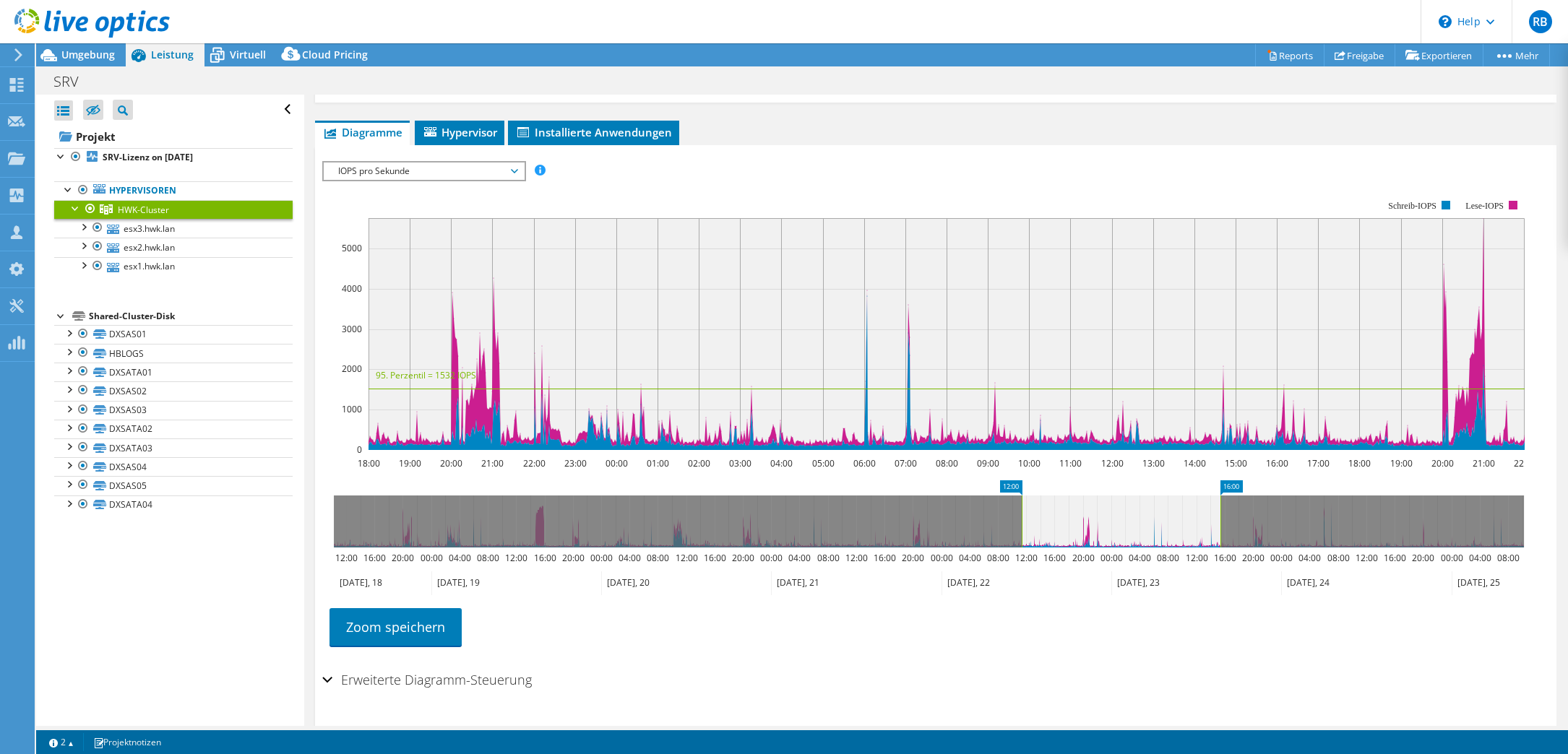
drag, startPoint x: 890, startPoint y: 518, endPoint x: 1183, endPoint y: 501, distance: 293.5
click at [1183, 501] on icon at bounding box center [1120, 521] width 199 height 52
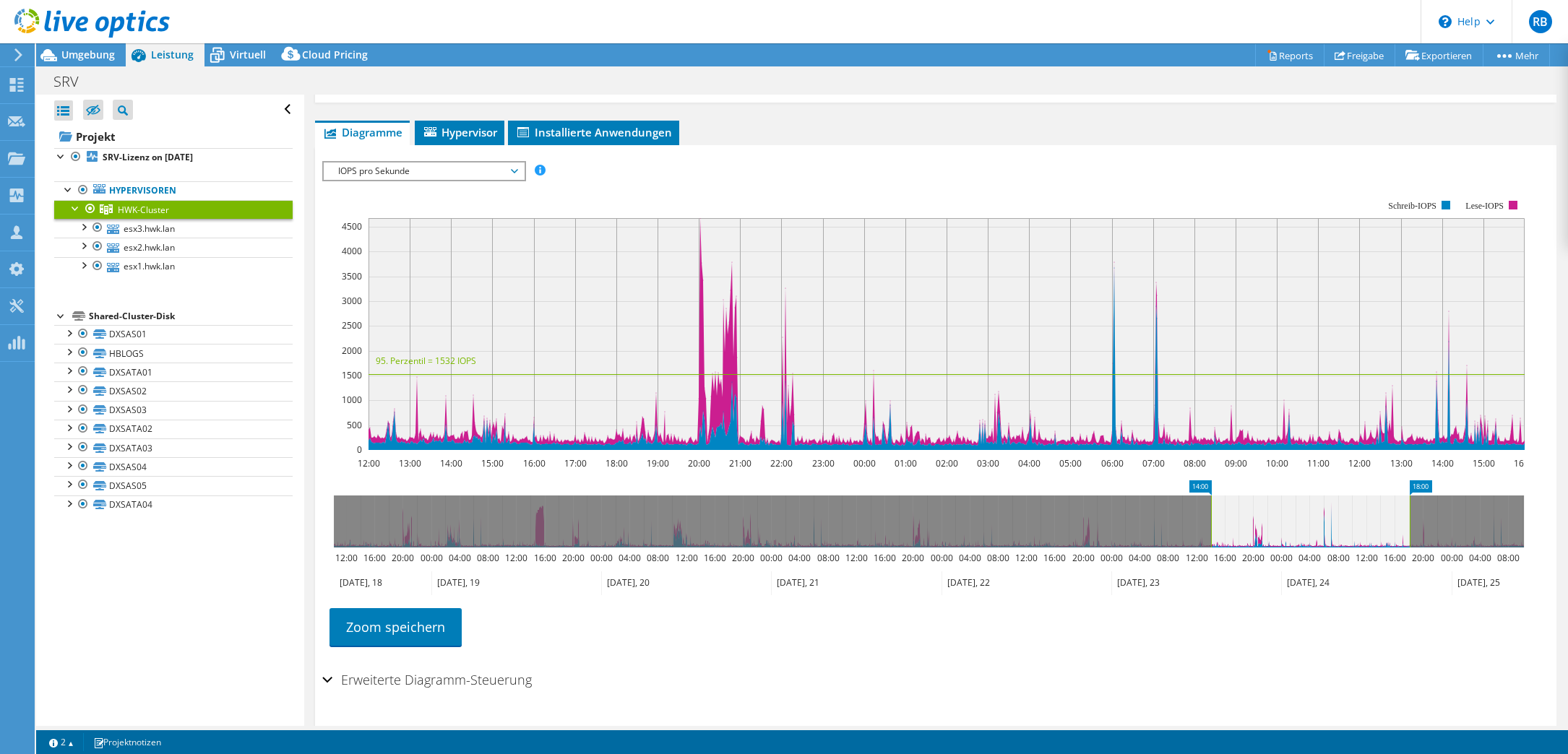
drag, startPoint x: 1130, startPoint y: 535, endPoint x: 1314, endPoint y: 526, distance: 184.2
click at [1314, 526] on icon at bounding box center [1310, 521] width 199 height 52
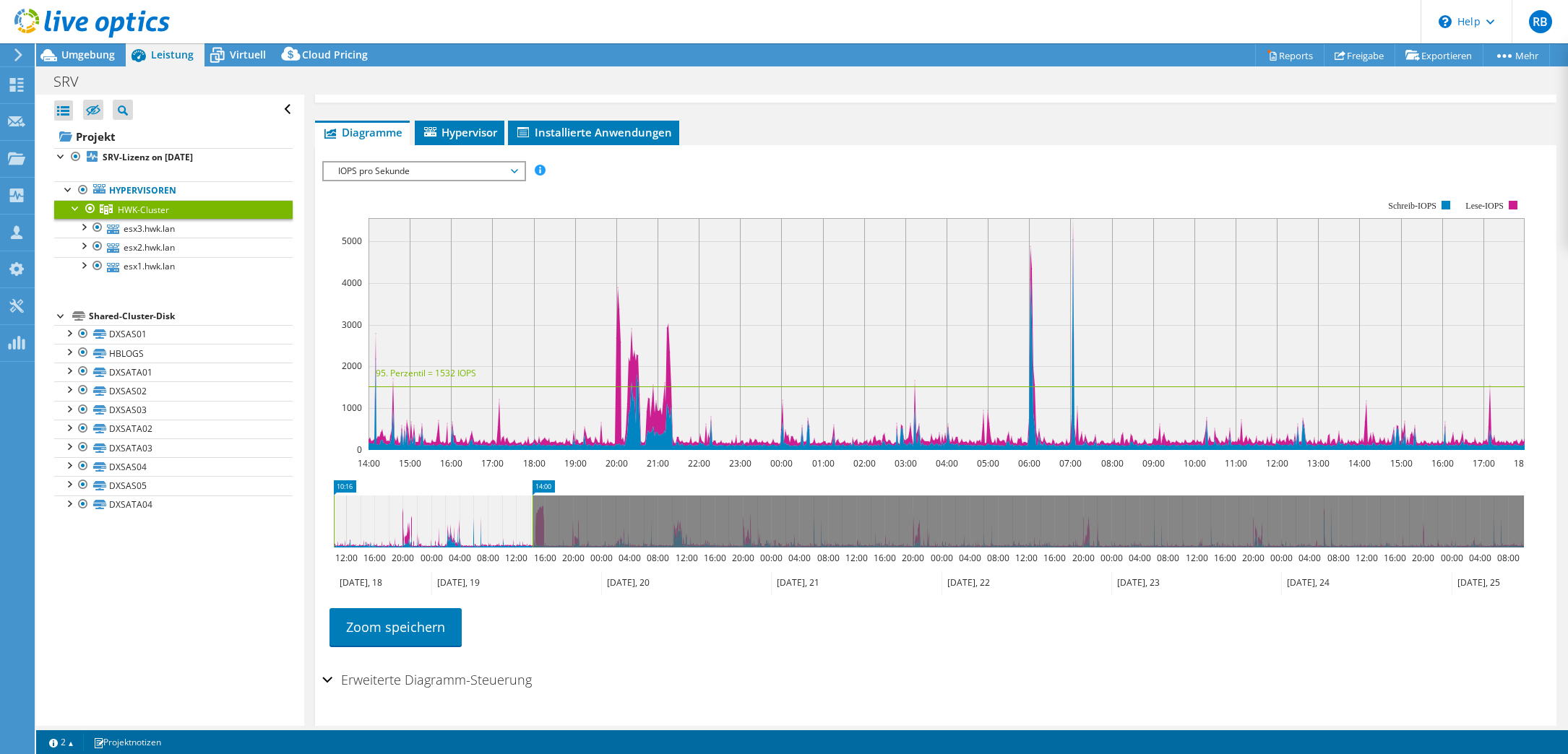
drag, startPoint x: 1284, startPoint y: 535, endPoint x: 405, endPoint y: 545, distance: 879.1
click at [405, 545] on icon at bounding box center [432, 521] width 199 height 52
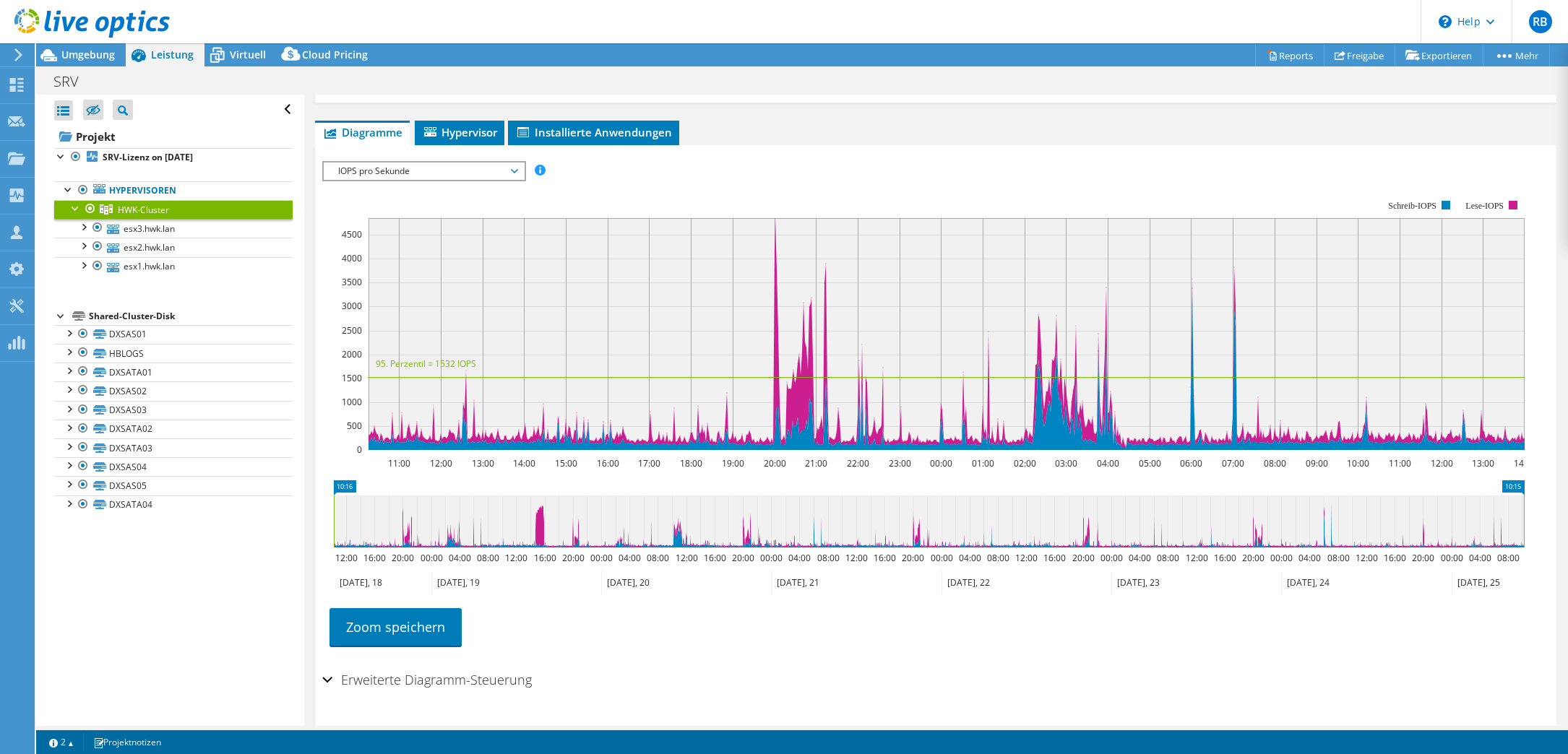
drag, startPoint x: 542, startPoint y: 481, endPoint x: 1550, endPoint y: 449, distance: 1008.5
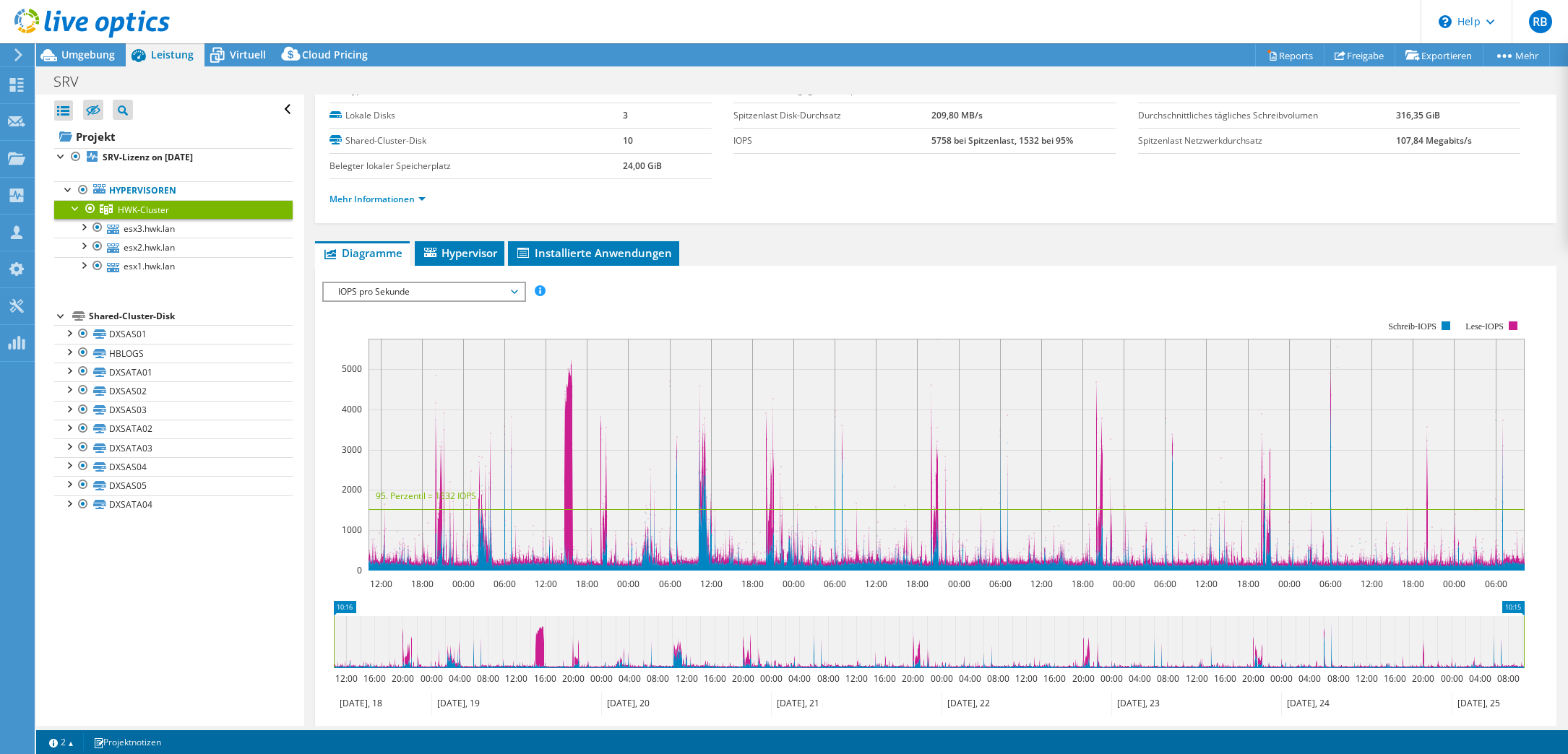
scroll to position [90, 0]
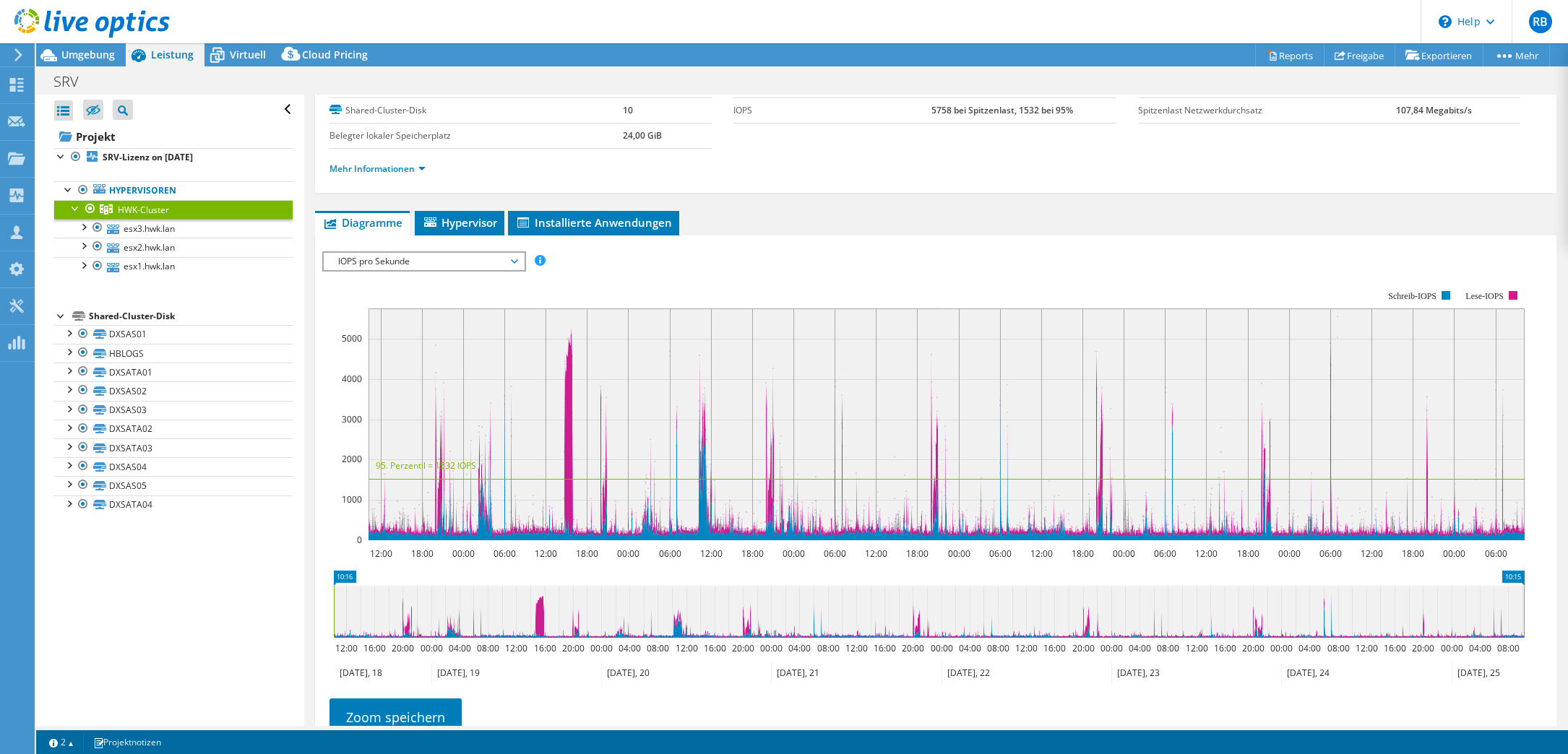
click at [516, 261] on span "IOPS pro Sekunde" at bounding box center [423, 261] width 185 height 17
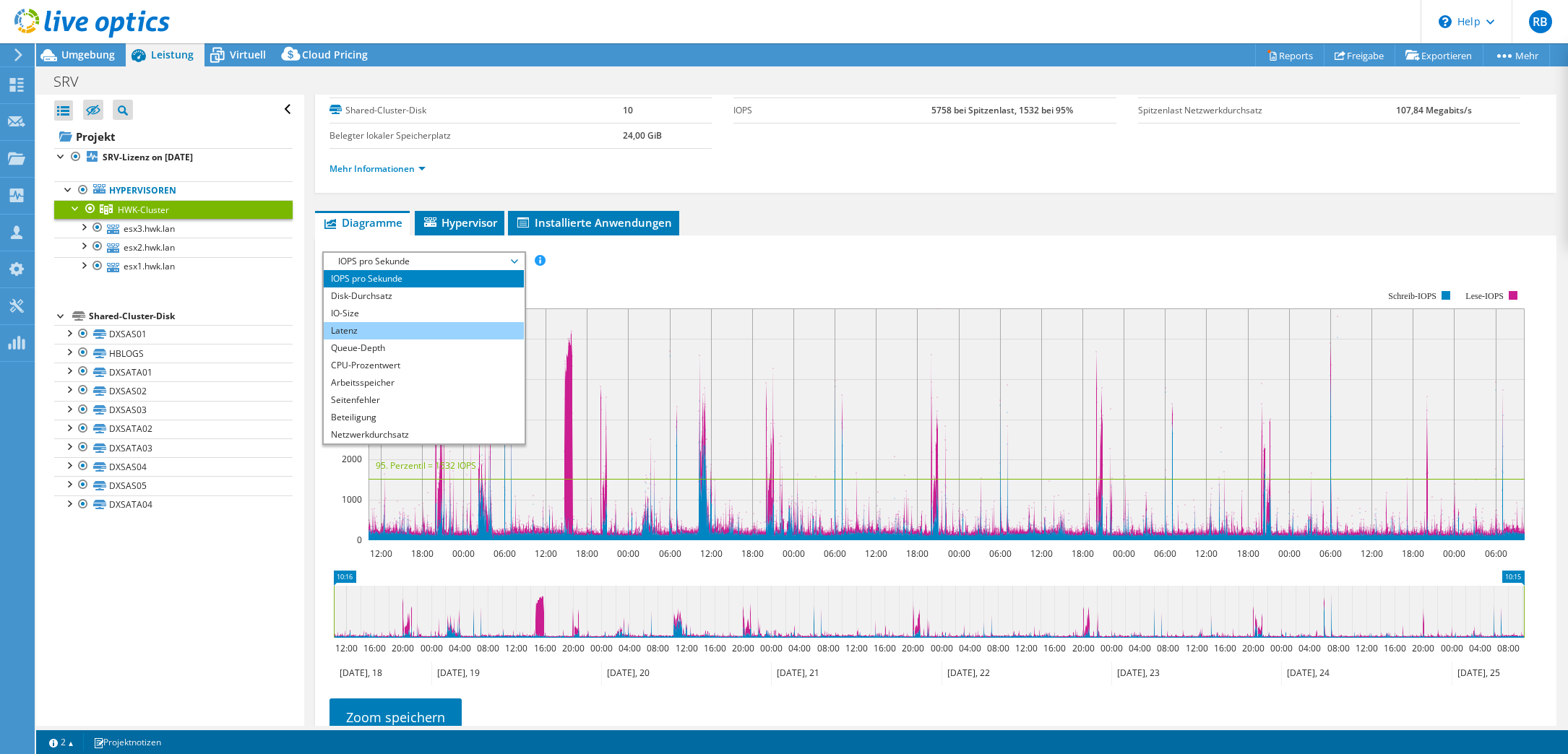
click at [418, 332] on li "Latenz" at bounding box center [423, 330] width 200 height 17
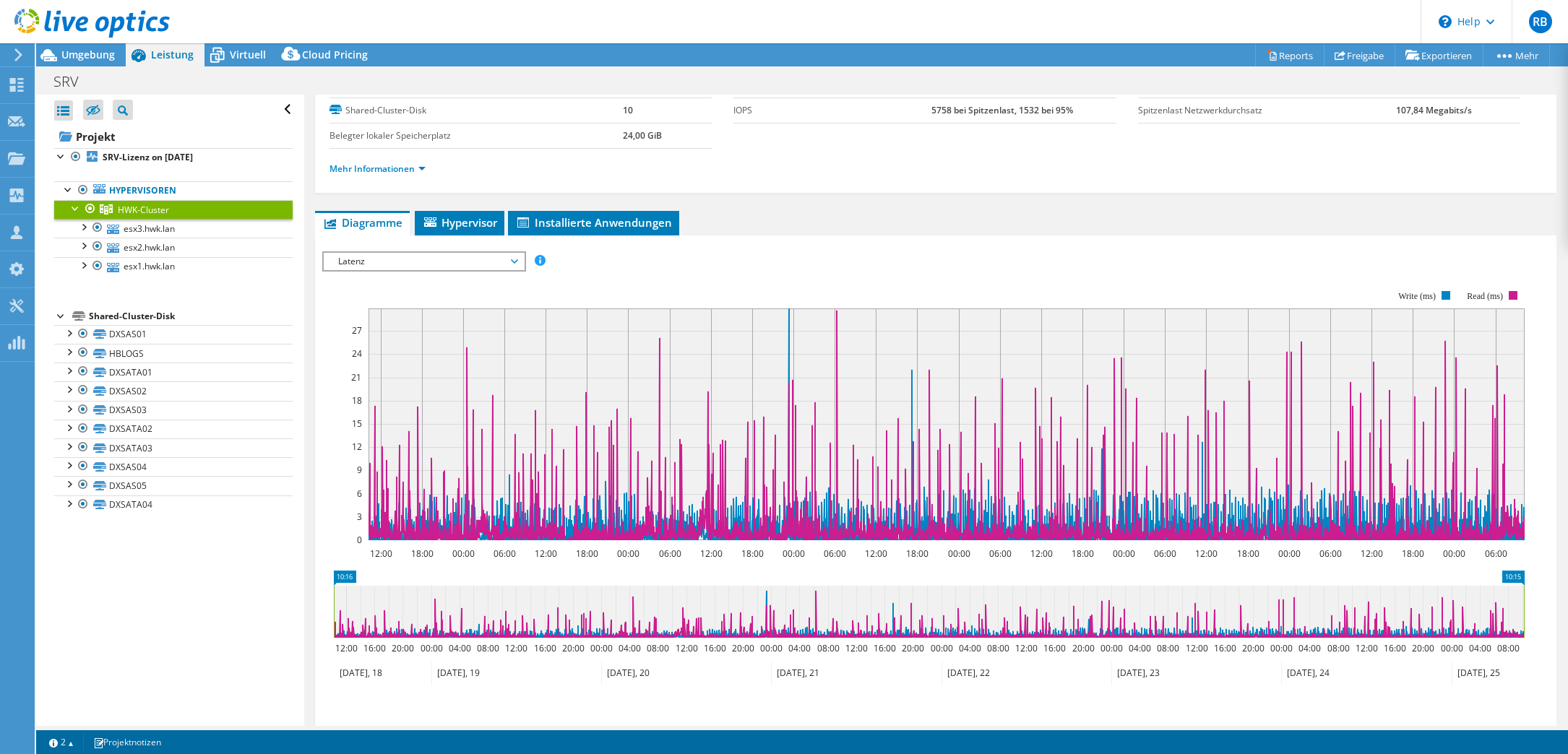
click at [436, 262] on span "Latenz" at bounding box center [423, 261] width 185 height 17
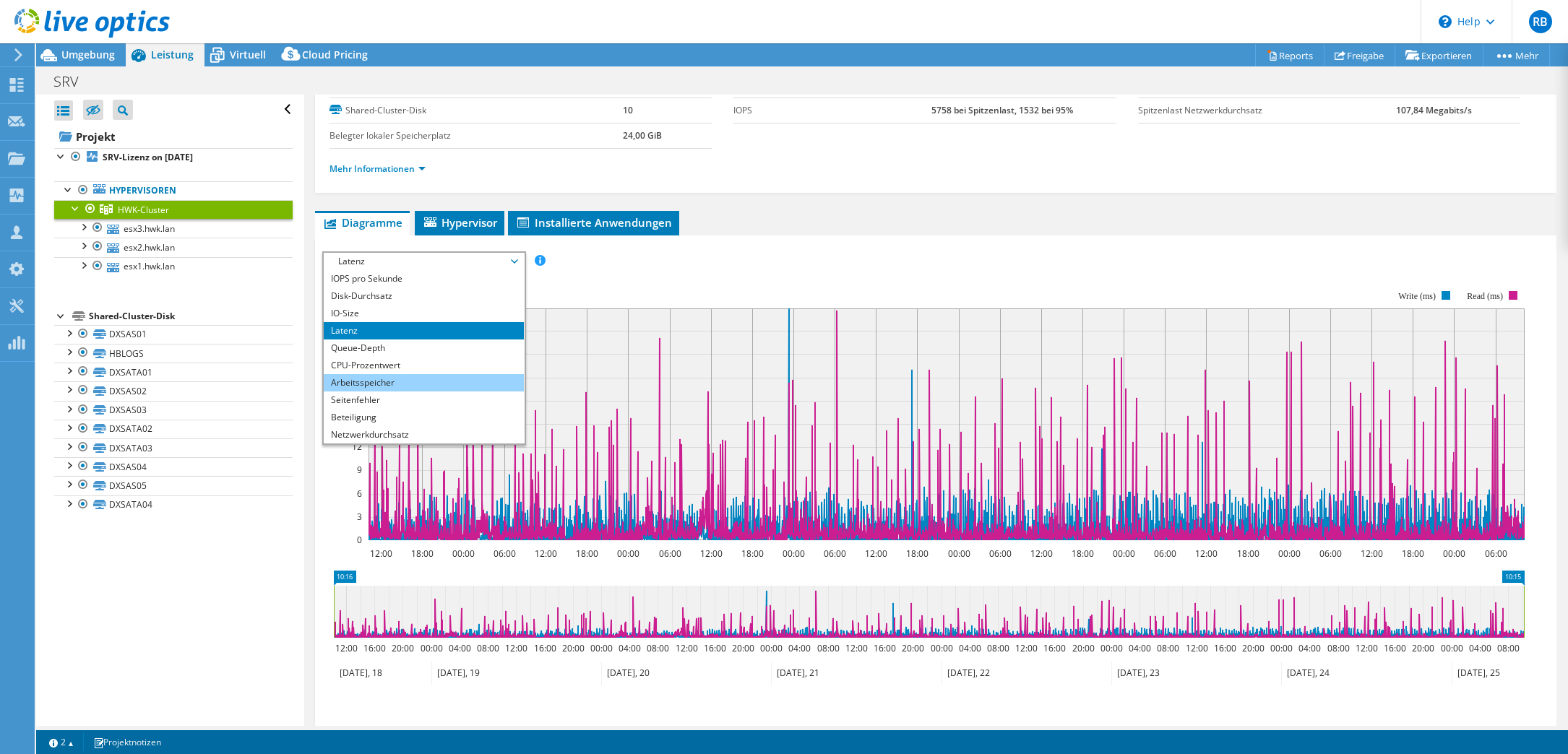
click at [445, 375] on li "Arbeitsspeicher" at bounding box center [423, 382] width 200 height 17
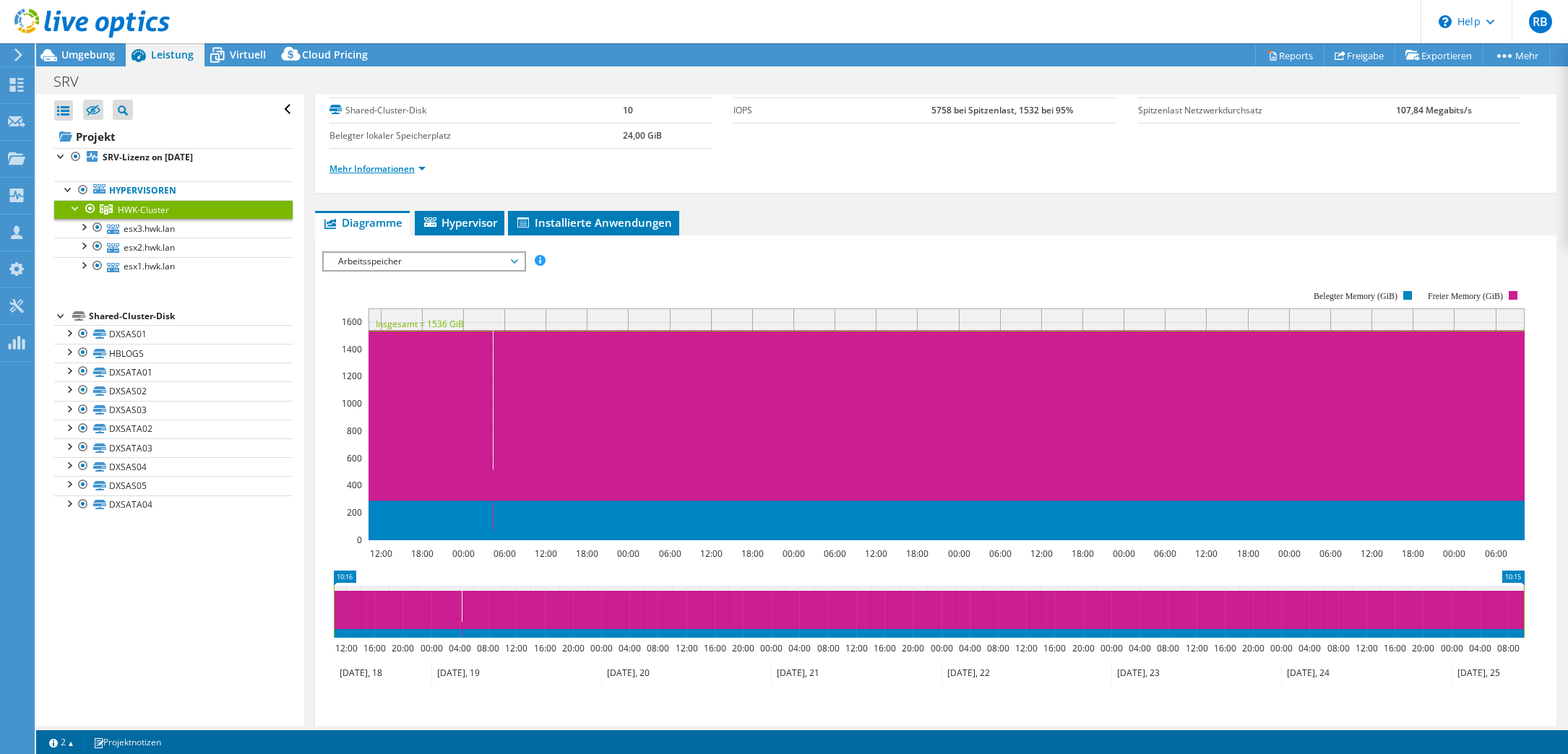
click at [395, 167] on link "Mehr Informationen" at bounding box center [377, 169] width 96 height 13
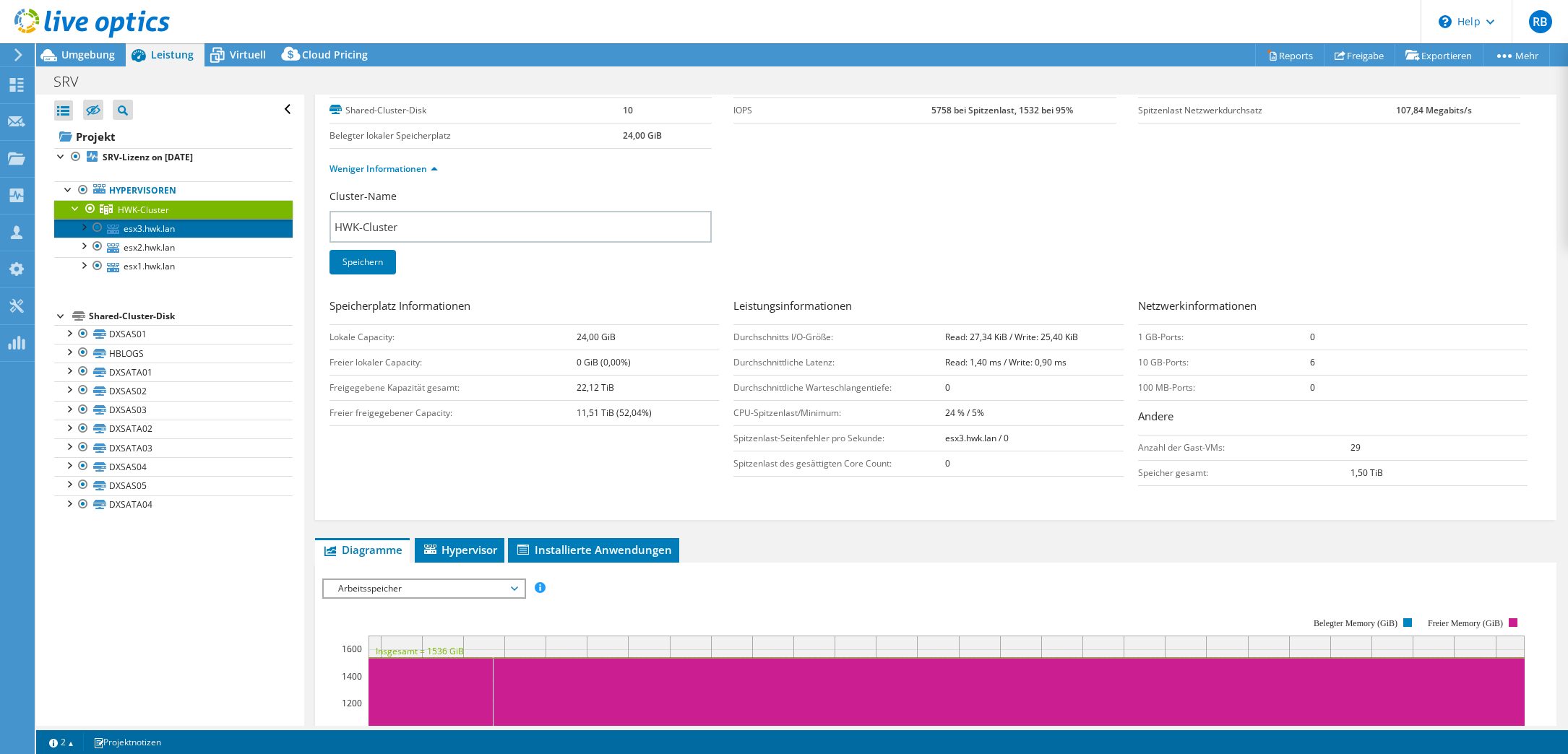
click at [140, 229] on link "esx3.hwk.lan" at bounding box center [173, 227] width 238 height 19
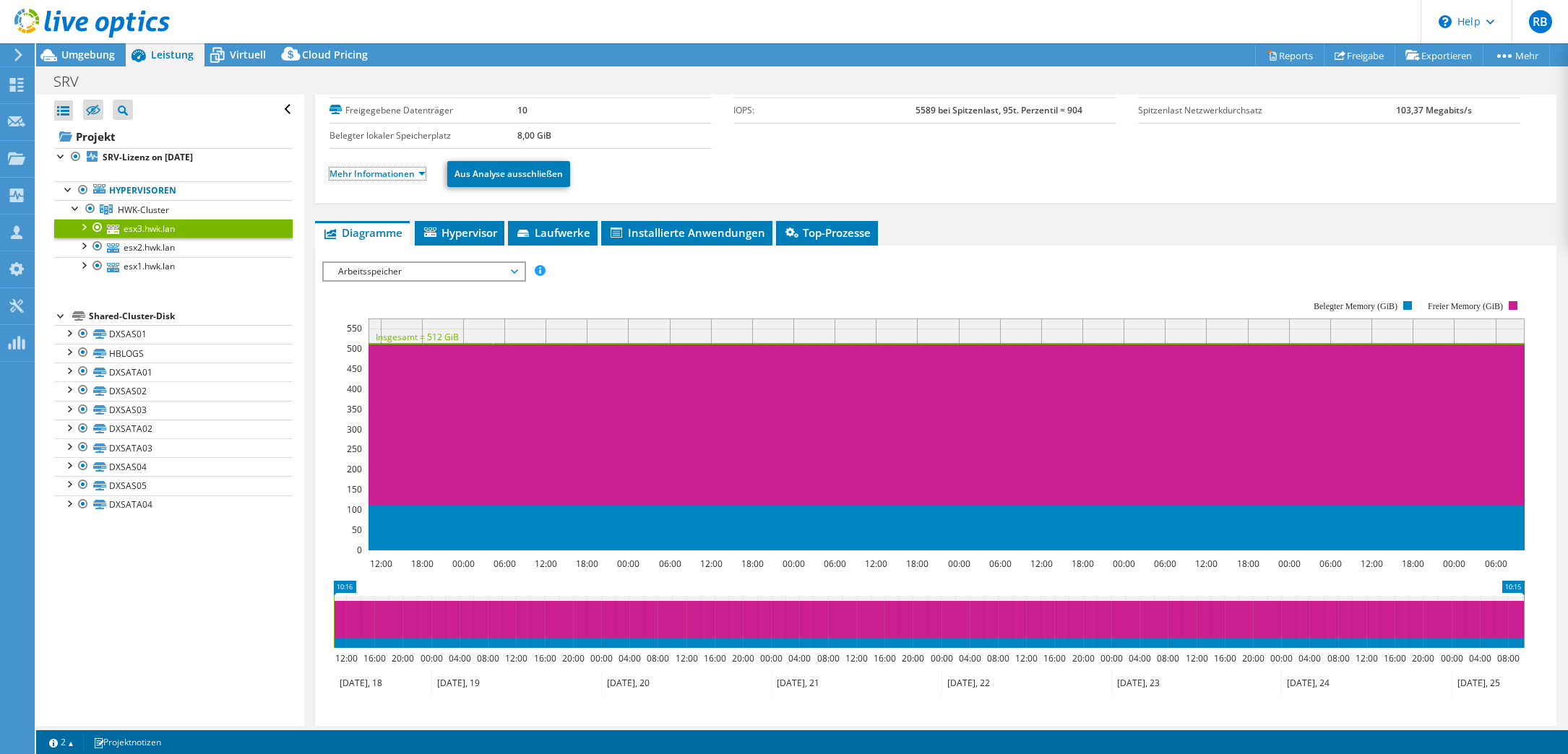
drag, startPoint x: 387, startPoint y: 173, endPoint x: 494, endPoint y: 248, distance: 130.7
click at [387, 173] on link "Mehr Informationen" at bounding box center [377, 173] width 96 height 13
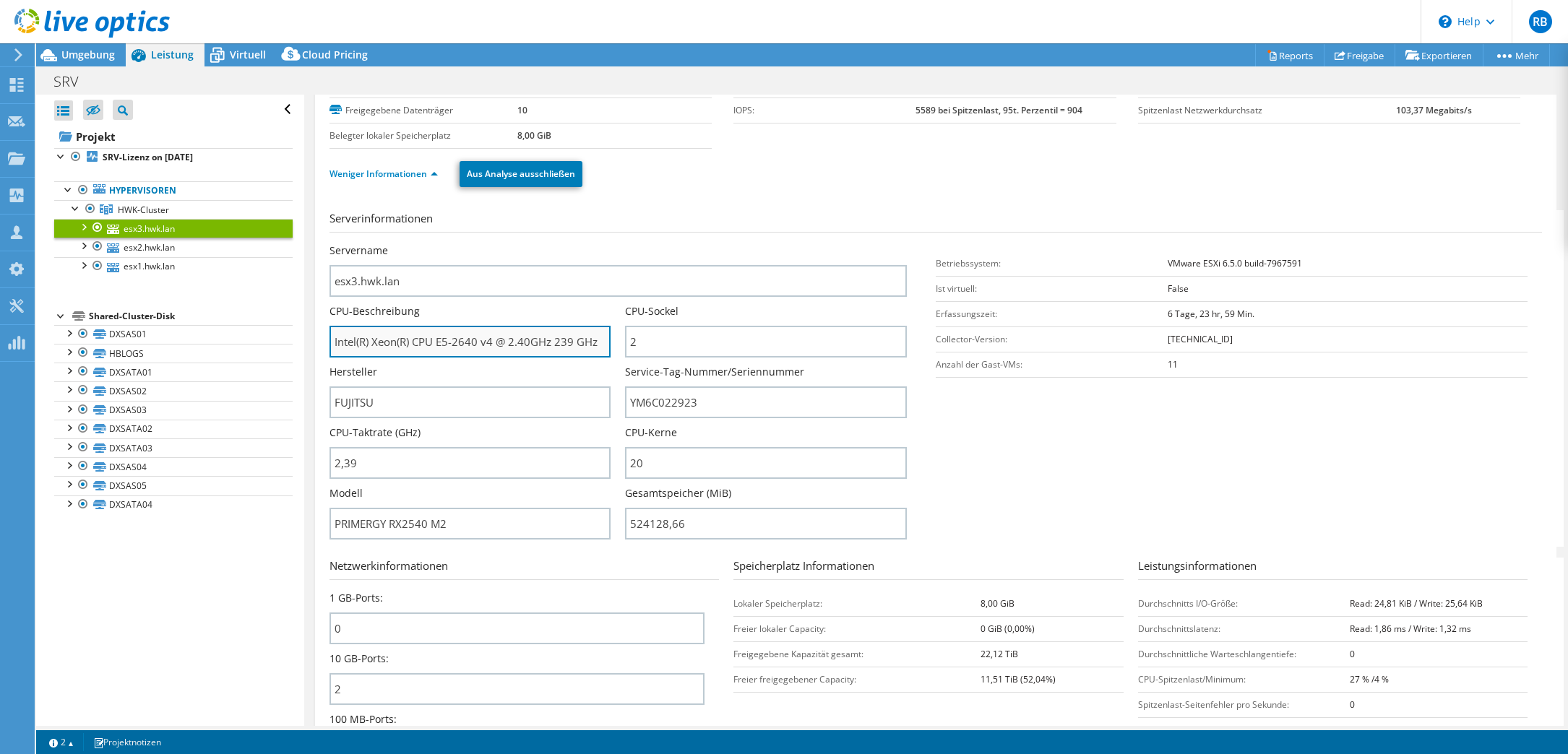
drag, startPoint x: 432, startPoint y: 342, endPoint x: 484, endPoint y: 336, distance: 52.3
click at [484, 336] on input "Intel(R) Xeon(R) CPU E5-2640 v4 @ 2.40GHz 239 GHz" at bounding box center [469, 341] width 281 height 31
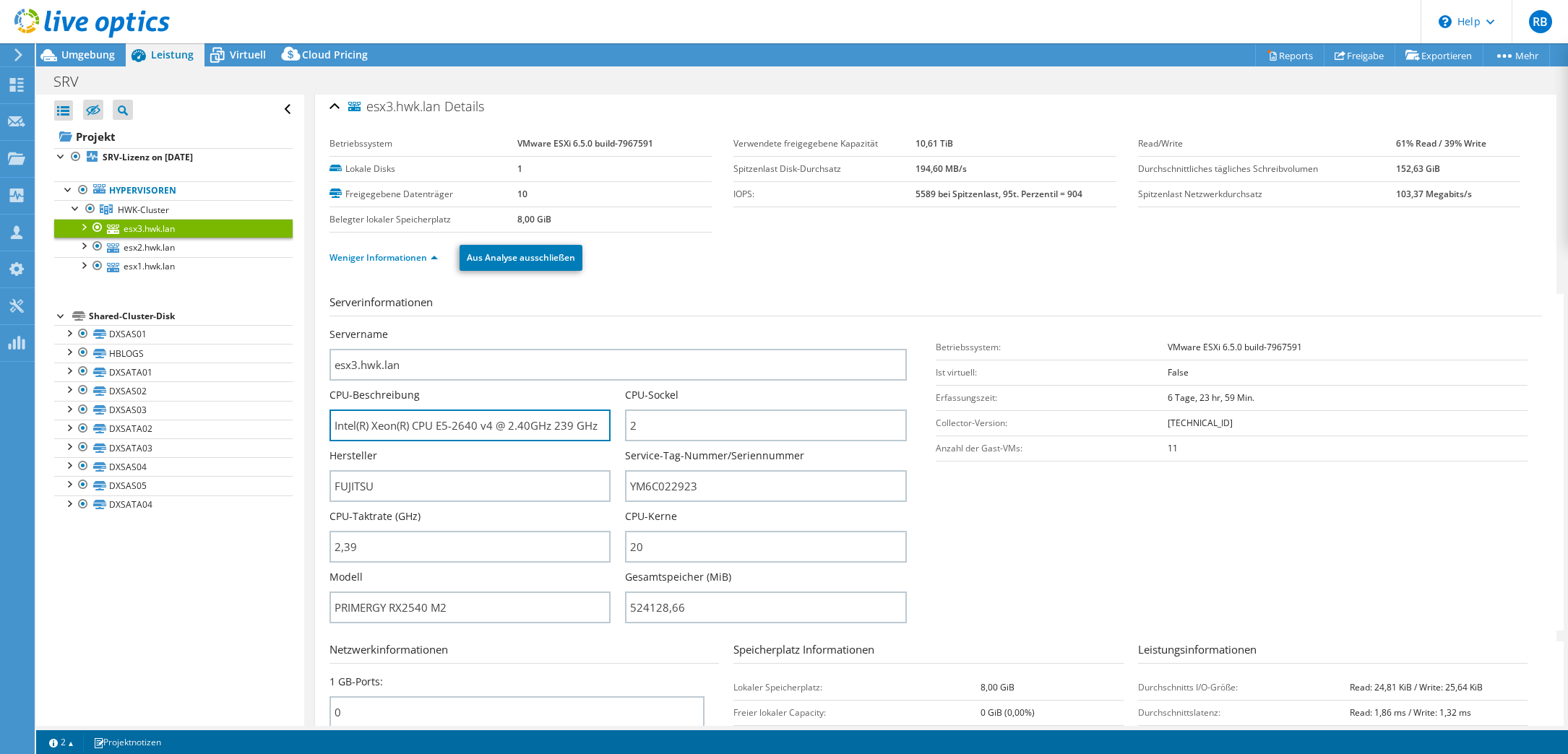
scroll to position [0, 0]
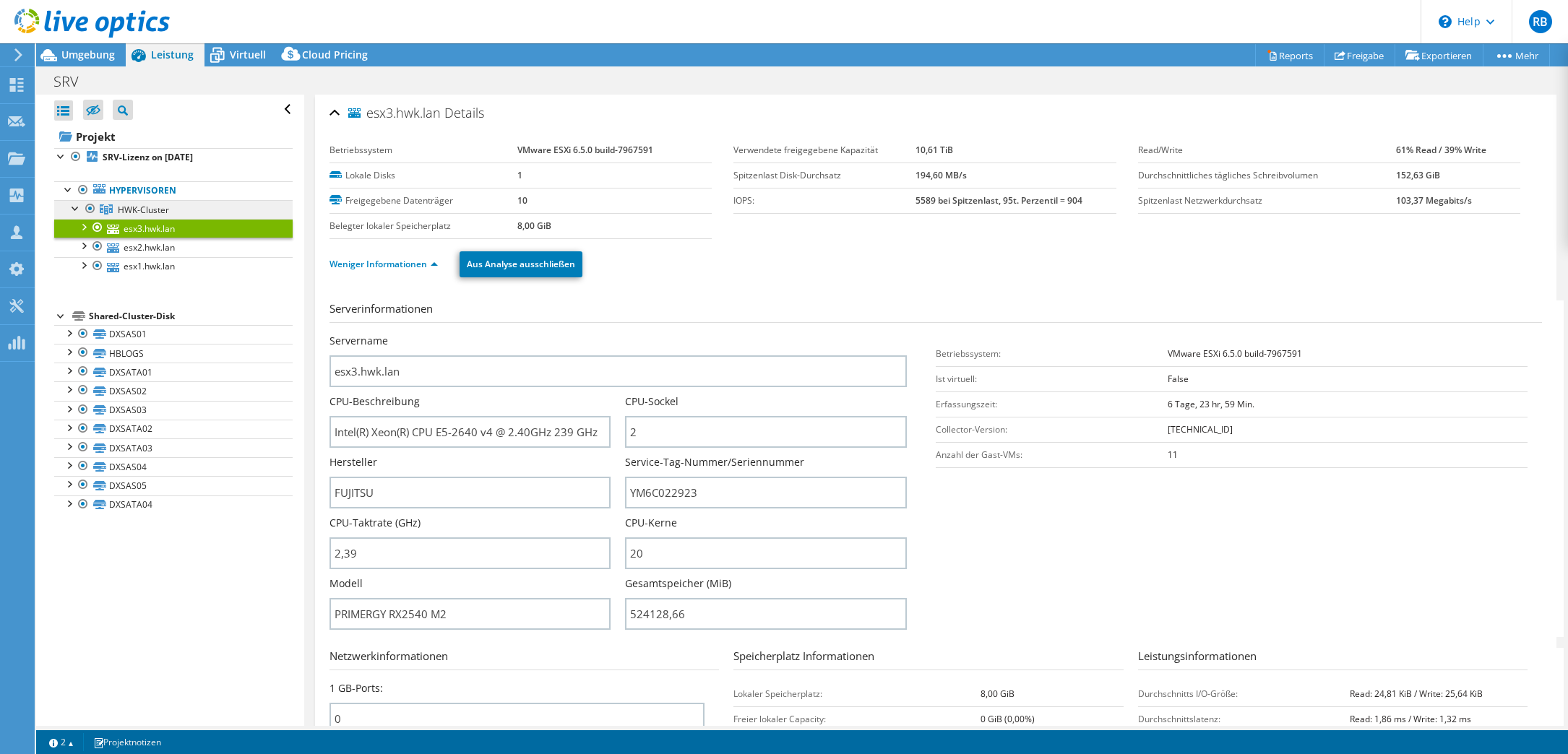
click at [138, 210] on span "HWK-Cluster" at bounding box center [143, 210] width 51 height 13
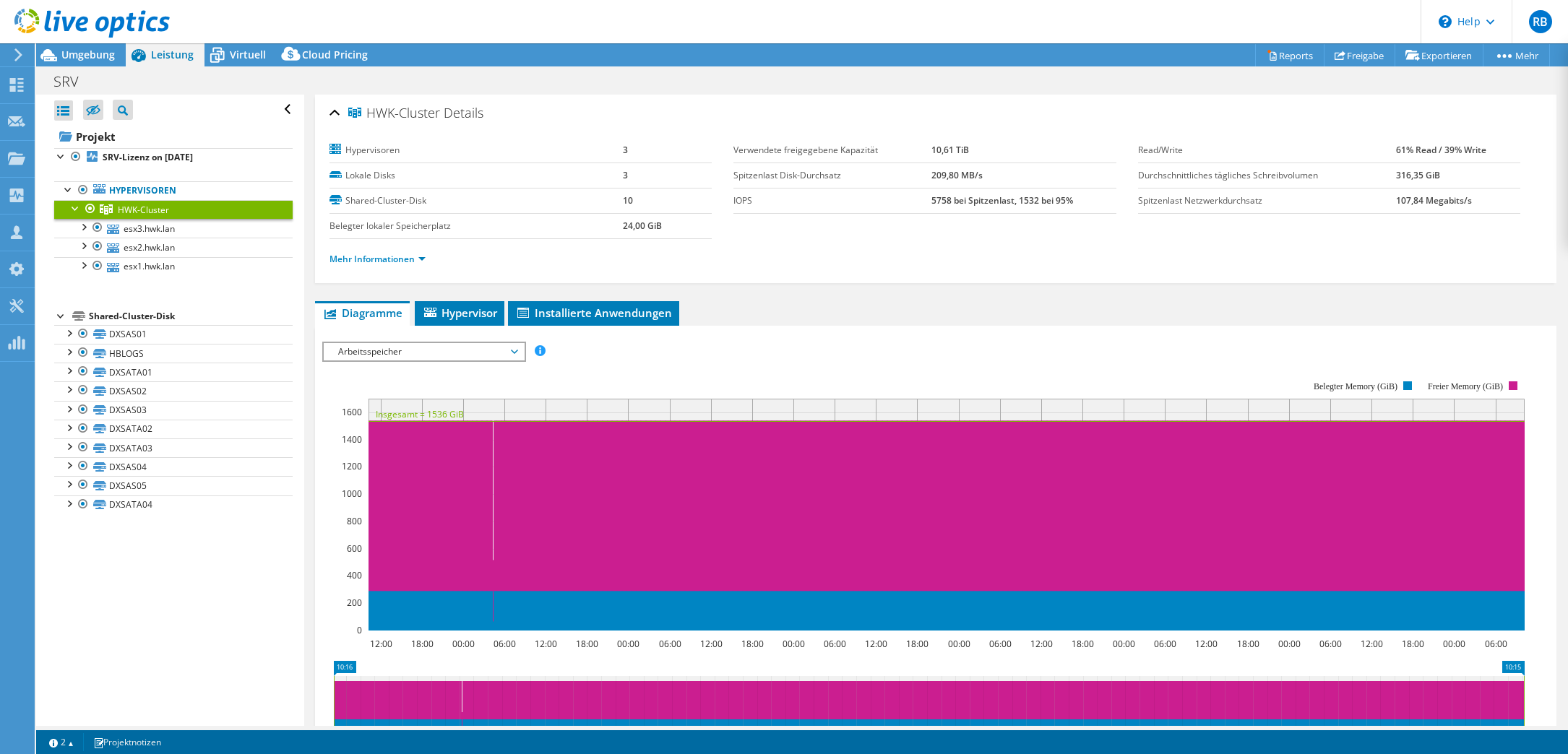
select select "EUFrankfurt"
select select "EUR"
click at [388, 358] on span "Arbeitsspeicher" at bounding box center [423, 351] width 185 height 17
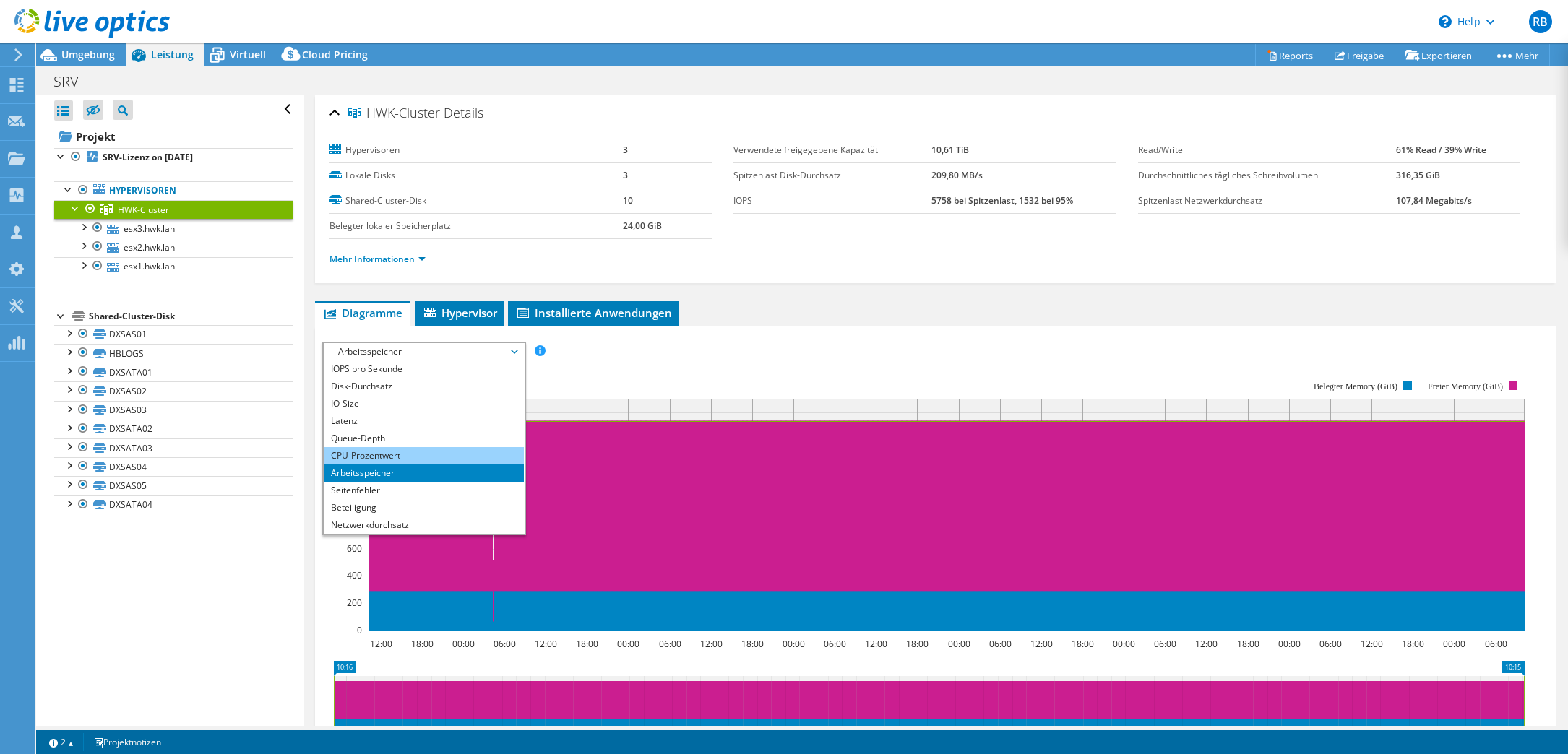
click at [388, 458] on li "CPU-Prozentwert" at bounding box center [423, 455] width 200 height 17
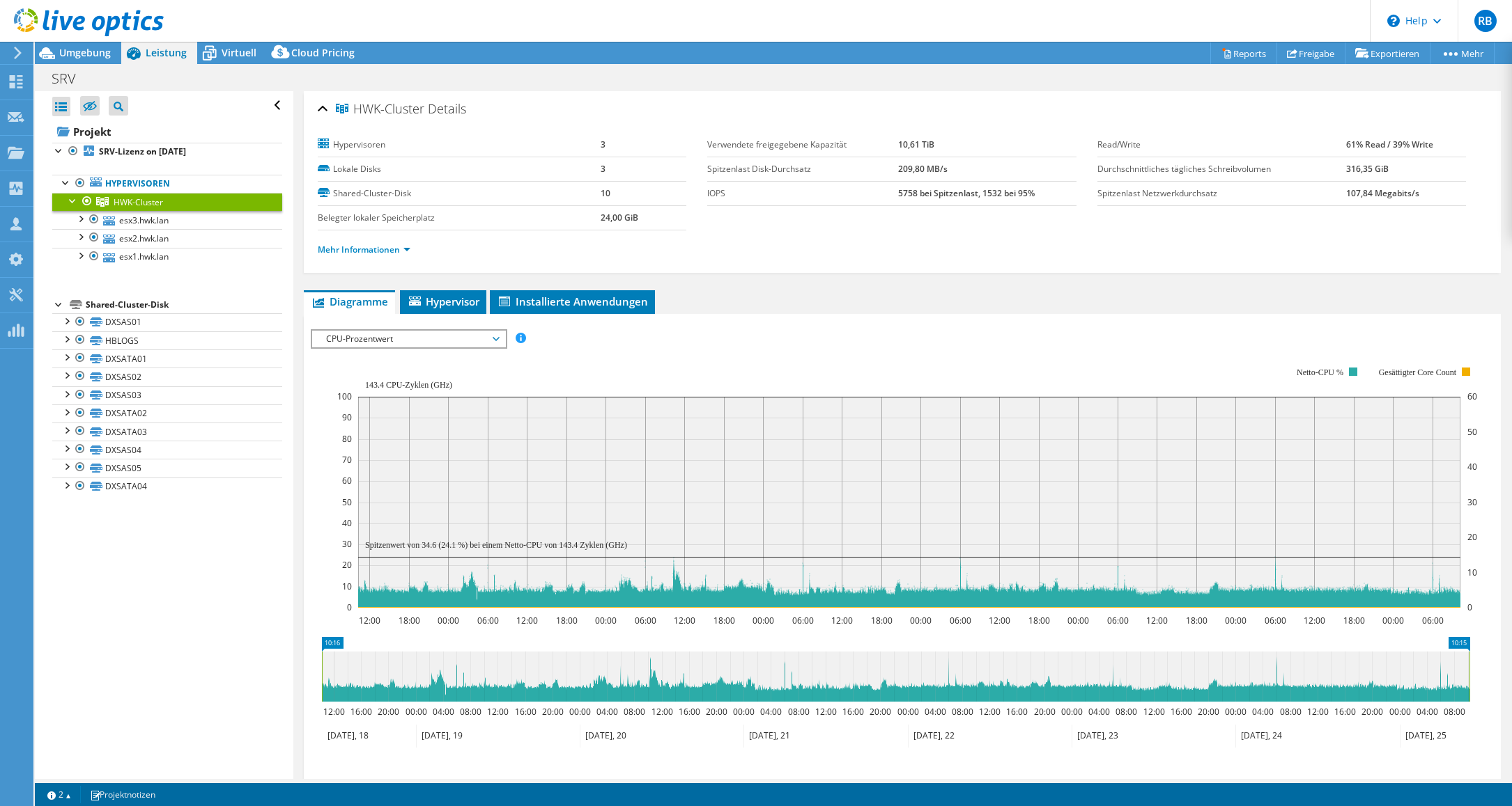
click at [388, 339] on span "CPU-Prozentwert" at bounding box center [408, 339] width 179 height 16
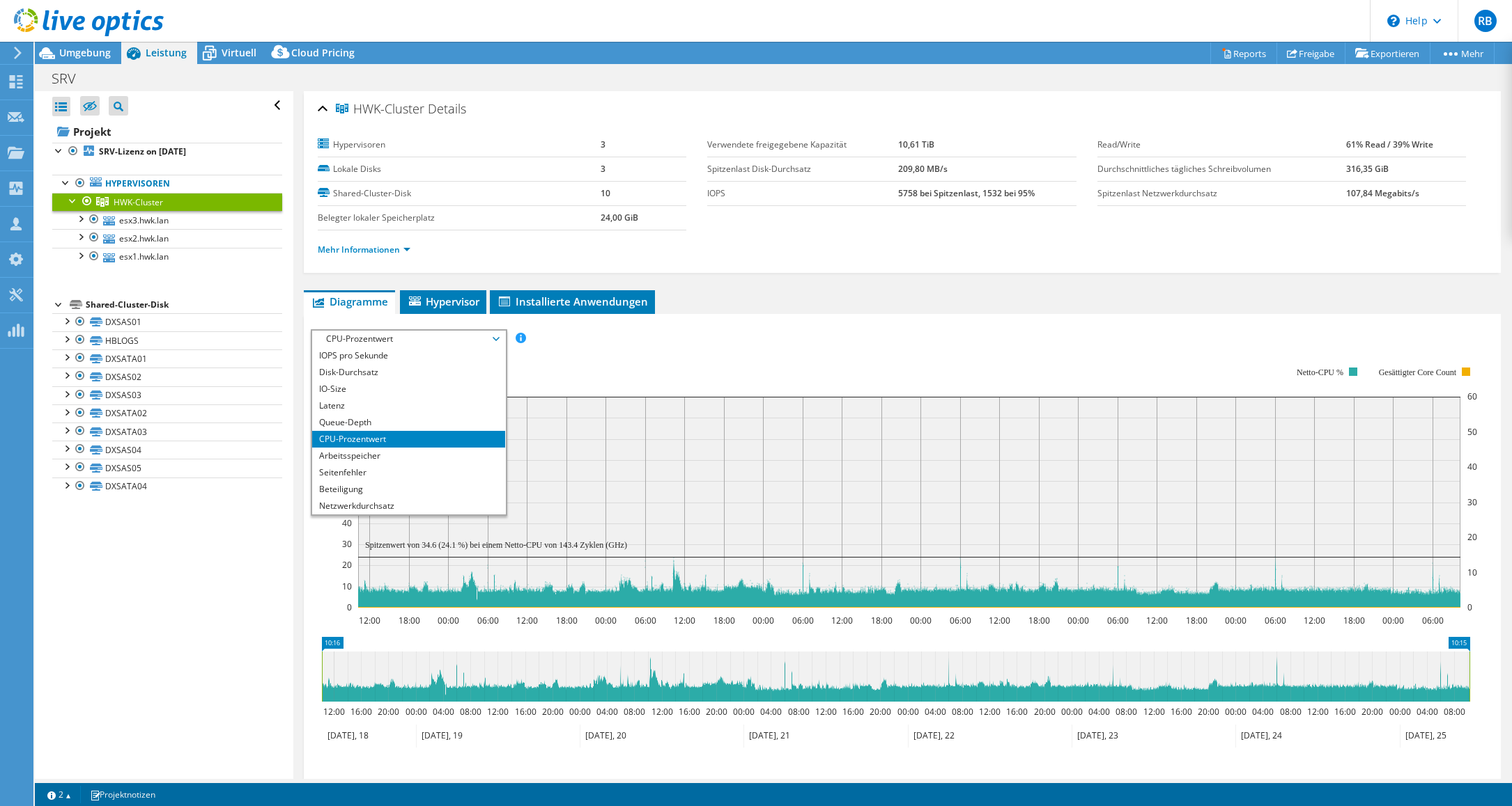
click at [735, 349] on rect at bounding box center [907, 487] width 1140 height 278
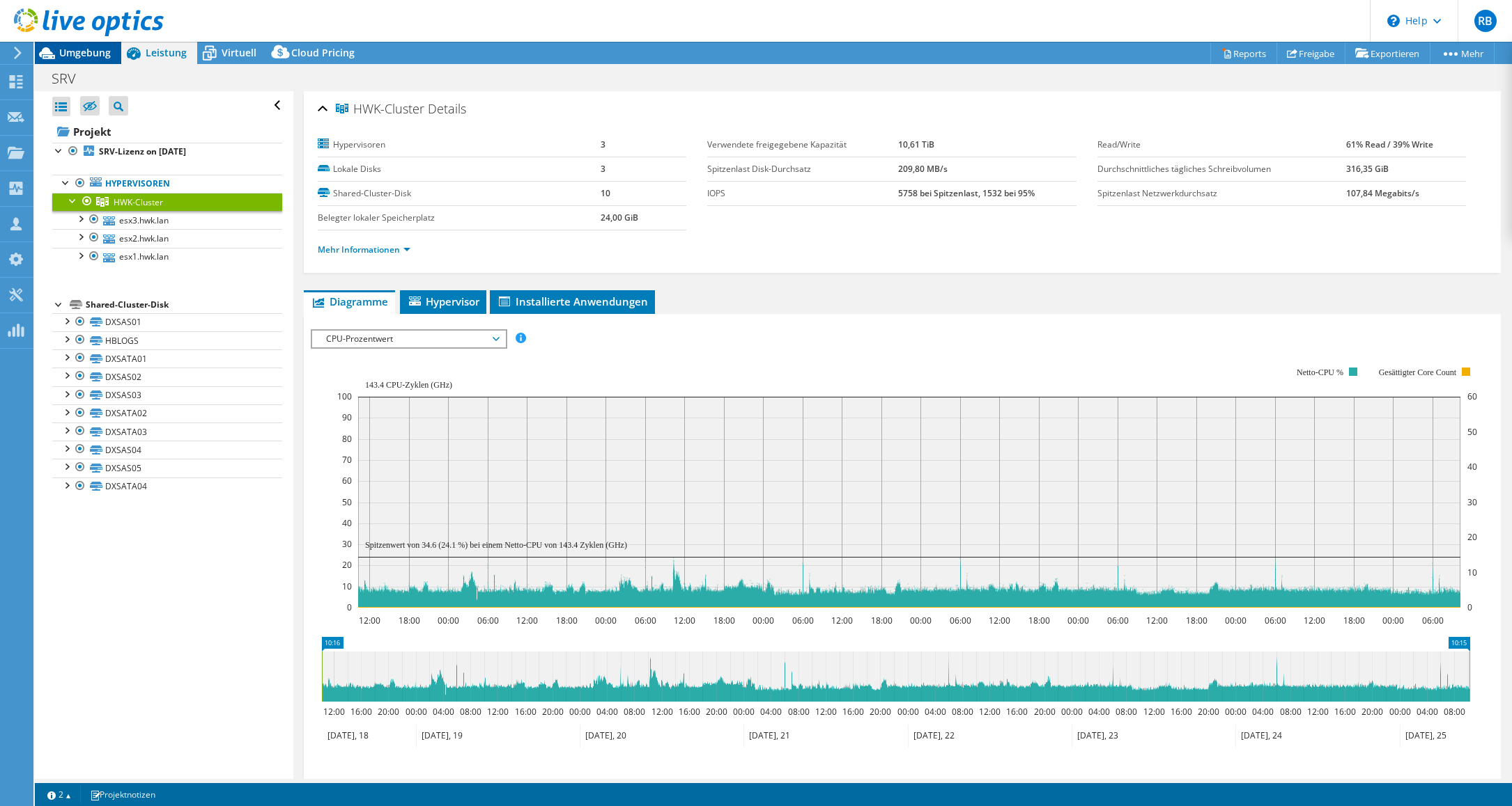
click at [94, 53] on span "Umgebung" at bounding box center [84, 52] width 51 height 13
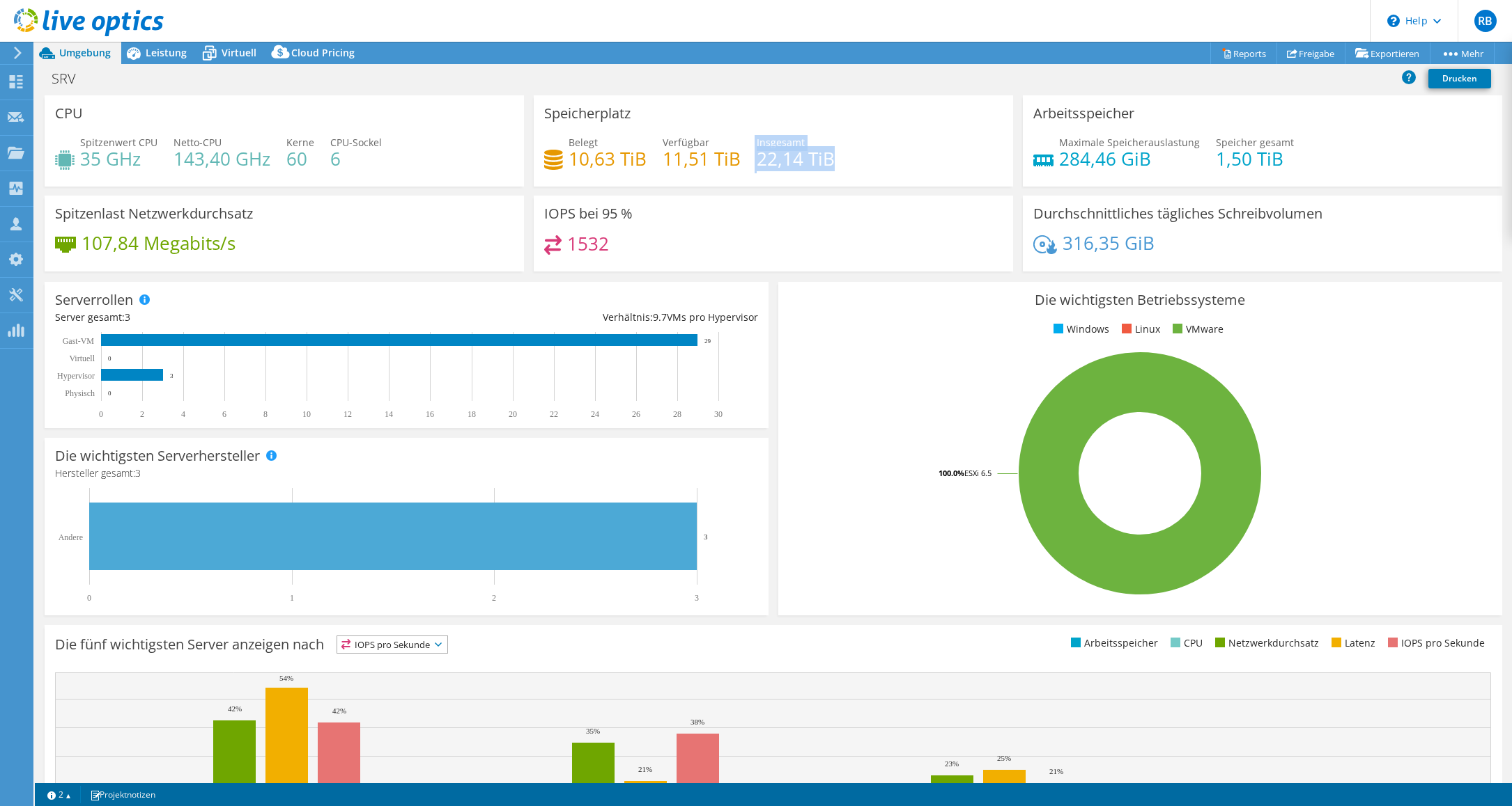
drag, startPoint x: 749, startPoint y: 159, endPoint x: 836, endPoint y: 156, distance: 87.1
click at [836, 156] on div "Belegt 10,63 TiB [STREET_ADDRESS] Insgesamt 22,14 TiB" at bounding box center [773, 158] width 459 height 45
click at [330, 53] on span "Cloud Pricing" at bounding box center [323, 52] width 63 height 13
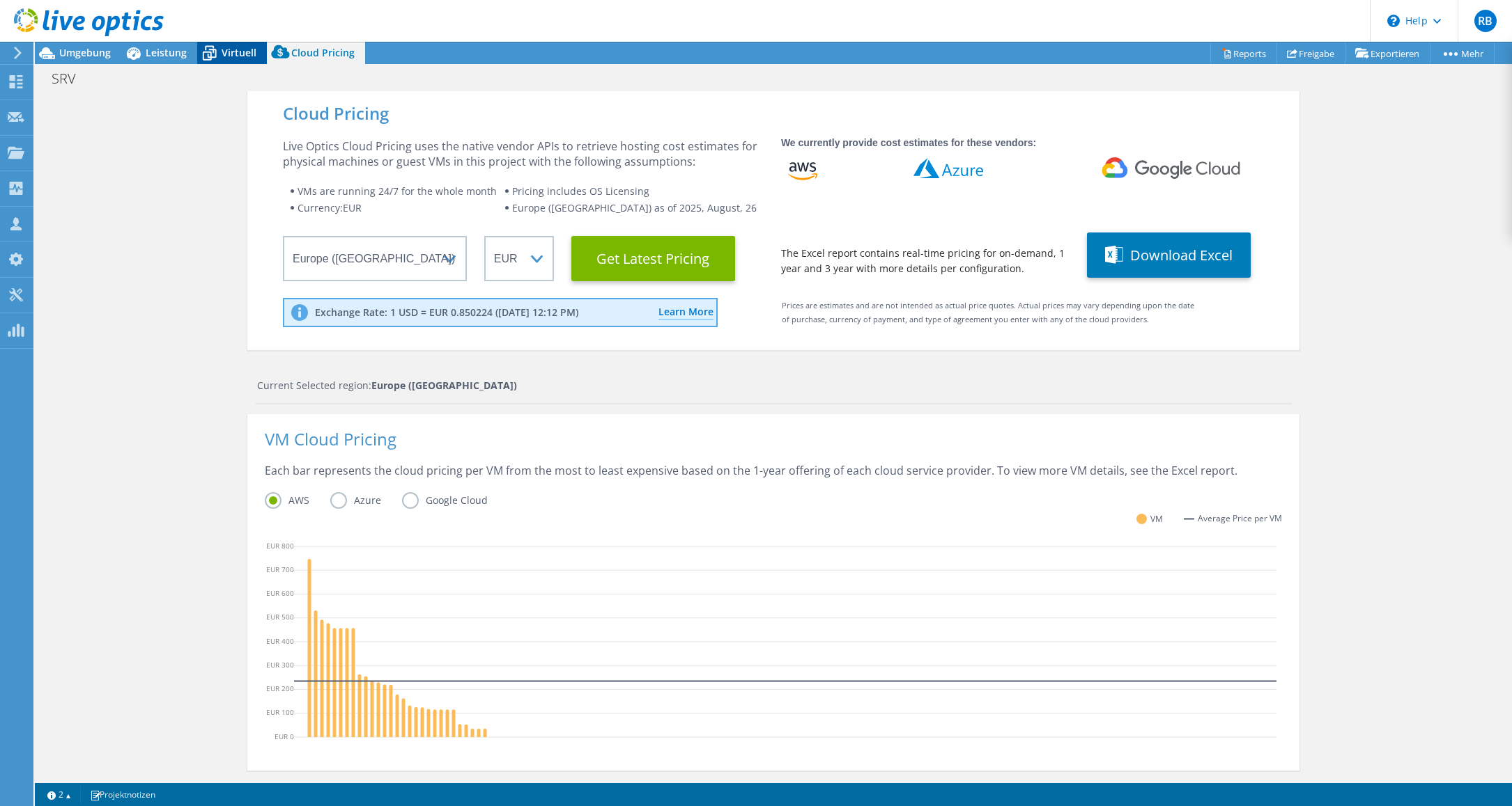
click at [231, 55] on span "Virtuell" at bounding box center [239, 52] width 35 height 13
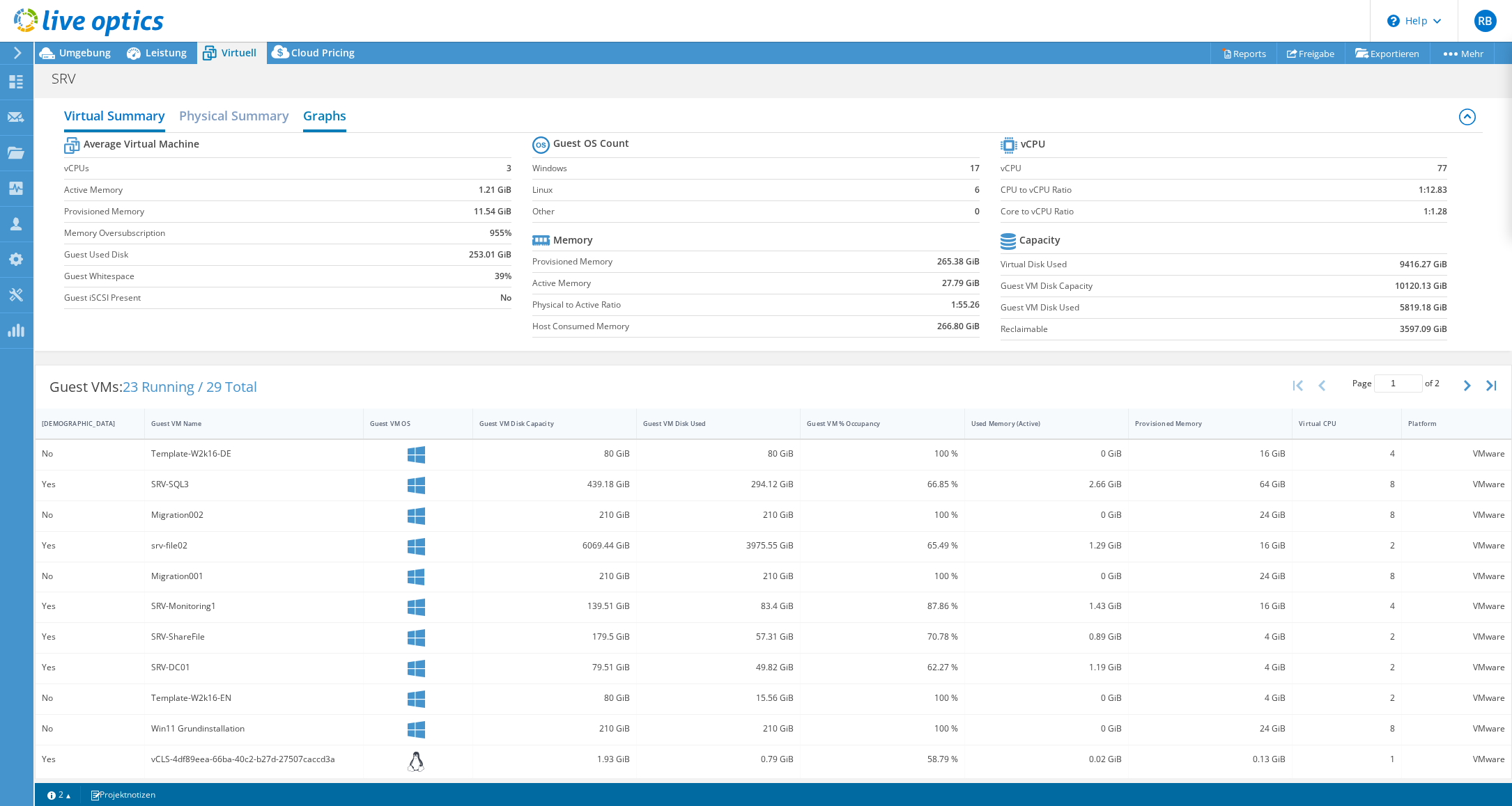
click at [331, 114] on h2 "Graphs" at bounding box center [325, 116] width 43 height 30
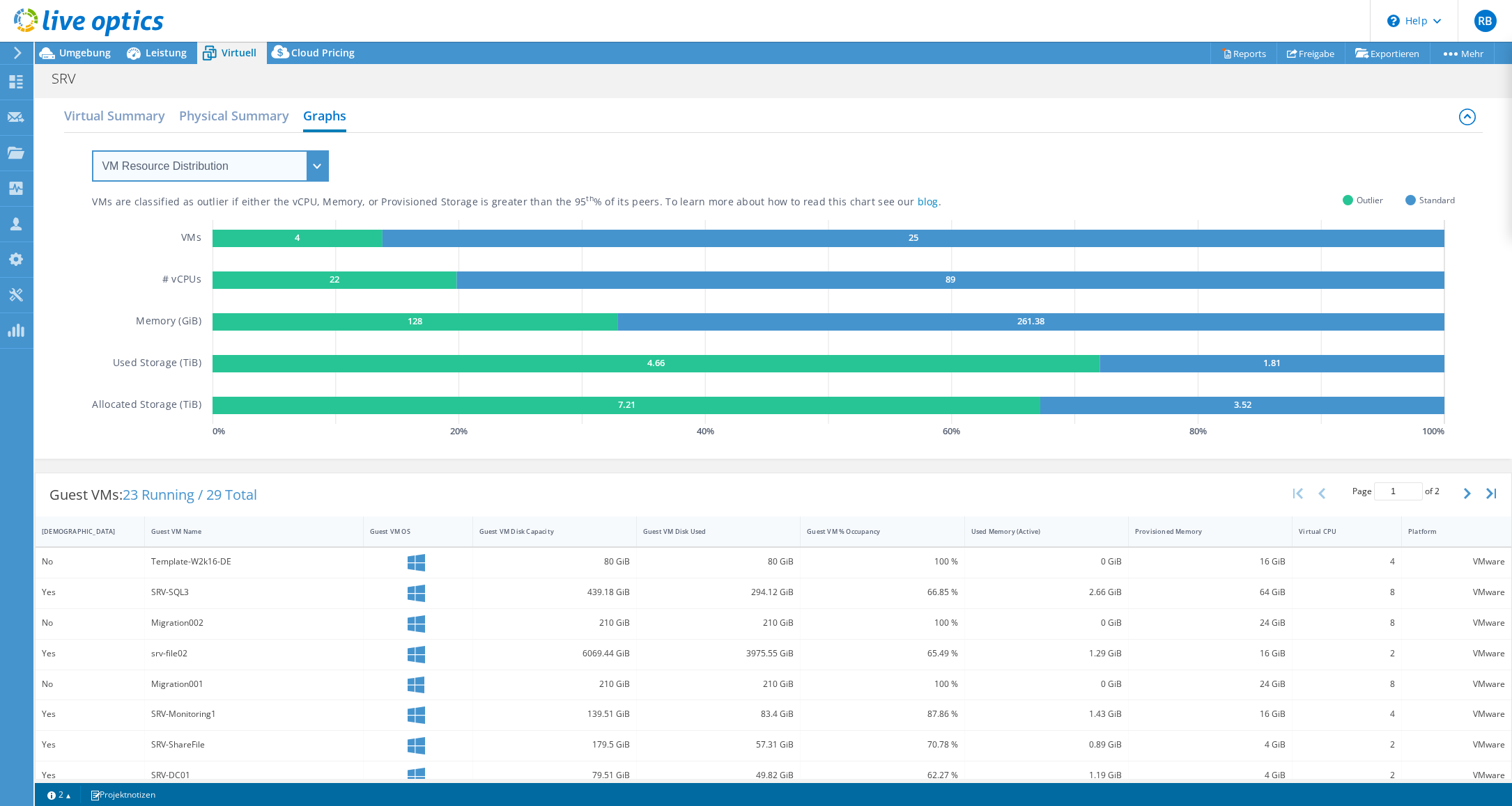
click at [317, 167] on select "VM Resource Distribution Provisioning Contrast Over Provisioning" at bounding box center [210, 166] width 237 height 31
select select "Over Provisioning"
click at [92, 151] on select "VM Resource Distribution Provisioning Contrast Over Provisioning" at bounding box center [210, 166] width 237 height 31
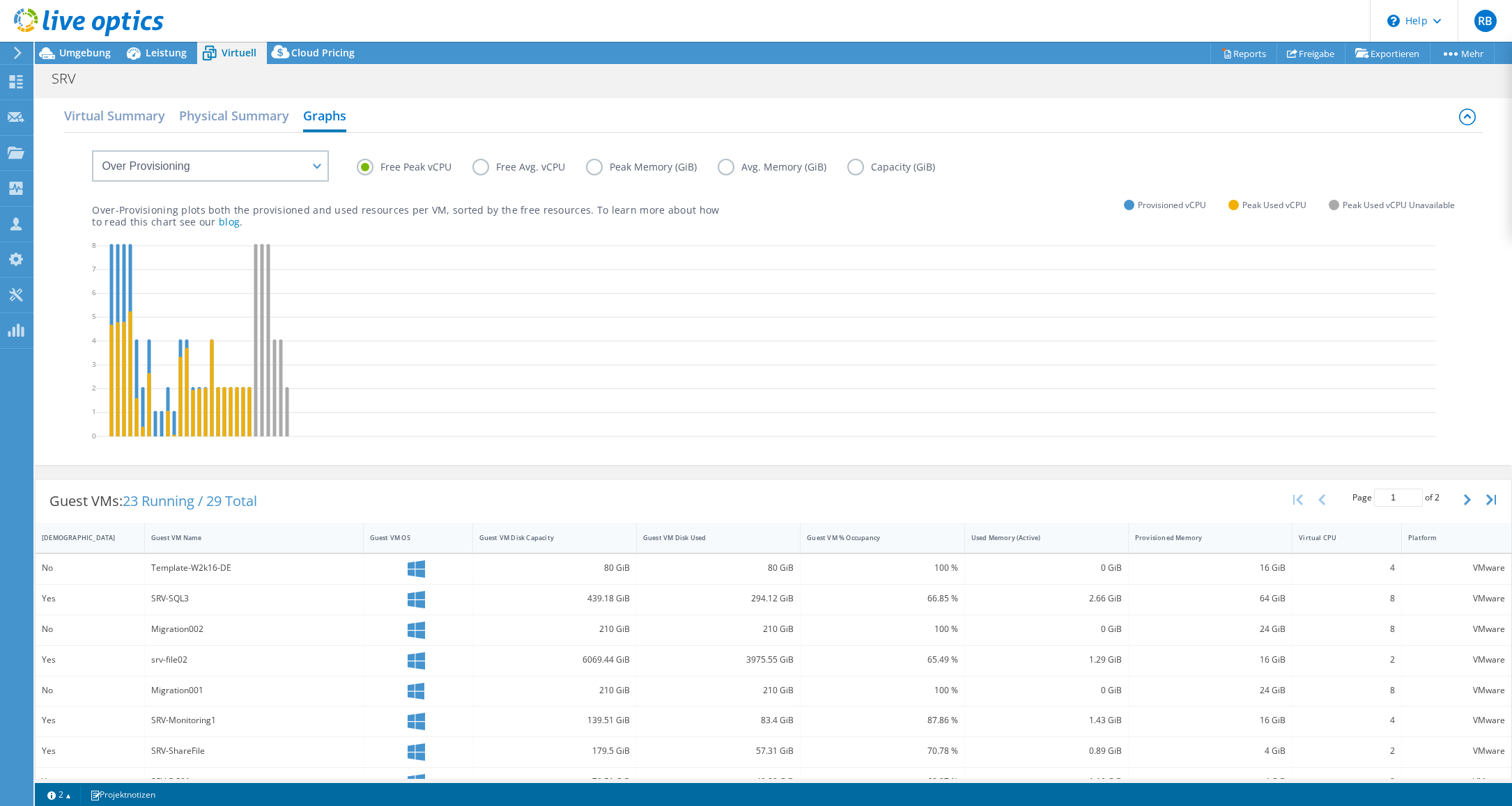
click at [481, 166] on label "Free Avg. vCPU" at bounding box center [529, 166] width 114 height 16
click at [0, 0] on input "Free Avg. vCPU" at bounding box center [0, 0] width 0 height 0
click at [367, 164] on label "Free Peak vCPU" at bounding box center [414, 166] width 115 height 16
click at [0, 0] on input "Free Peak vCPU" at bounding box center [0, 0] width 0 height 0
click at [473, 296] on icon at bounding box center [766, 343] width 1339 height 209
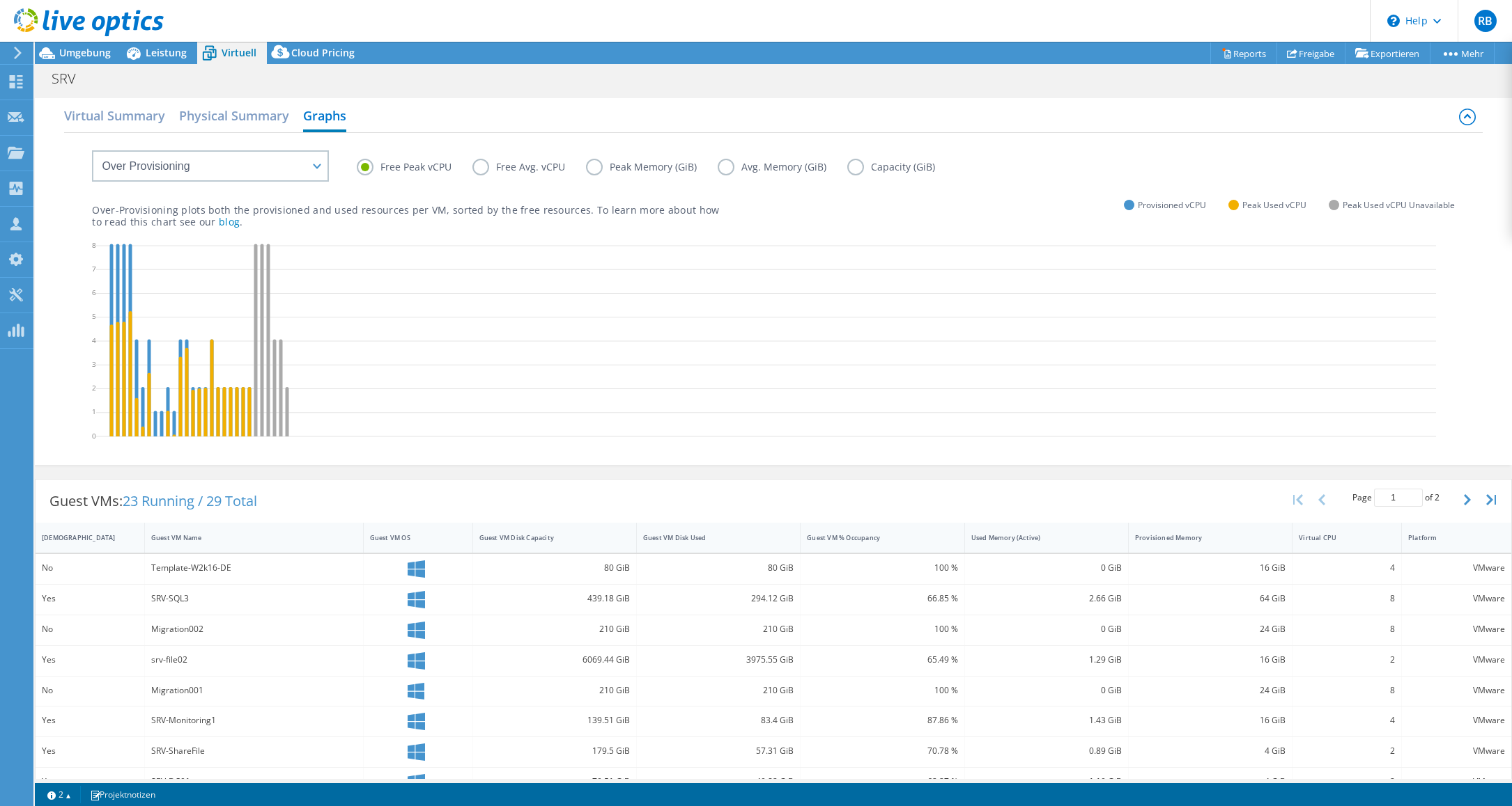
click at [353, 392] on icon at bounding box center [766, 343] width 1339 height 209
click at [479, 172] on label "Free Avg. vCPU" at bounding box center [529, 166] width 114 height 16
click at [0, 0] on input "Free Avg. vCPU" at bounding box center [0, 0] width 0 height 0
click at [597, 174] on label "Peak Memory (GiB)" at bounding box center [652, 166] width 132 height 16
click at [0, 0] on input "Peak Memory (GiB)" at bounding box center [0, 0] width 0 height 0
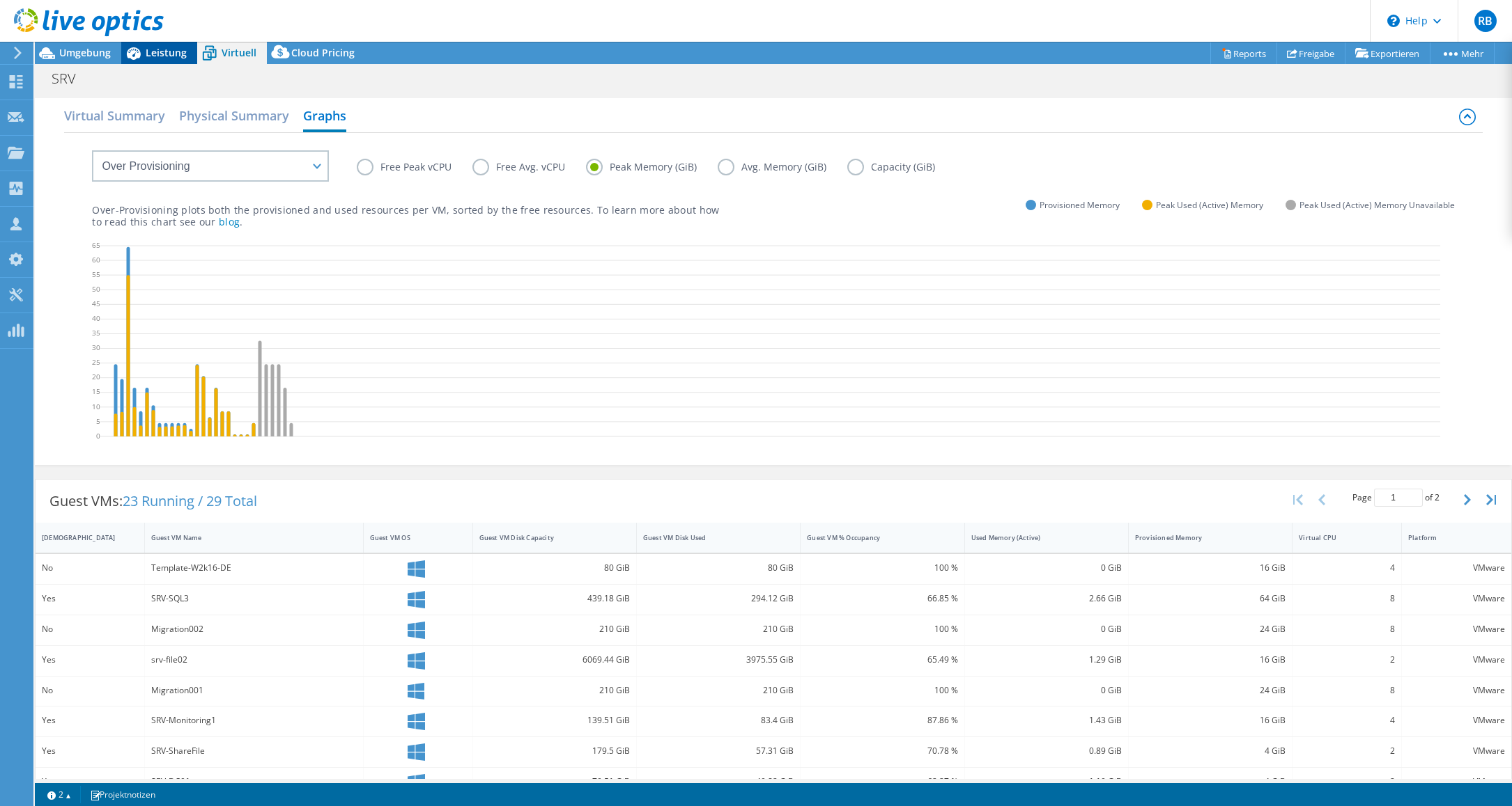
click at [160, 44] on div at bounding box center [81, 23] width 164 height 47
click at [160, 51] on span "Leistung" at bounding box center [166, 52] width 41 height 13
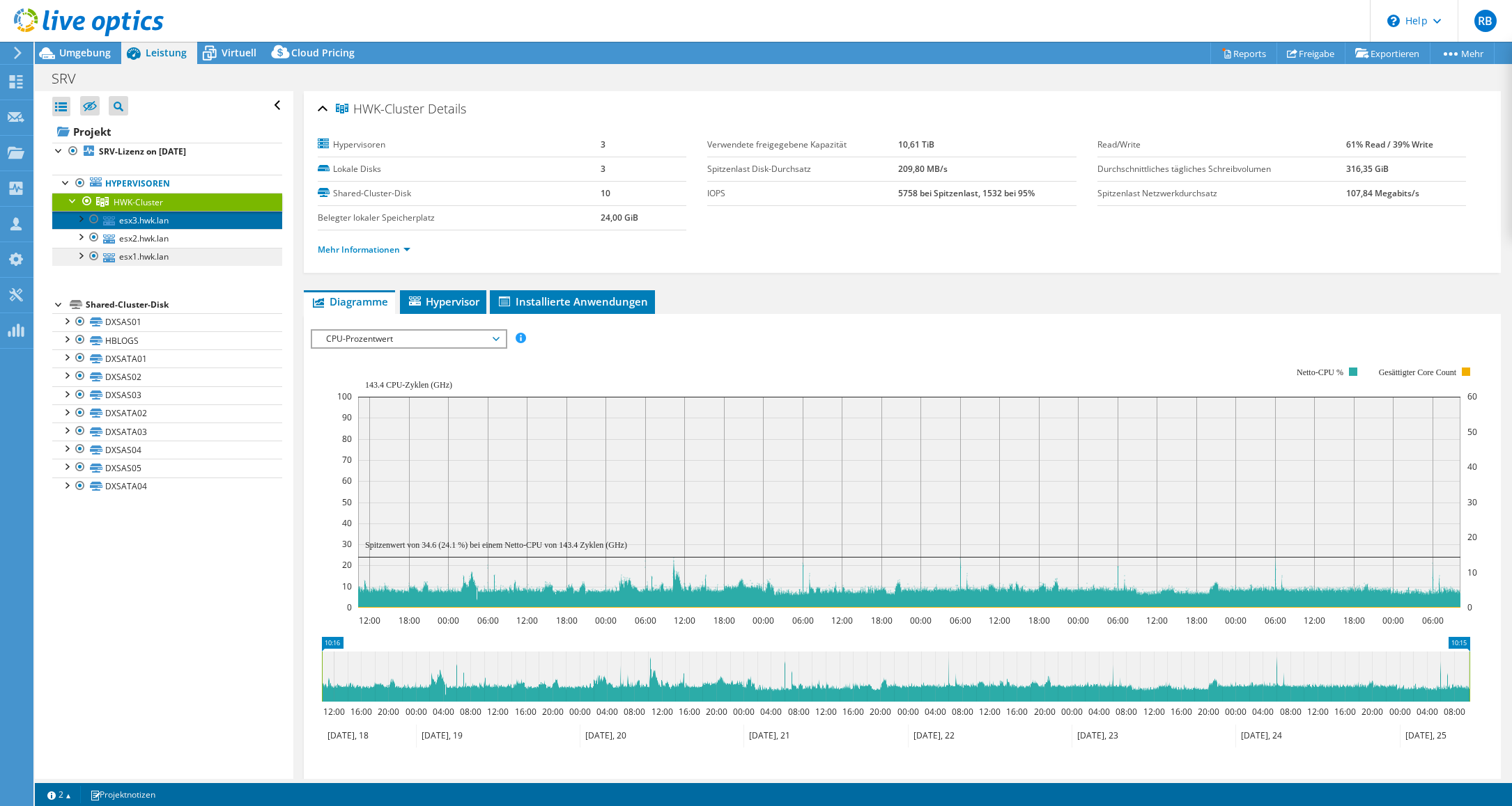
click at [116, 220] on link "esx3.hwk.lan" at bounding box center [166, 219] width 230 height 18
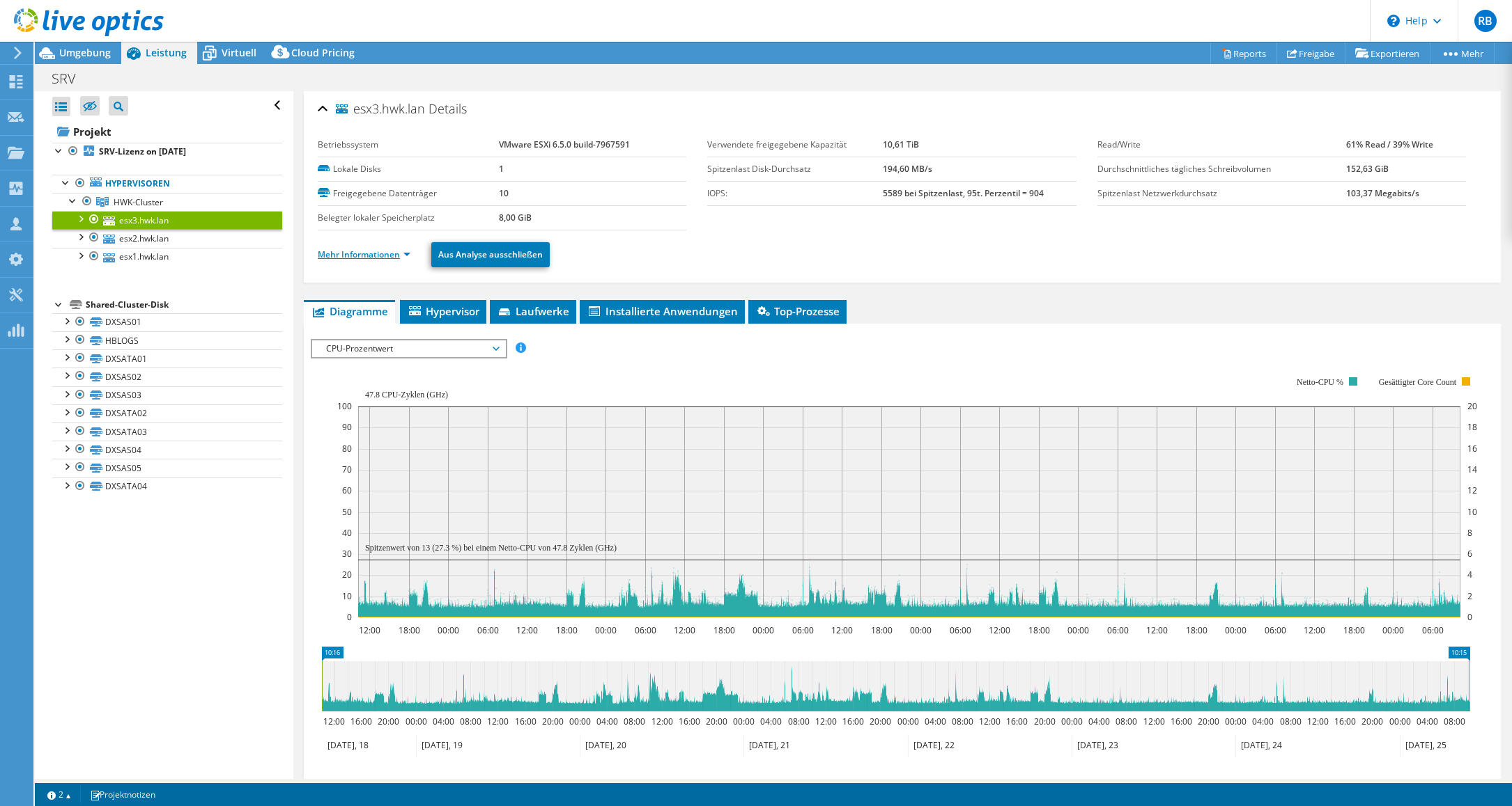
click at [376, 251] on link "Mehr Informationen" at bounding box center [363, 255] width 93 height 12
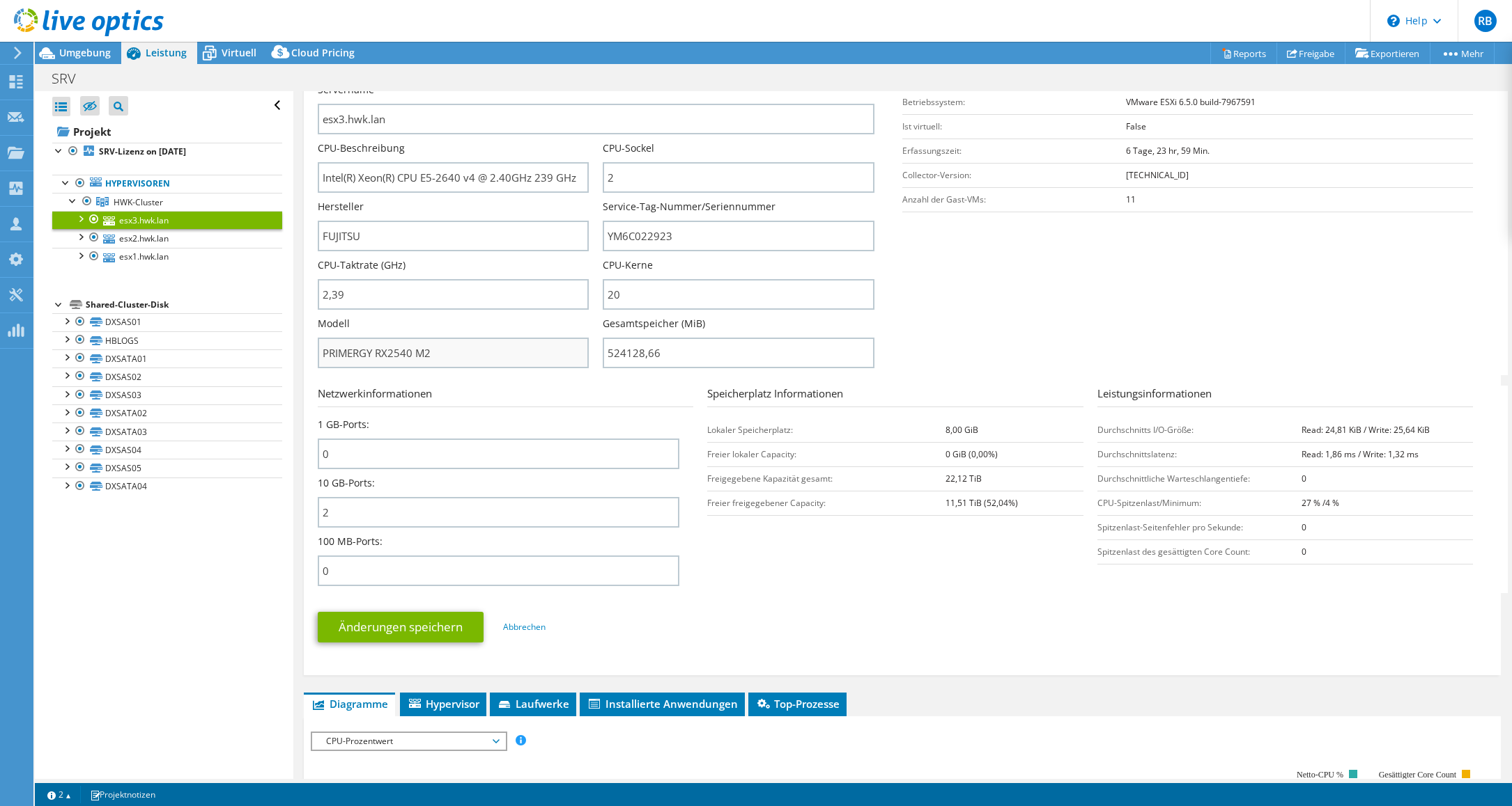
scroll to position [261, 0]
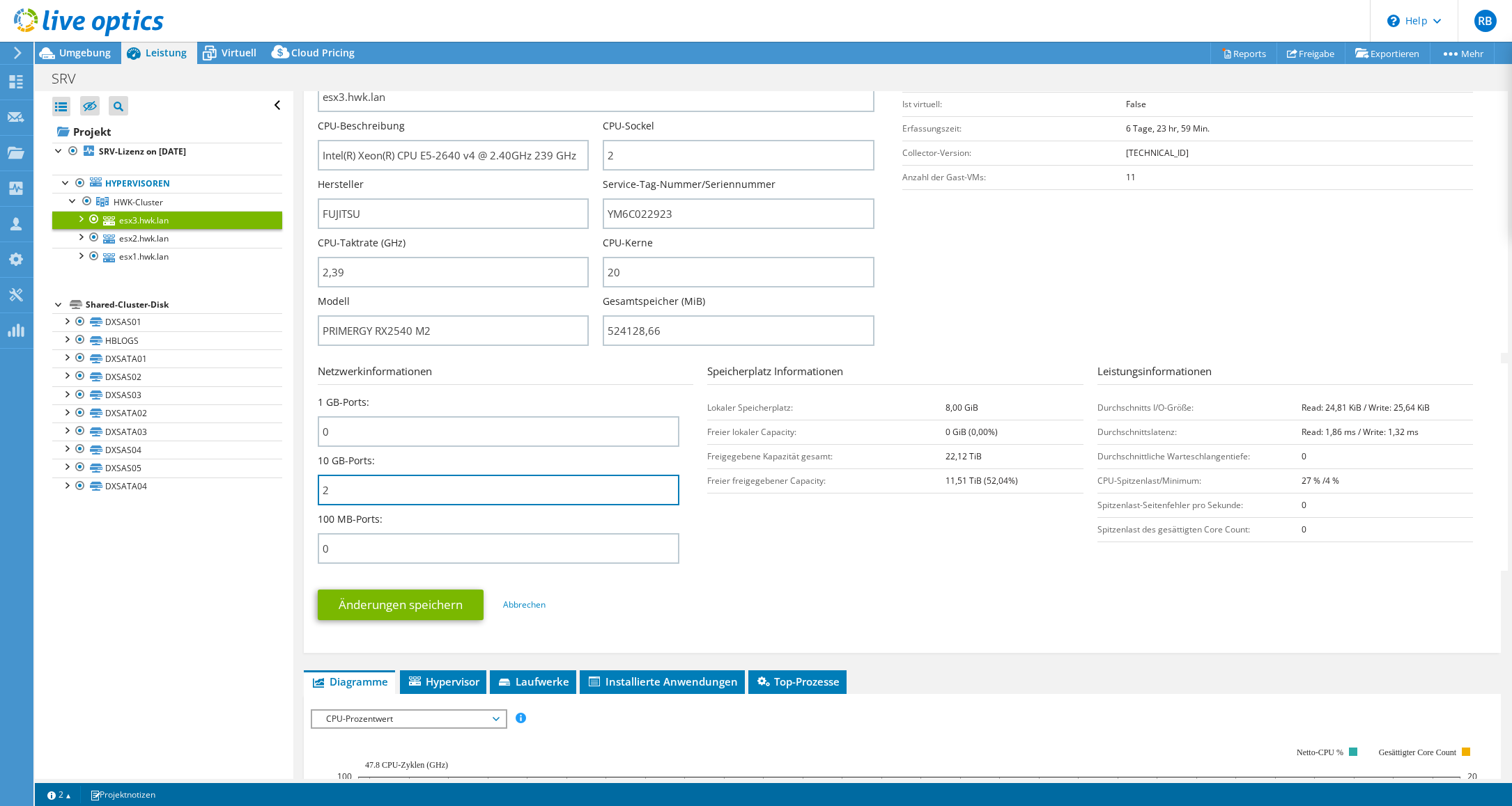
drag, startPoint x: 358, startPoint y: 487, endPoint x: 316, endPoint y: 488, distance: 42.0
click at [316, 488] on div "esx3.hwk.lan Details Betriebssystem VMware ESXi 6.5.0 build-7967591 Lokale Disk…" at bounding box center [902, 242] width 1196 height 823
click at [694, 520] on div "Netzwerkinformationen 1 GB-Ports: 0 10 GB-Ports: 2 100 MB-Ports: 0" at bounding box center [512, 466] width 389 height 207
drag, startPoint x: 342, startPoint y: 487, endPoint x: 312, endPoint y: 492, distance: 30.4
click at [312, 492] on div "esx3.hwk.lan Details Betriebssystem VMware ESXi 6.5.0 build-7967591 Lokale Disk…" at bounding box center [902, 242] width 1196 height 823
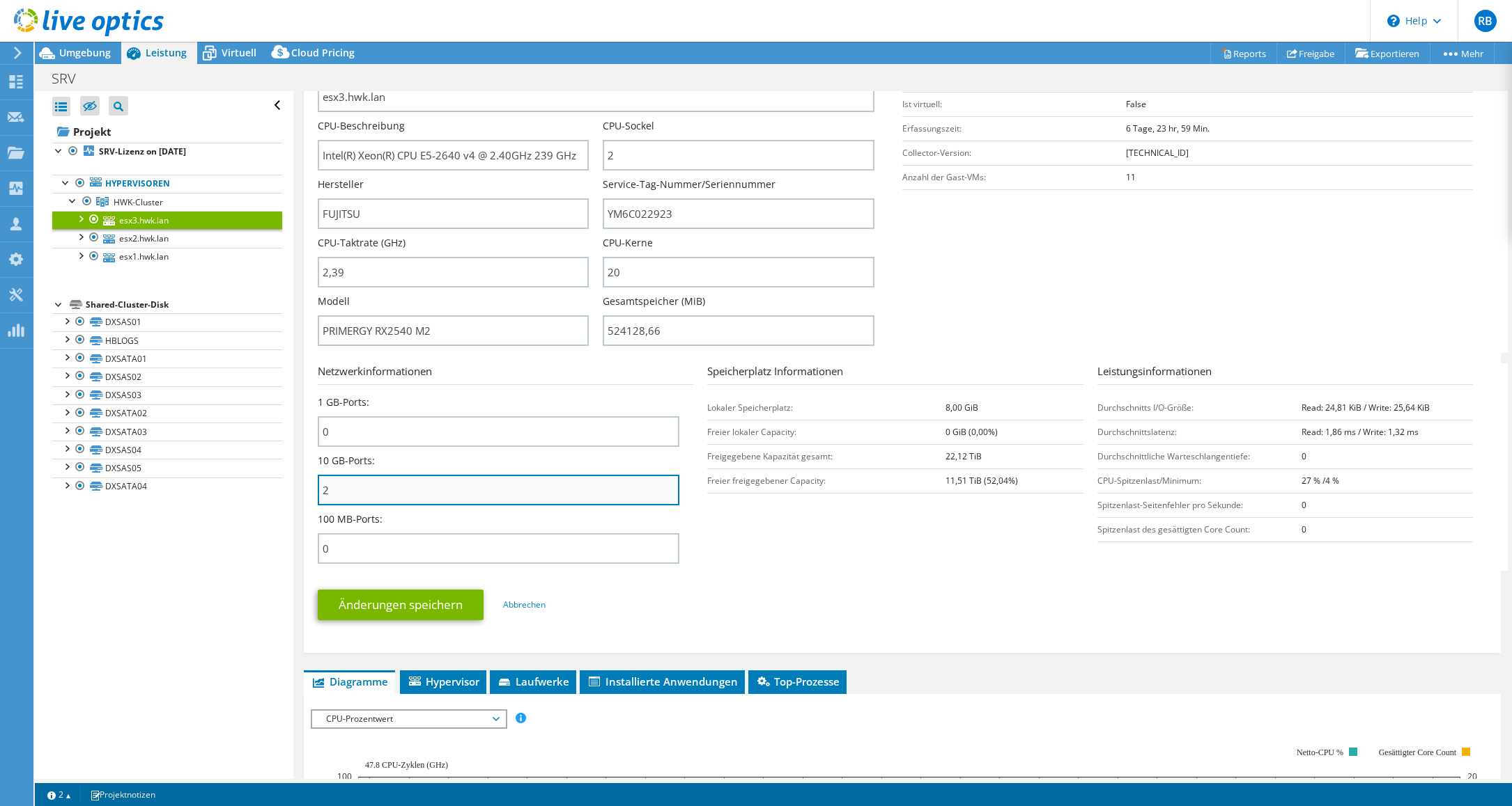
click at [371, 490] on input "2" at bounding box center [498, 490] width 362 height 30
click at [766, 532] on section "Netzwerkinformationen 1 GB-Ports: 0 10 GB-Ports: 2 100 MB-Ports: 0 Speicherplat…" at bounding box center [905, 466] width 1176 height 207
click at [742, 578] on div "Änderungen speichern Abbrechen" at bounding box center [902, 605] width 1169 height 55
click at [108, 672] on div "Alle öffnen Alle schließen Ausgeschlossene Knoten verbergen Projektbaumfilter" at bounding box center [163, 435] width 257 height 688
click at [133, 201] on span "HWK-Cluster" at bounding box center [138, 203] width 49 height 12
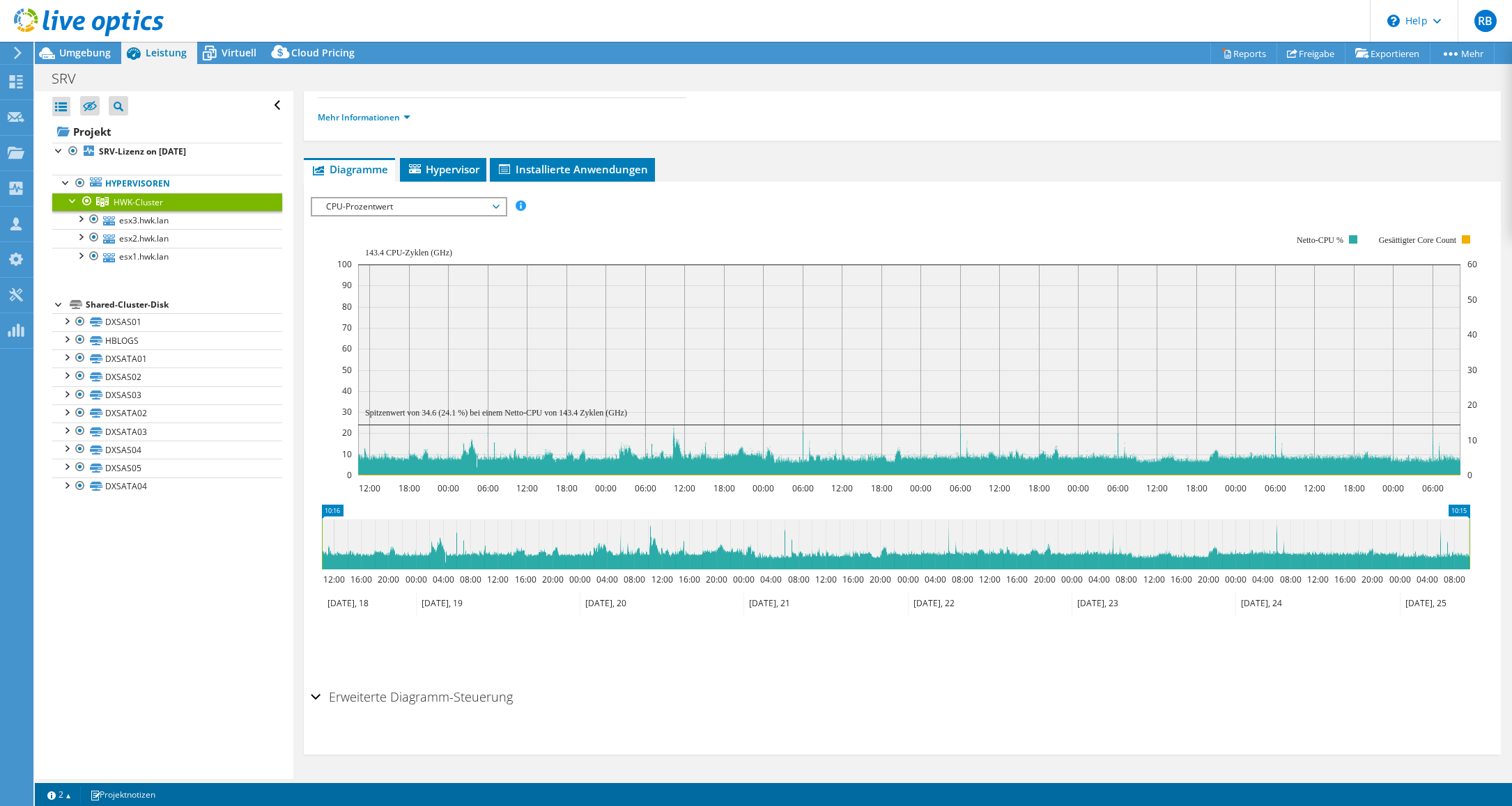
scroll to position [133, 0]
click at [445, 211] on span "CPU-Prozentwert" at bounding box center [408, 206] width 179 height 16
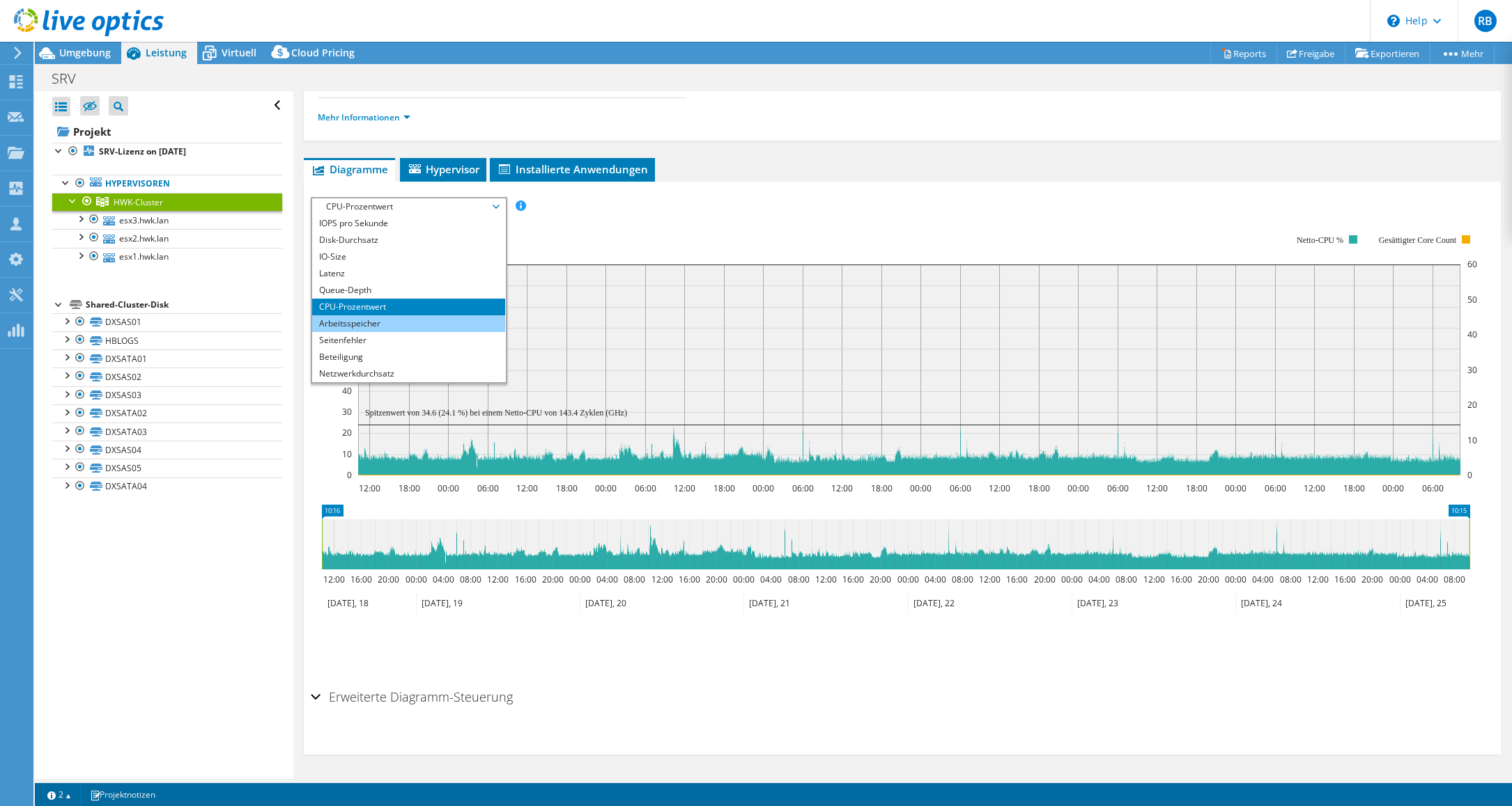
click at [431, 321] on li "Arbeitsspeicher" at bounding box center [408, 323] width 193 height 16
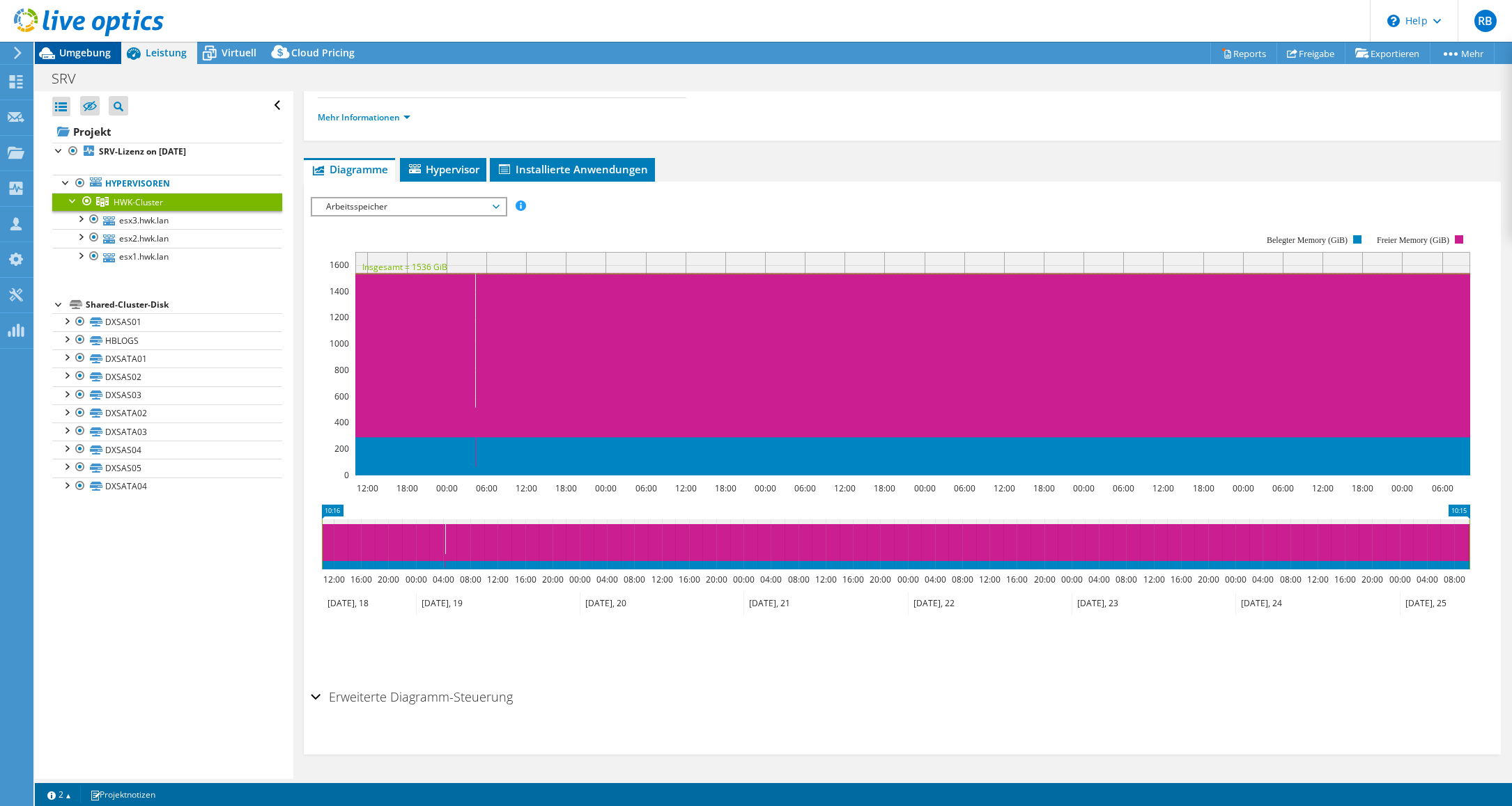
click at [88, 55] on span "Umgebung" at bounding box center [84, 52] width 51 height 13
